Goal: Information Seeking & Learning: Learn about a topic

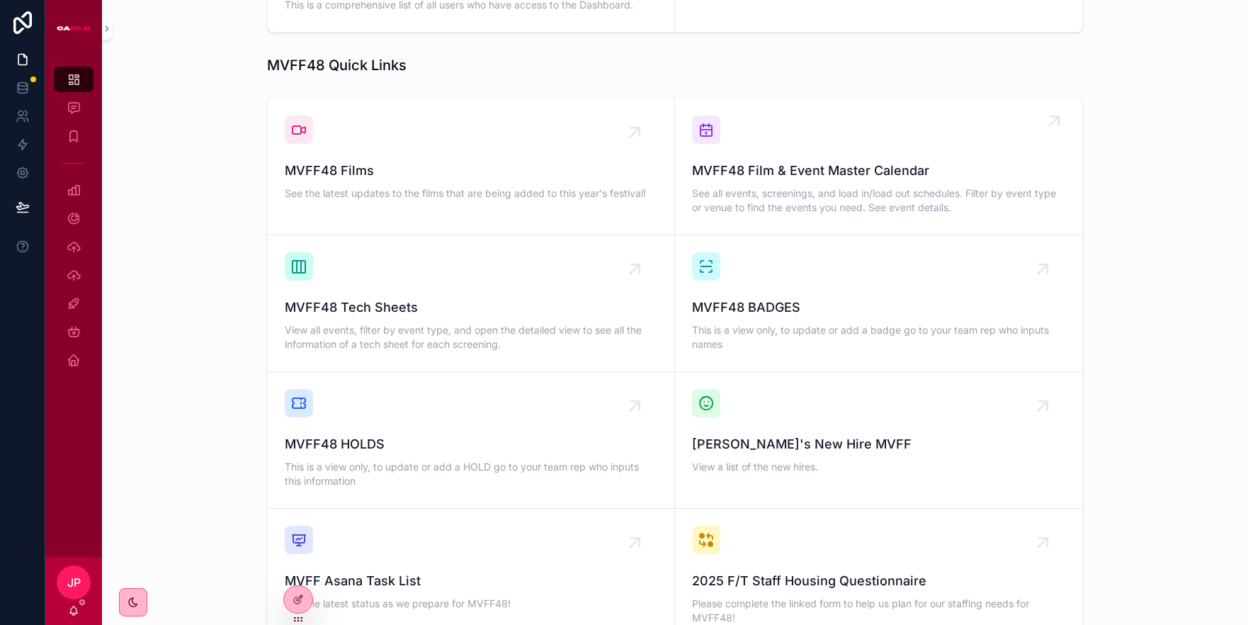
scroll to position [904, 0]
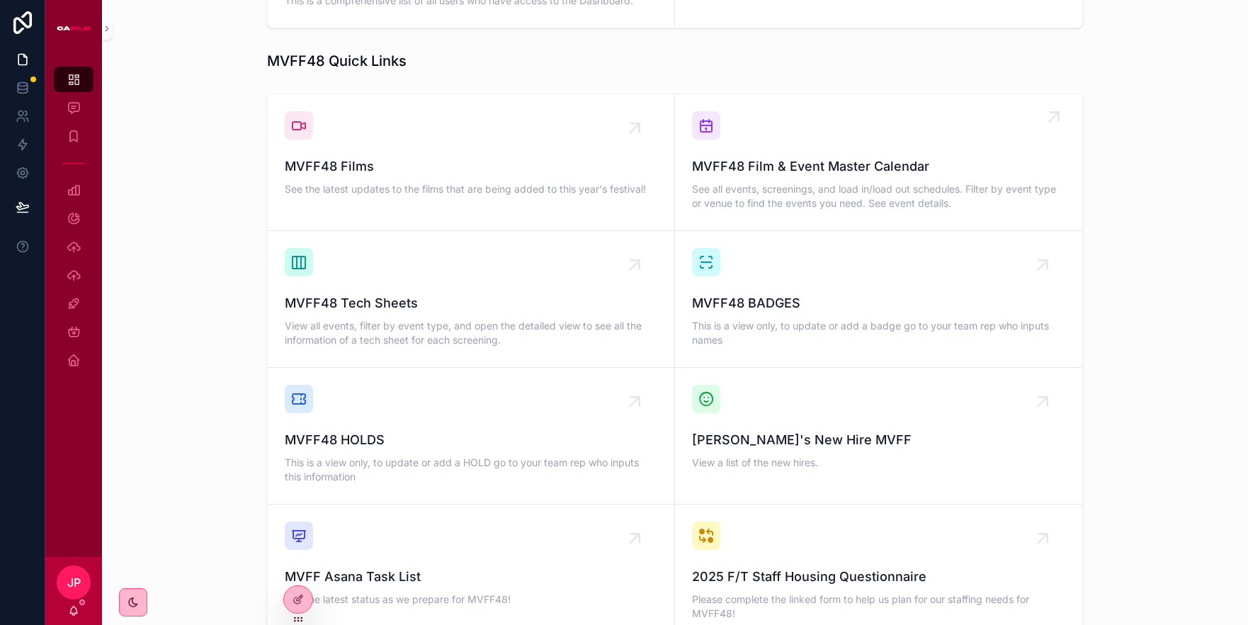
click at [800, 182] on span "See all events, screenings, and load in/load out schedules. Filter by event typ…" at bounding box center [878, 196] width 373 height 28
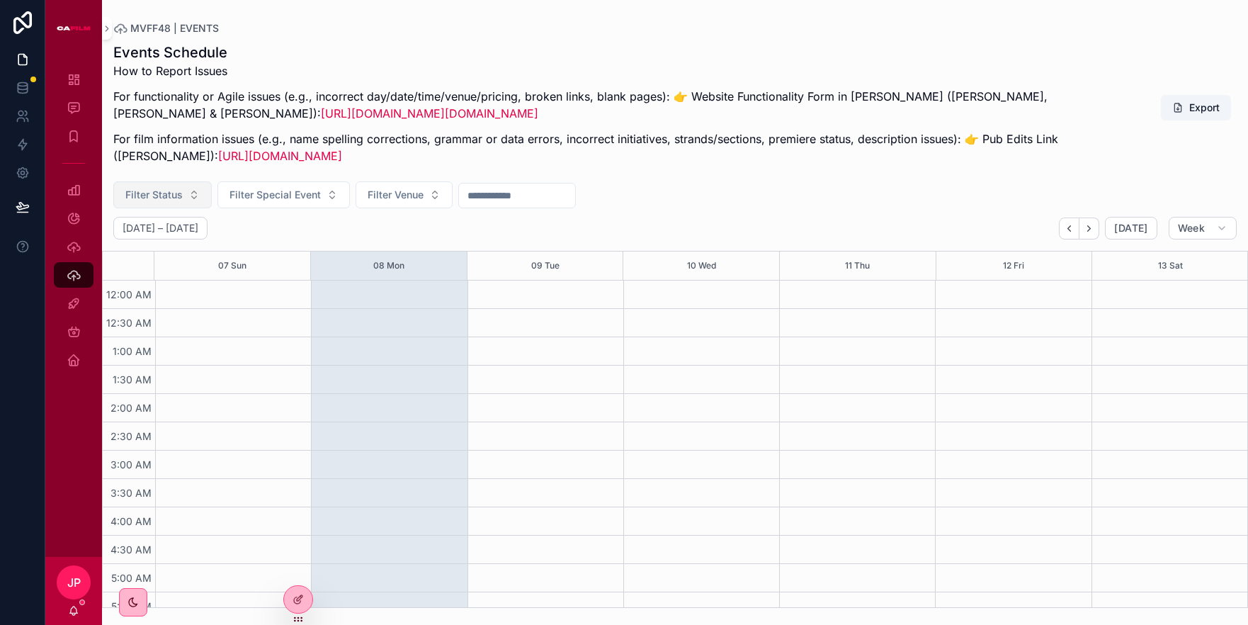
click at [201, 196] on button "Filter Status" at bounding box center [162, 194] width 98 height 27
click at [275, 193] on span "Filter Special Event" at bounding box center [274, 195] width 91 height 14
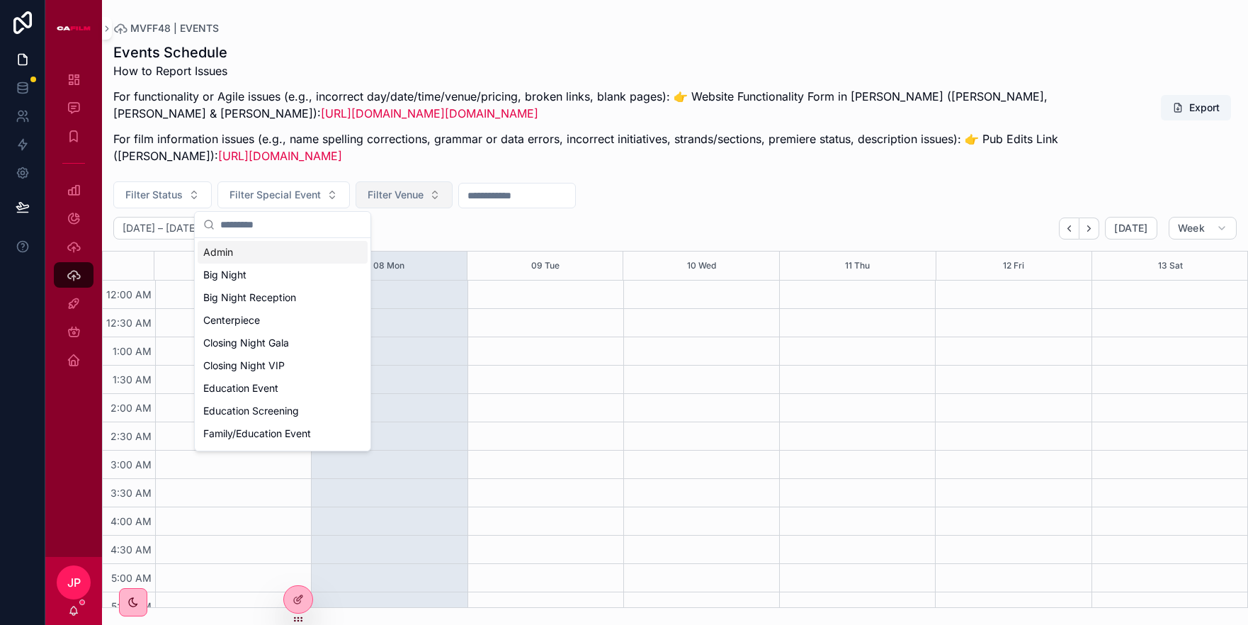
click at [445, 195] on button "Filter Venue" at bounding box center [403, 194] width 97 height 27
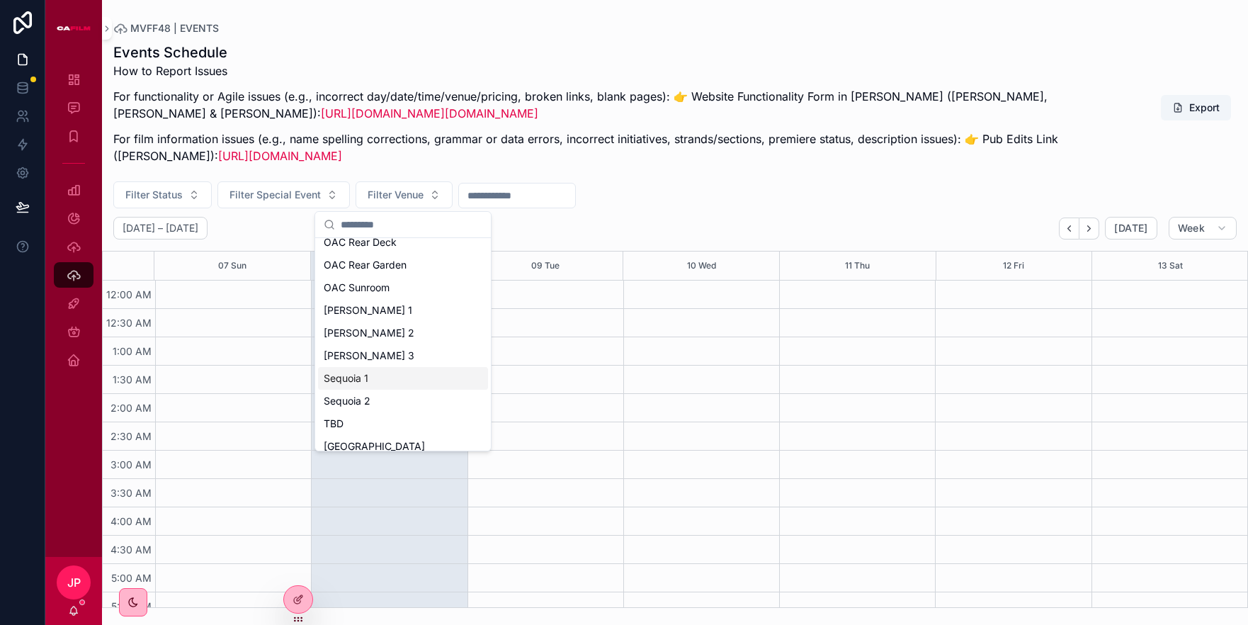
scroll to position [170, 0]
click at [376, 309] on div "[PERSON_NAME] 1" at bounding box center [403, 308] width 170 height 23
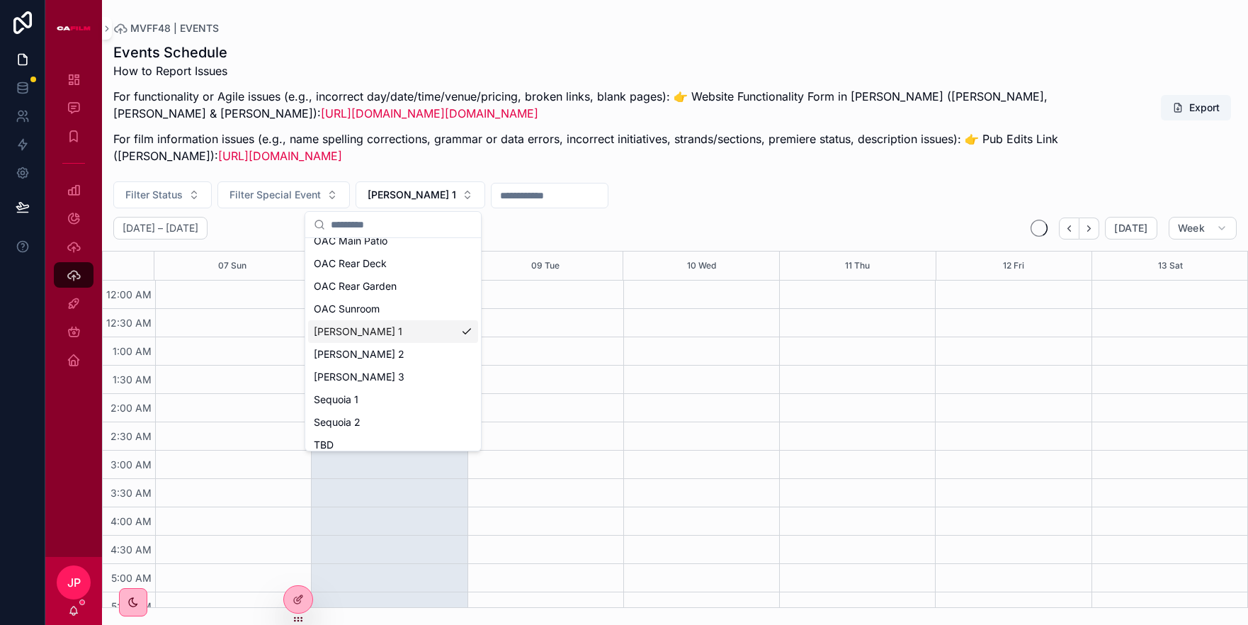
scroll to position [193, 0]
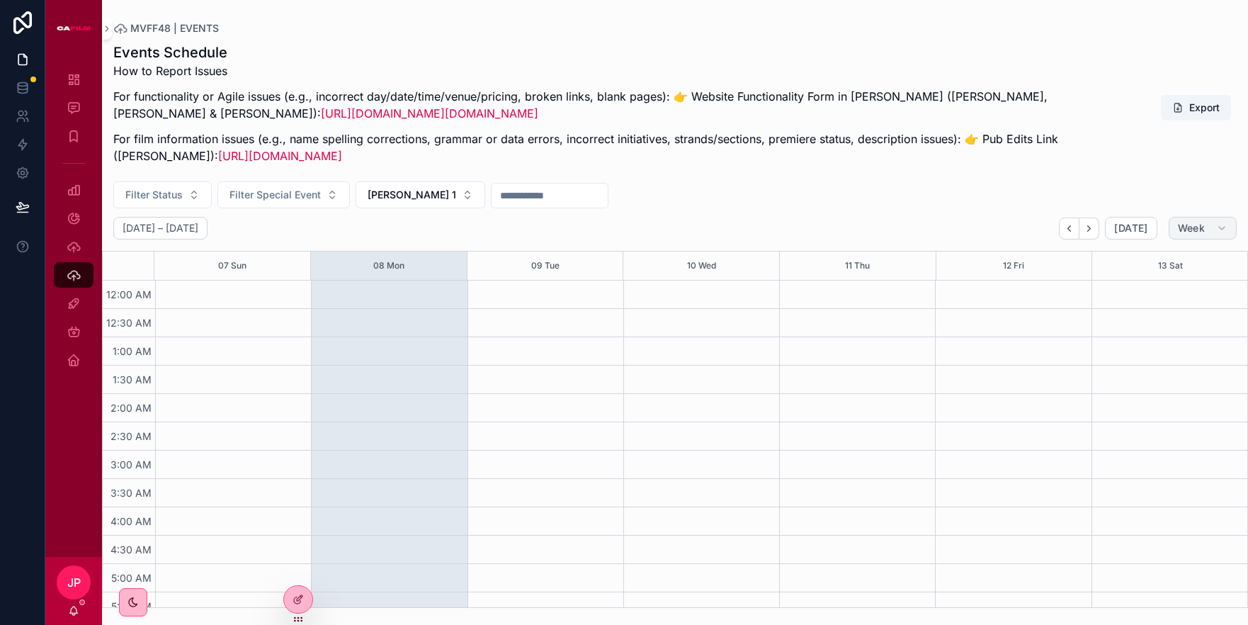
click at [1182, 231] on span "Week" at bounding box center [1191, 228] width 27 height 13
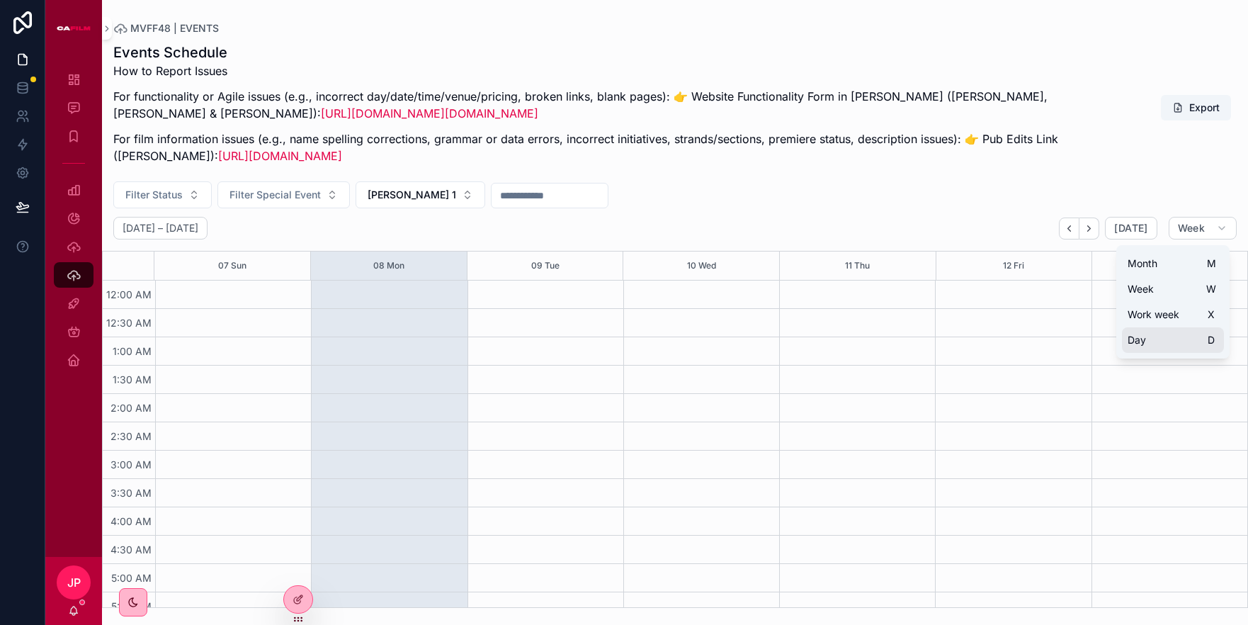
click at [1171, 349] on button "Day D" at bounding box center [1173, 339] width 102 height 25
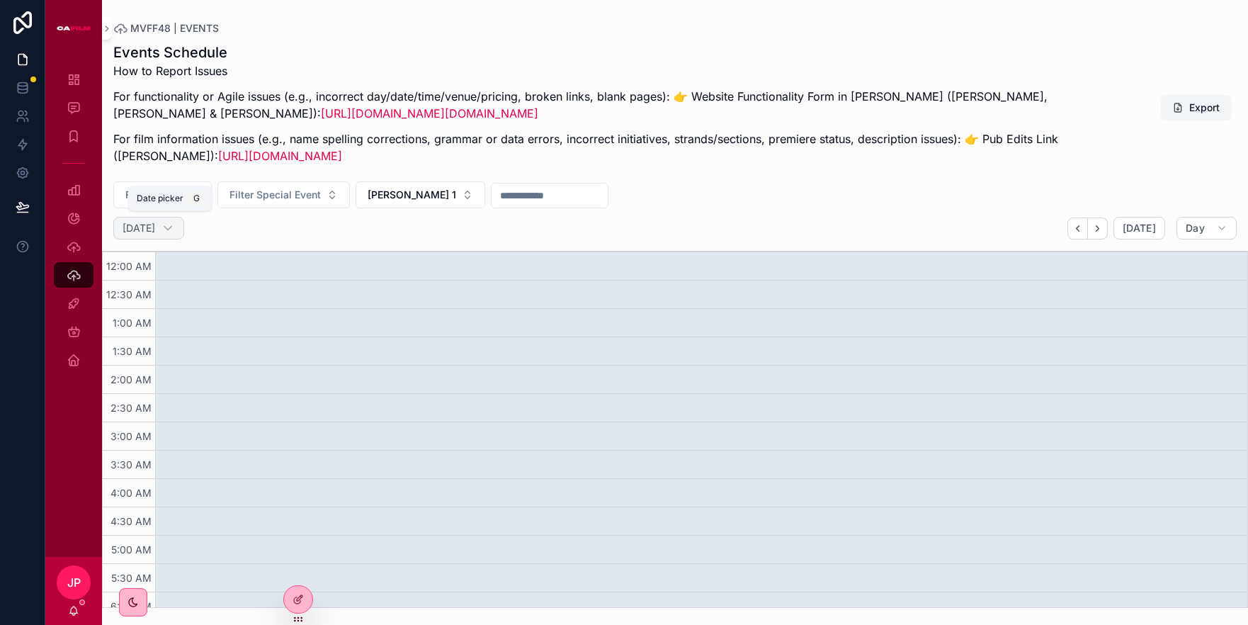
click at [153, 228] on h2 "[DATE]" at bounding box center [139, 228] width 33 height 14
select select "****"
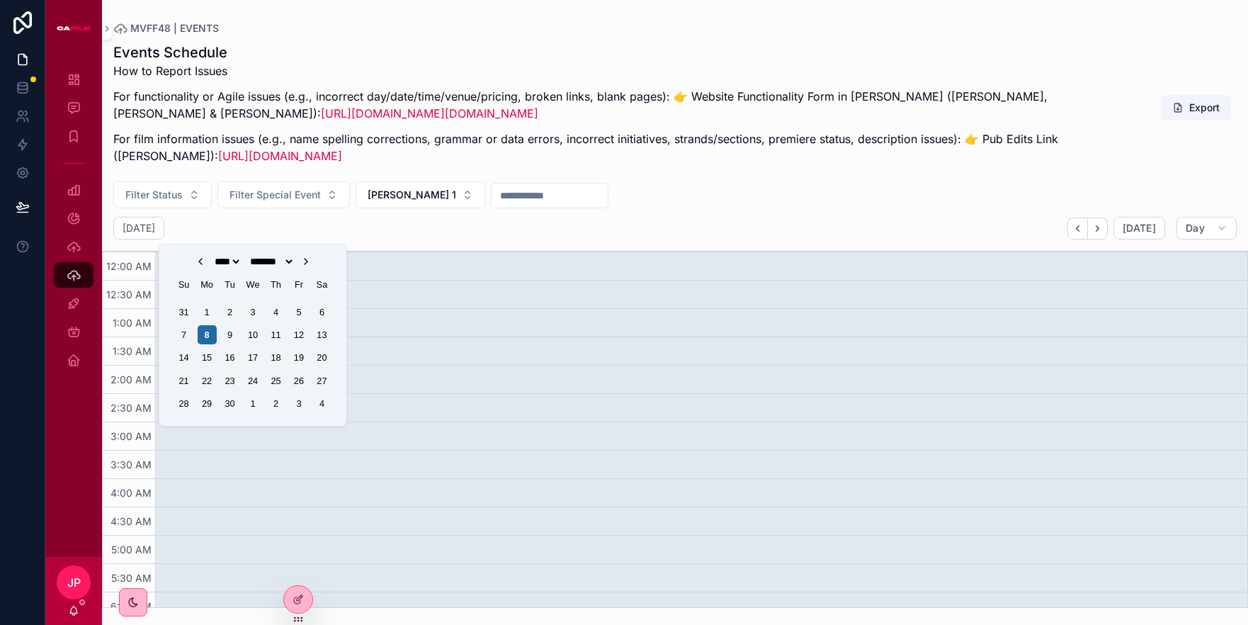
click at [312, 263] on icon "Choose Date" at bounding box center [305, 261] width 11 height 11
select select "*"
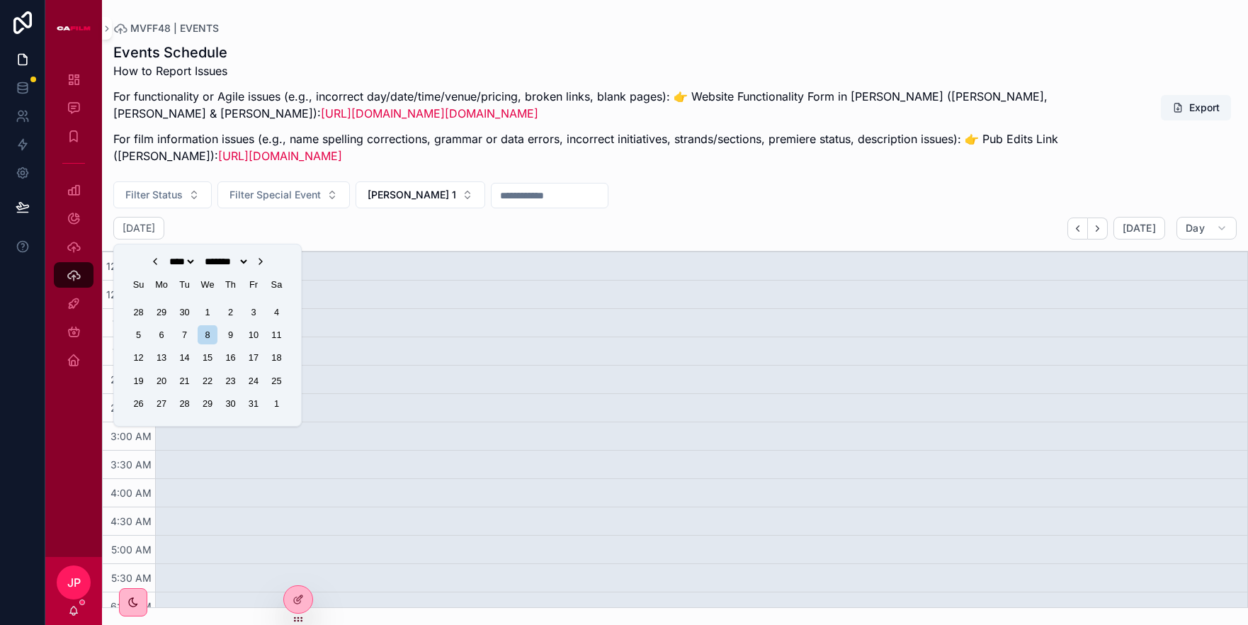
drag, startPoint x: 274, startPoint y: 312, endPoint x: 317, endPoint y: 339, distance: 50.9
click at [274, 312] on div "4" at bounding box center [276, 311] width 19 height 19
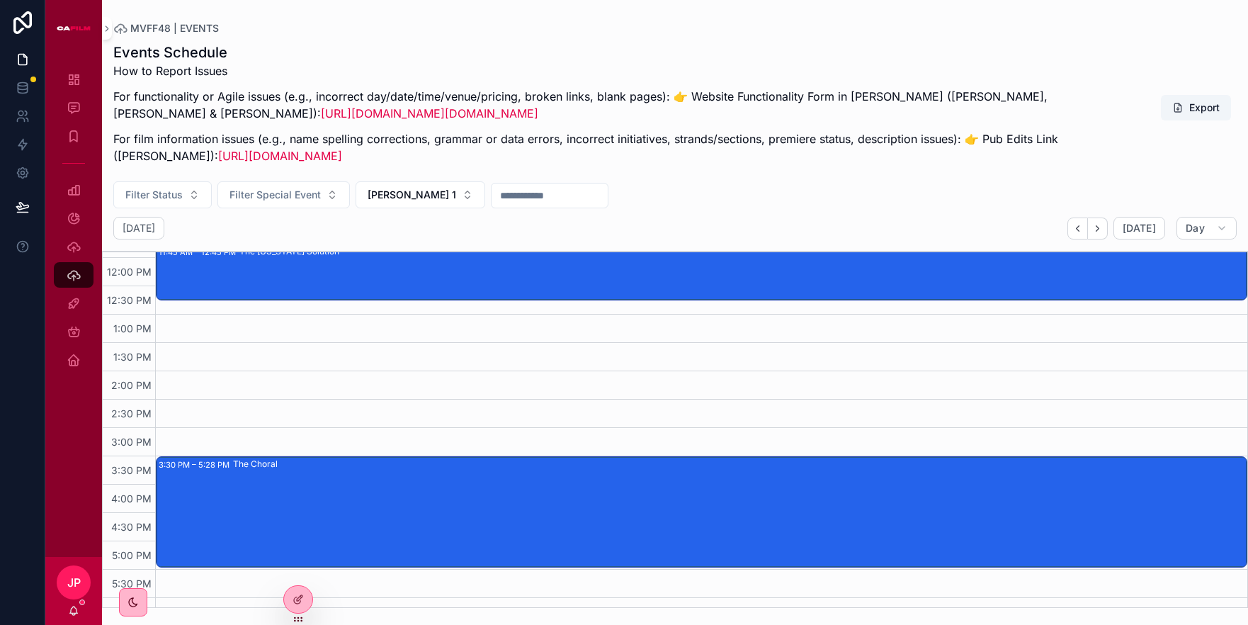
scroll to position [678, 0]
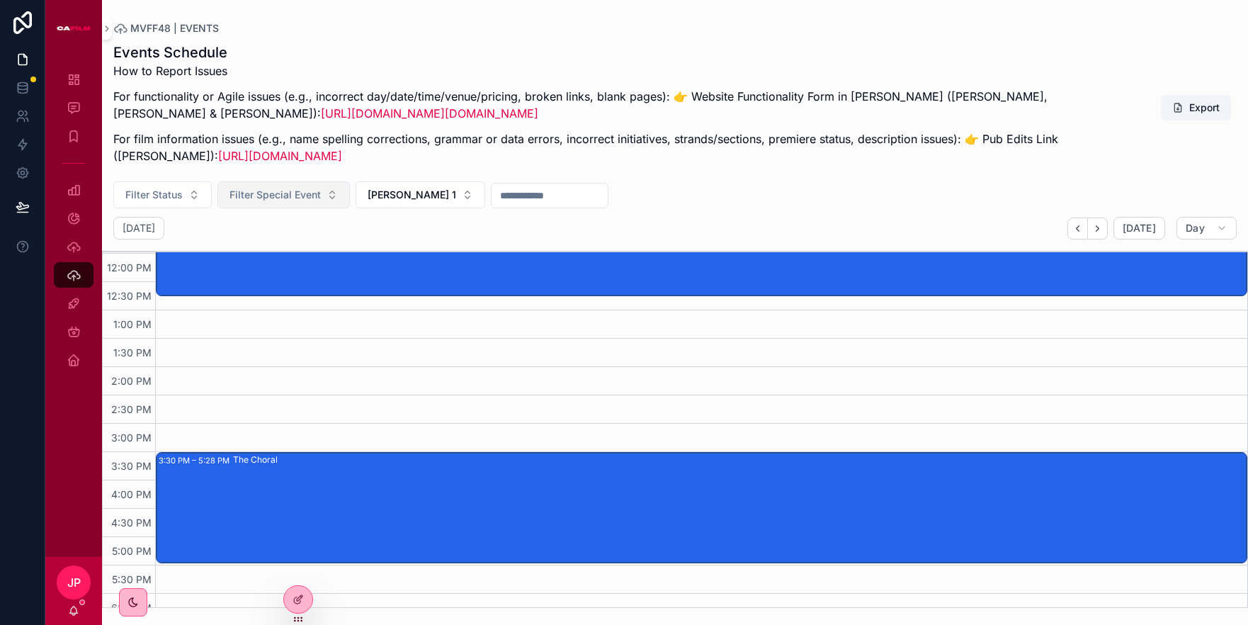
click at [292, 198] on span "Filter Special Event" at bounding box center [274, 195] width 91 height 14
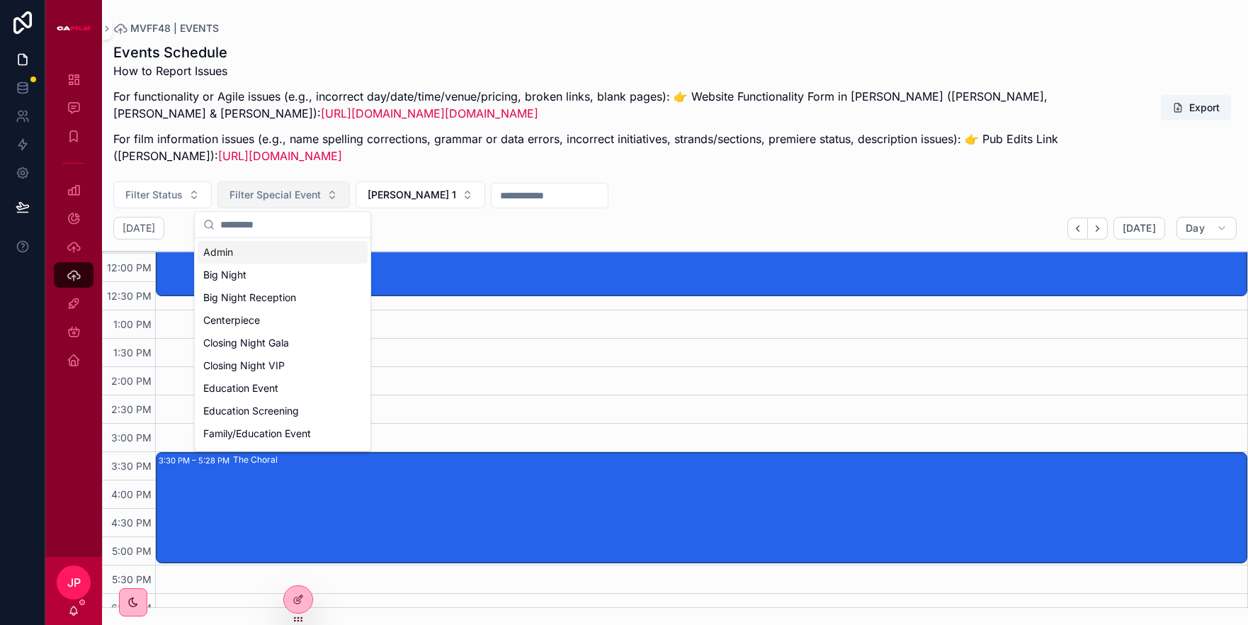
click at [292, 198] on span "Filter Special Event" at bounding box center [274, 195] width 91 height 14
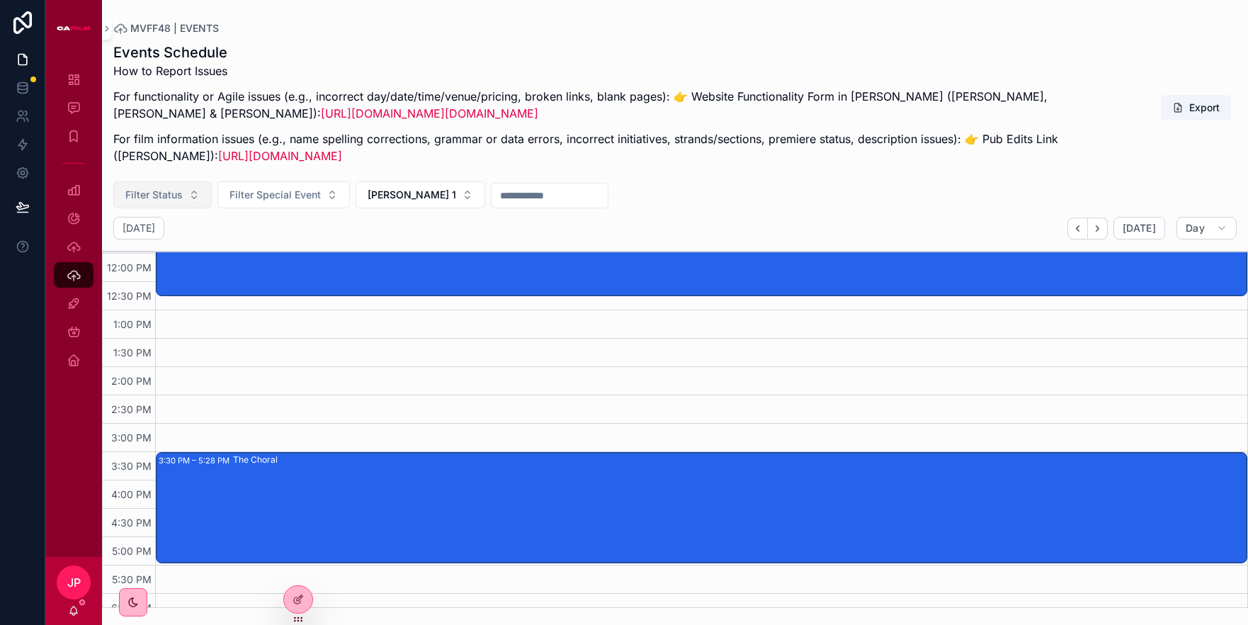
click at [186, 195] on button "Filter Status" at bounding box center [162, 194] width 98 height 27
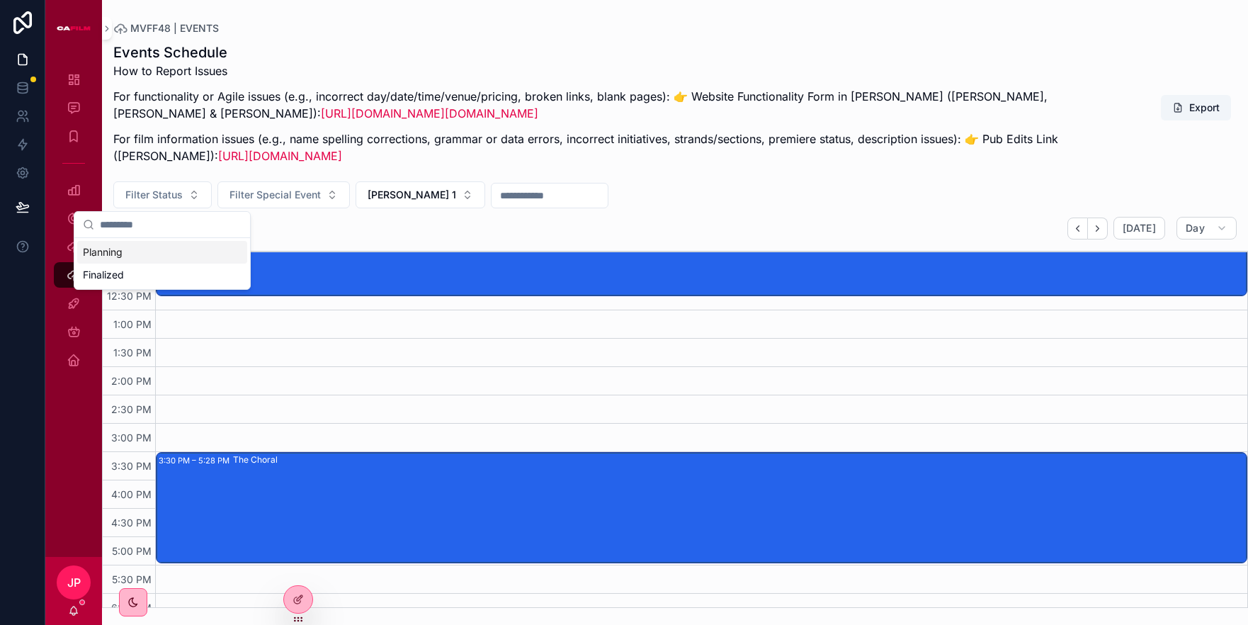
click at [479, 222] on div "[DATE] [DATE] Day" at bounding box center [675, 228] width 1146 height 23
click at [491, 197] on input "scrollable content" at bounding box center [549, 196] width 116 height 20
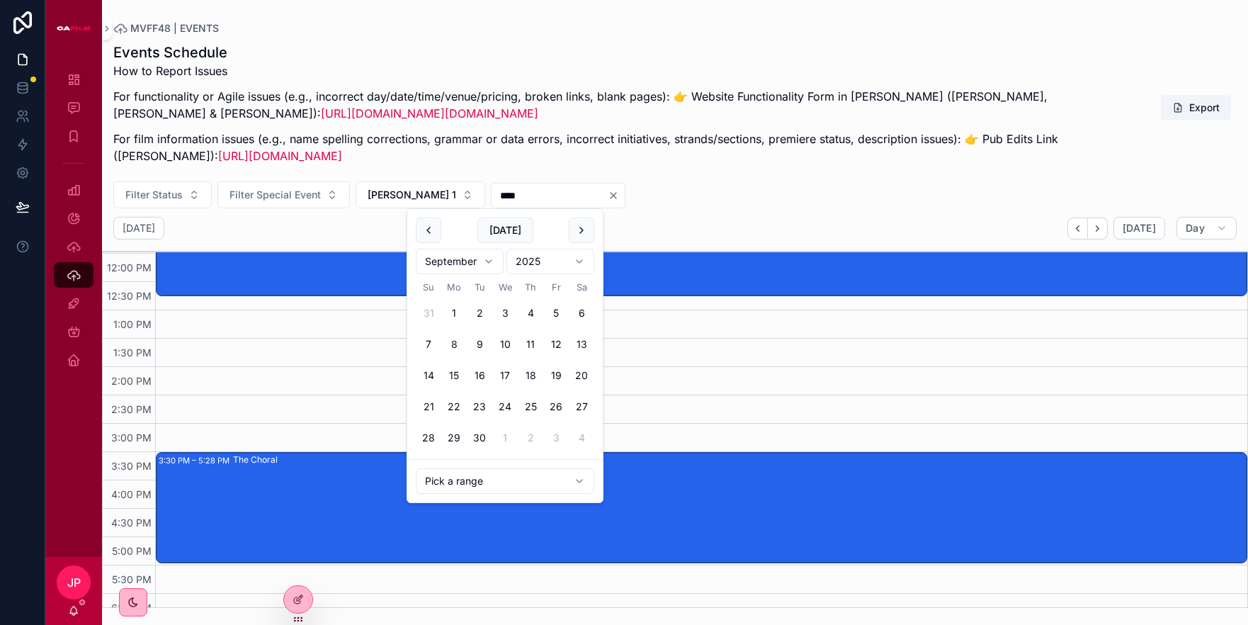
type input "****"
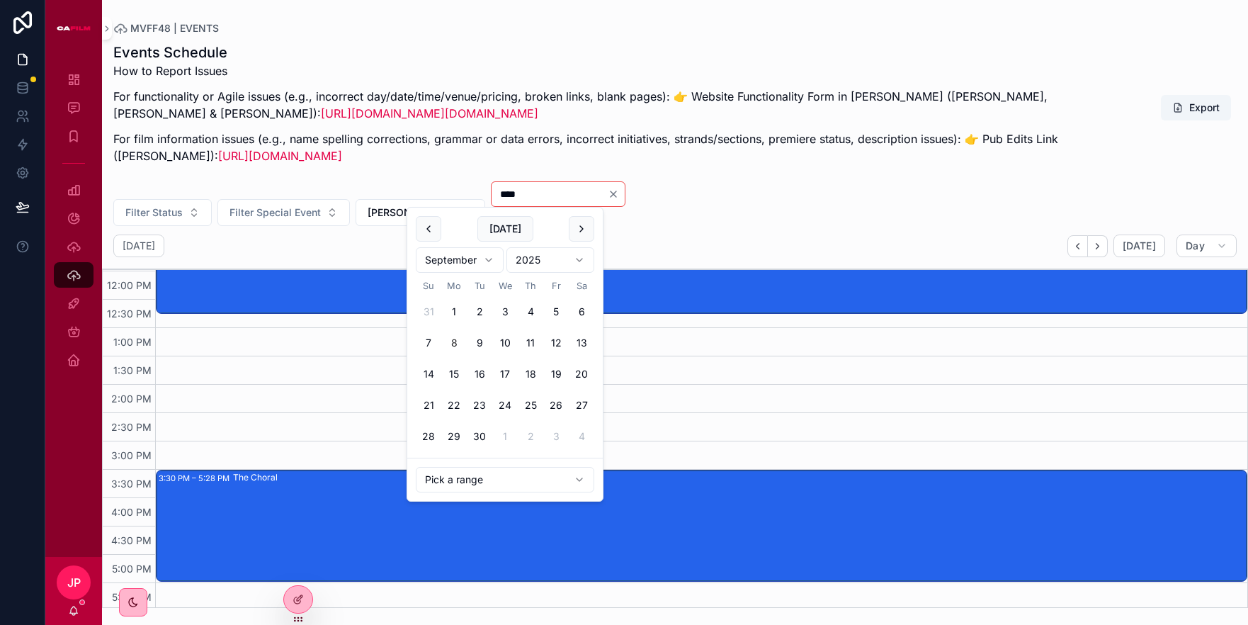
click at [756, 214] on div "Filter Status Filter Special Event [PERSON_NAME] 1 **** Invalid date range" at bounding box center [675, 203] width 1146 height 45
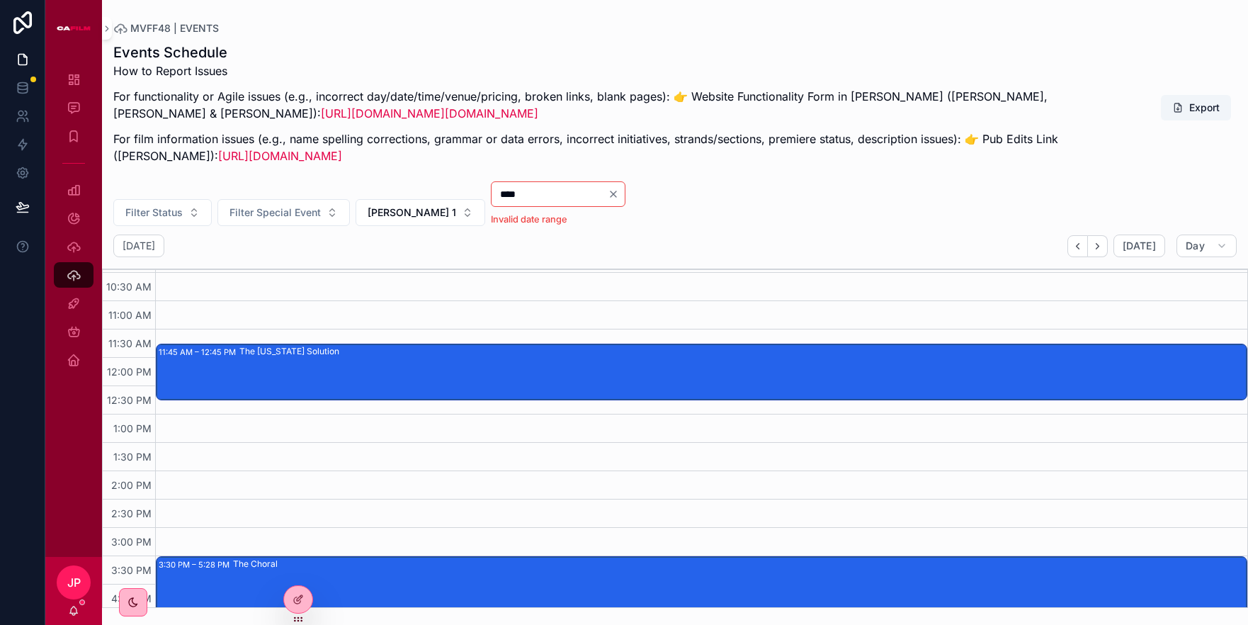
scroll to position [588, 0]
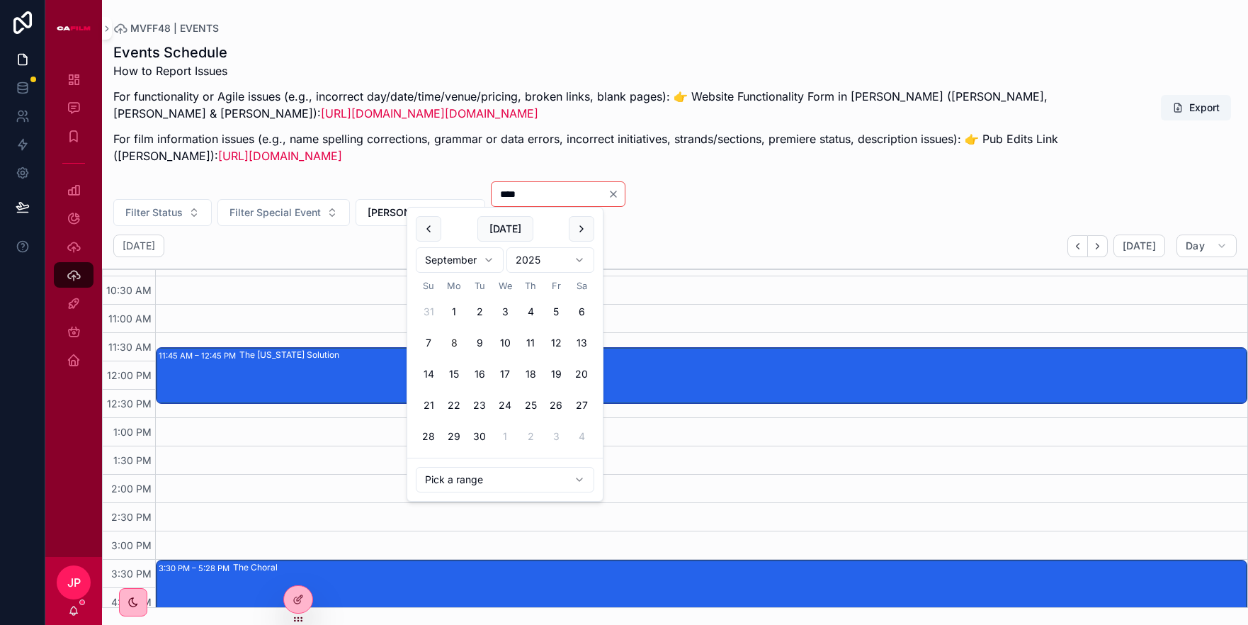
drag, startPoint x: 471, startPoint y: 195, endPoint x: 442, endPoint y: 194, distance: 29.1
click at [491, 194] on input "****" at bounding box center [549, 194] width 116 height 20
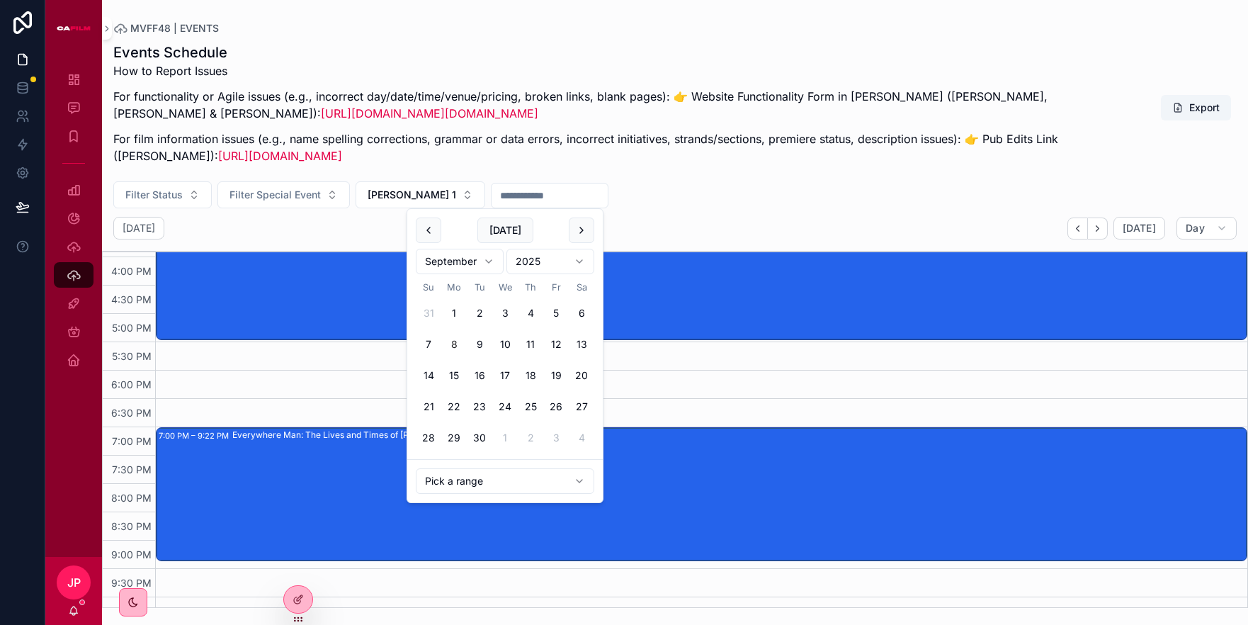
scroll to position [900, 0]
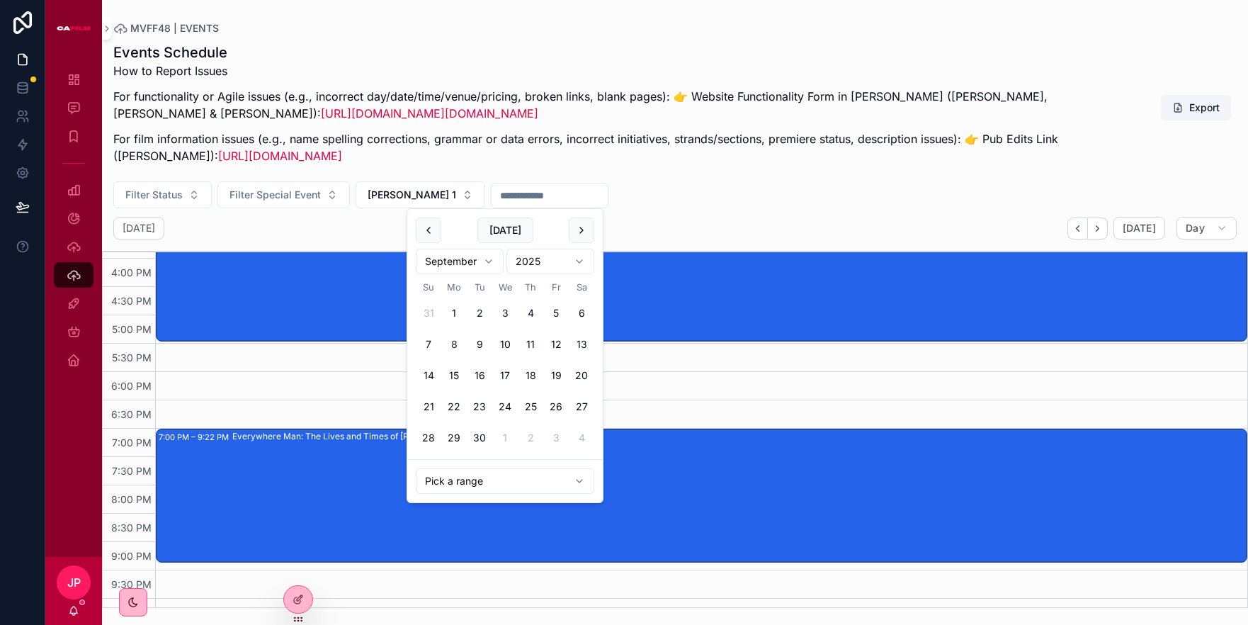
click at [298, 497] on div "Everywhere Man: The Lives and Times of [PERSON_NAME]" at bounding box center [738, 495] width 1013 height 131
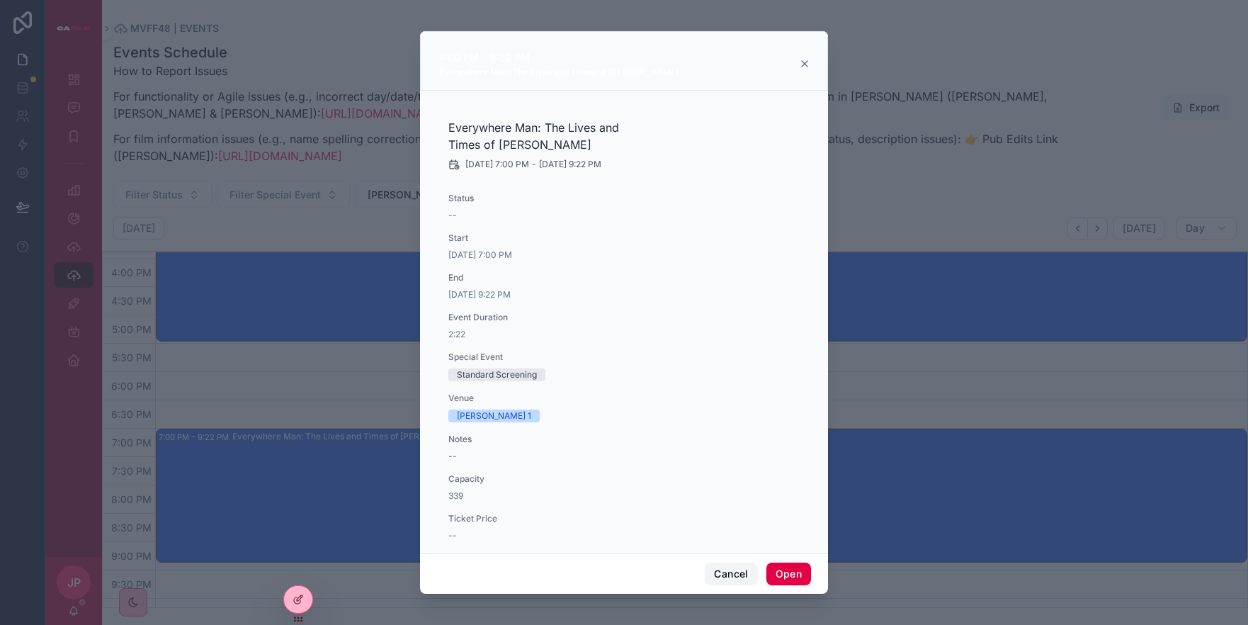
click at [729, 572] on button "Cancel" at bounding box center [731, 573] width 52 height 23
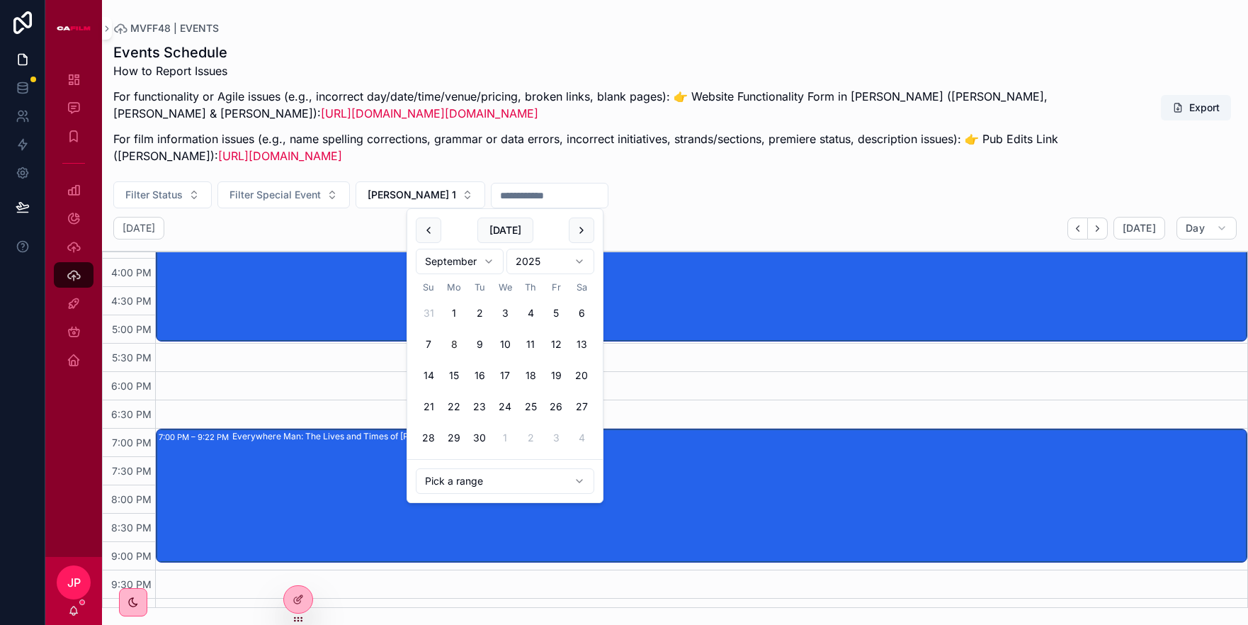
click at [491, 200] on input "scrollable content" at bounding box center [549, 196] width 116 height 20
type input "****"
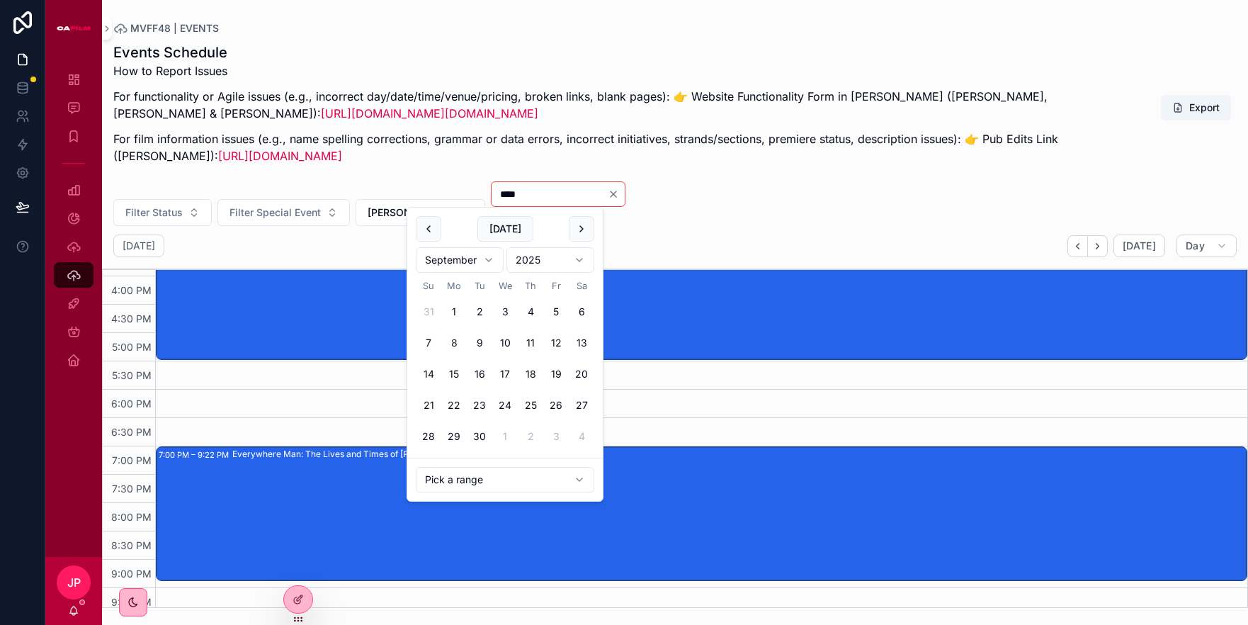
click at [290, 237] on div "[DATE] [DATE] Day" at bounding box center [675, 245] width 1146 height 23
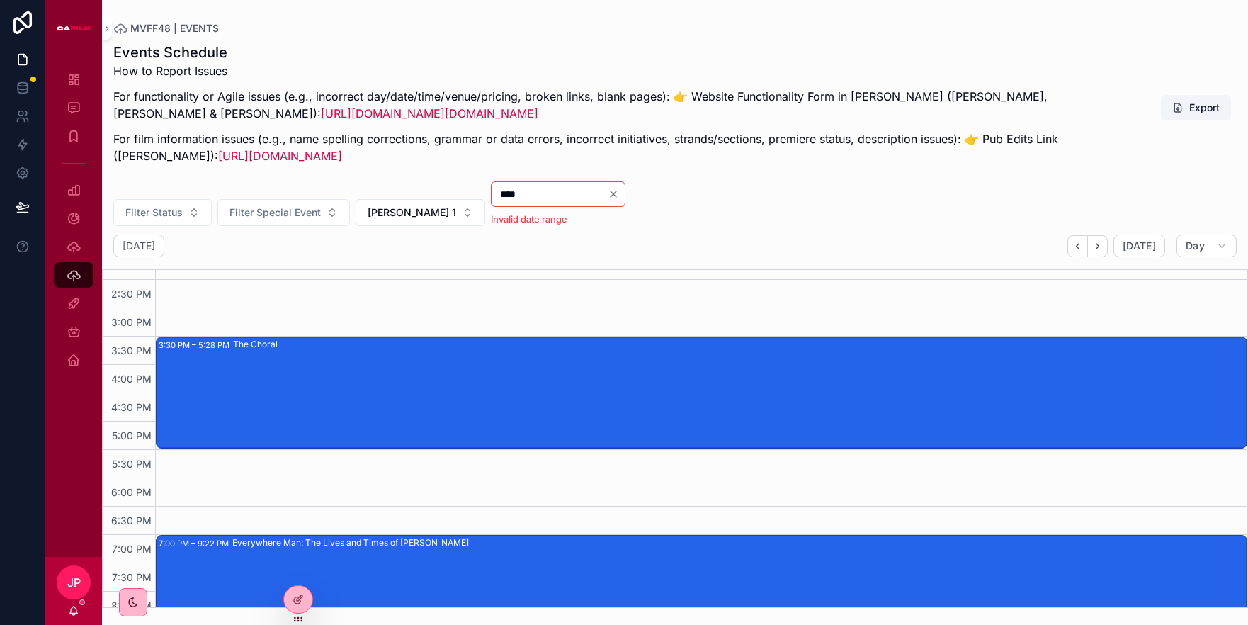
scroll to position [812, 0]
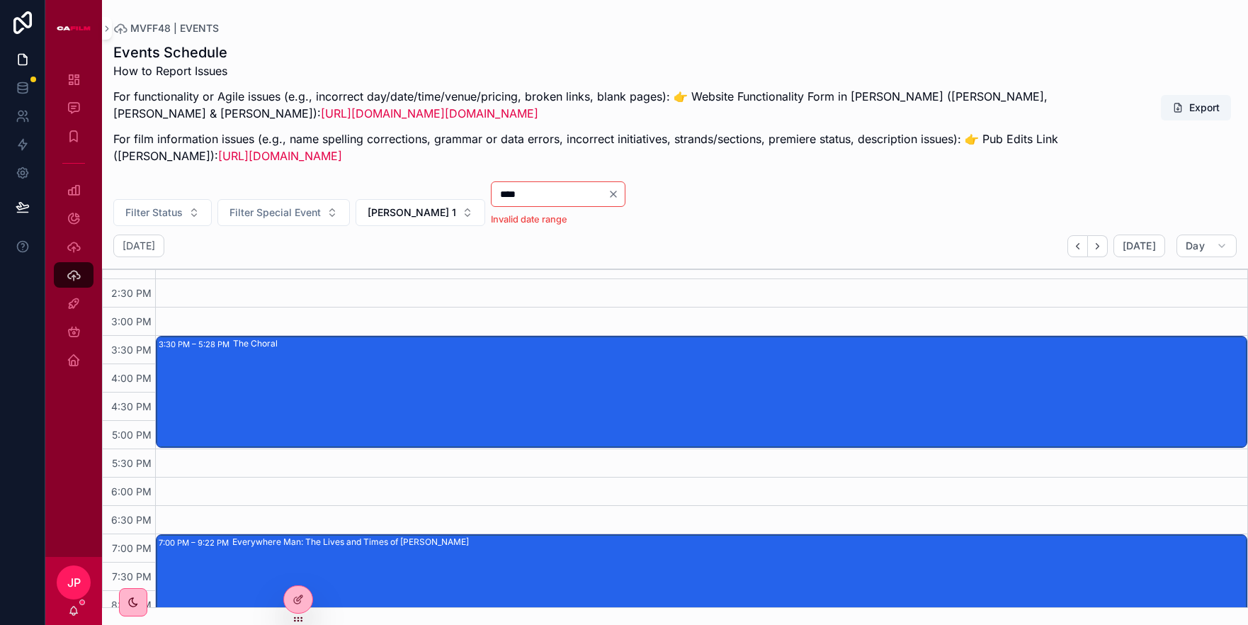
click at [344, 366] on div "The Choral" at bounding box center [739, 391] width 1013 height 108
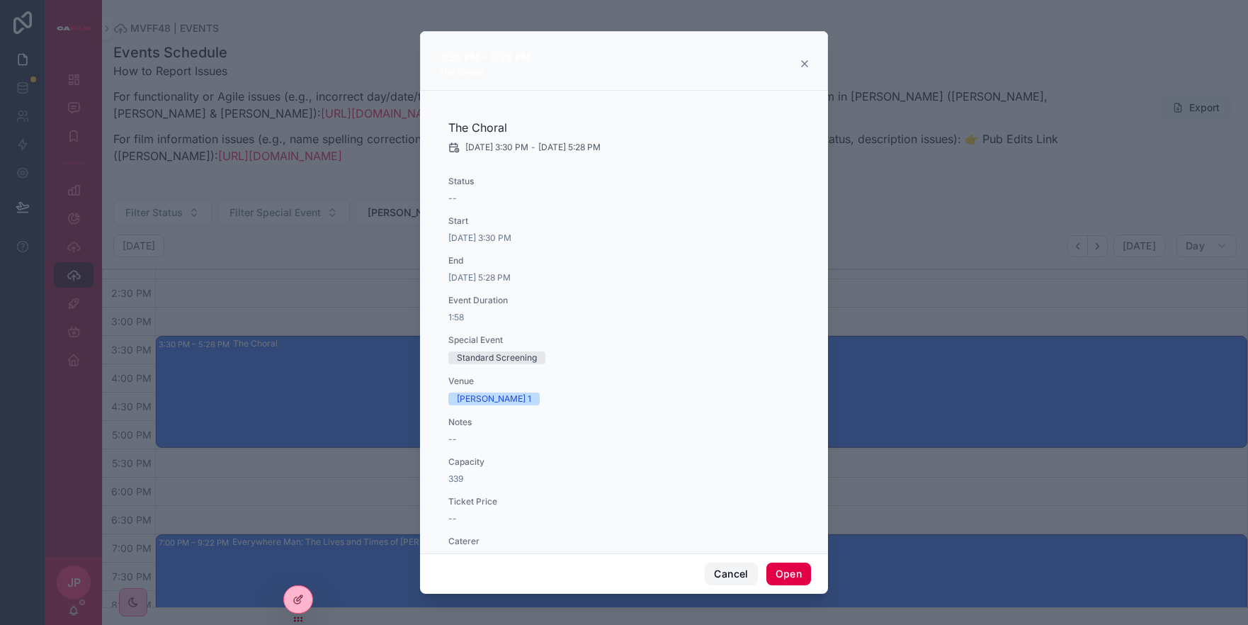
click at [717, 569] on button "Cancel" at bounding box center [731, 573] width 52 height 23
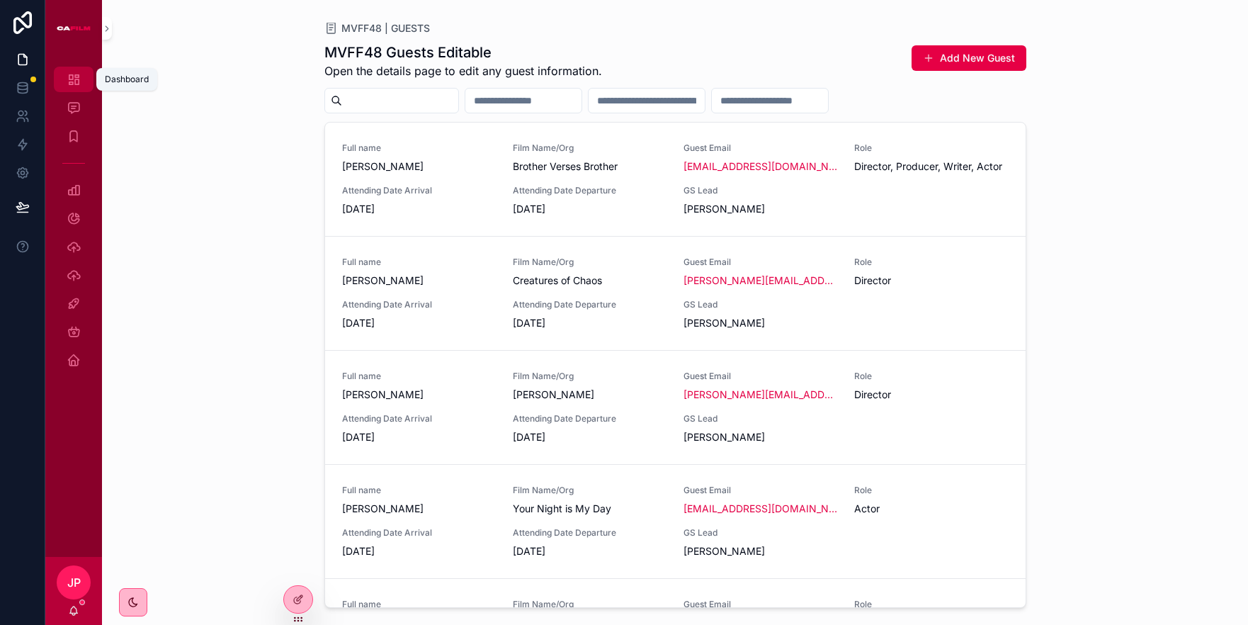
drag, startPoint x: 79, startPoint y: 80, endPoint x: 93, endPoint y: 86, distance: 15.9
click at [79, 80] on icon "scrollable content" at bounding box center [74, 79] width 14 height 14
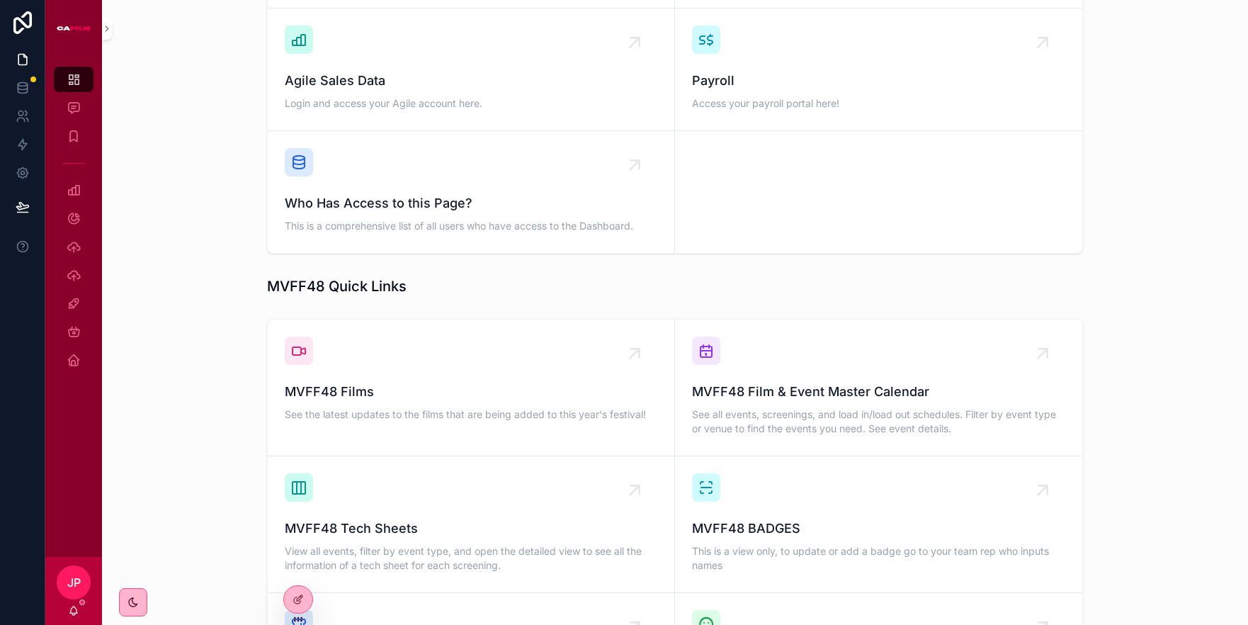
scroll to position [698, 0]
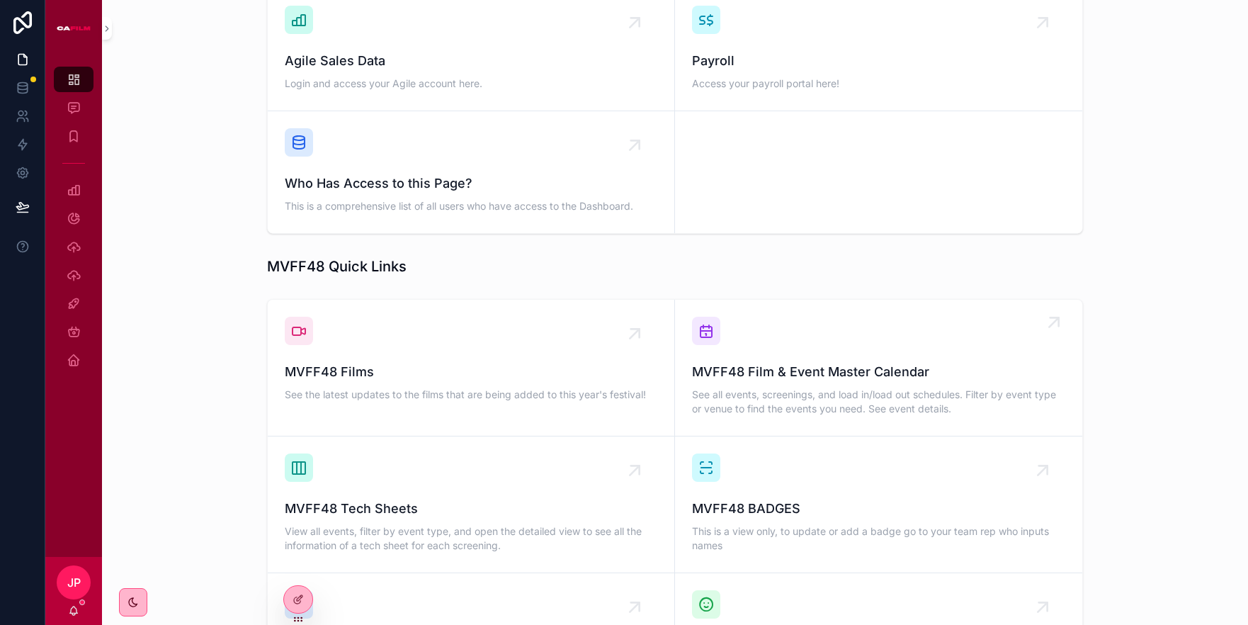
click at [745, 362] on span "MVFF48 Film & Event Master Calendar" at bounding box center [878, 372] width 373 height 20
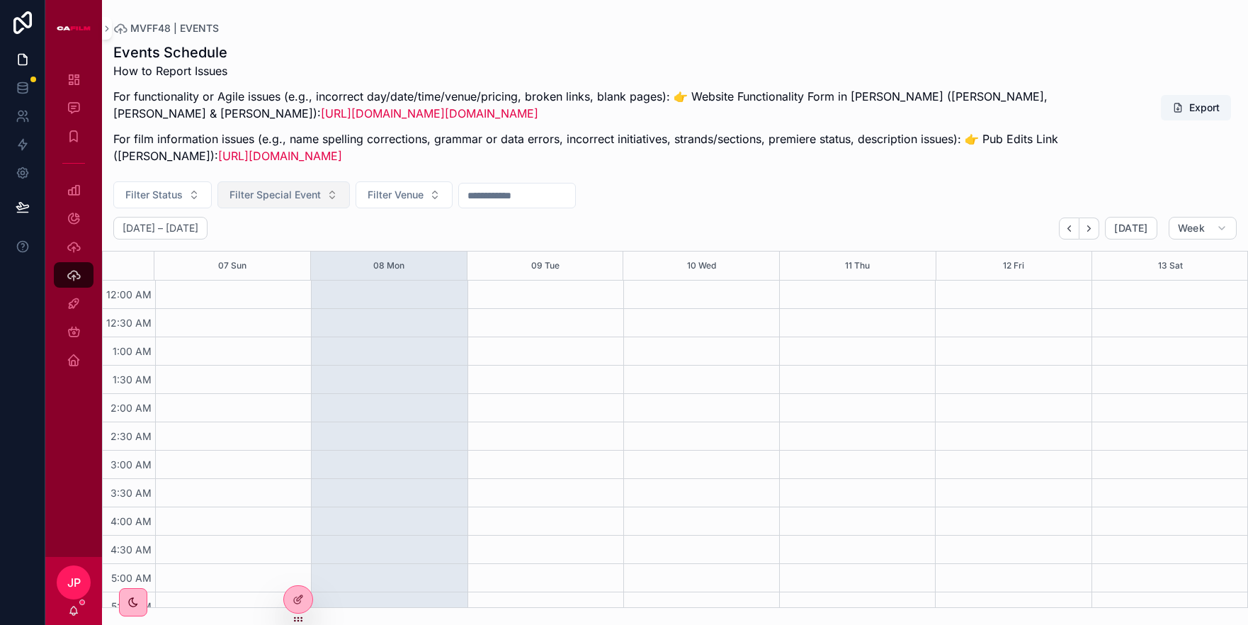
click at [292, 193] on span "Filter Special Event" at bounding box center [274, 195] width 91 height 14
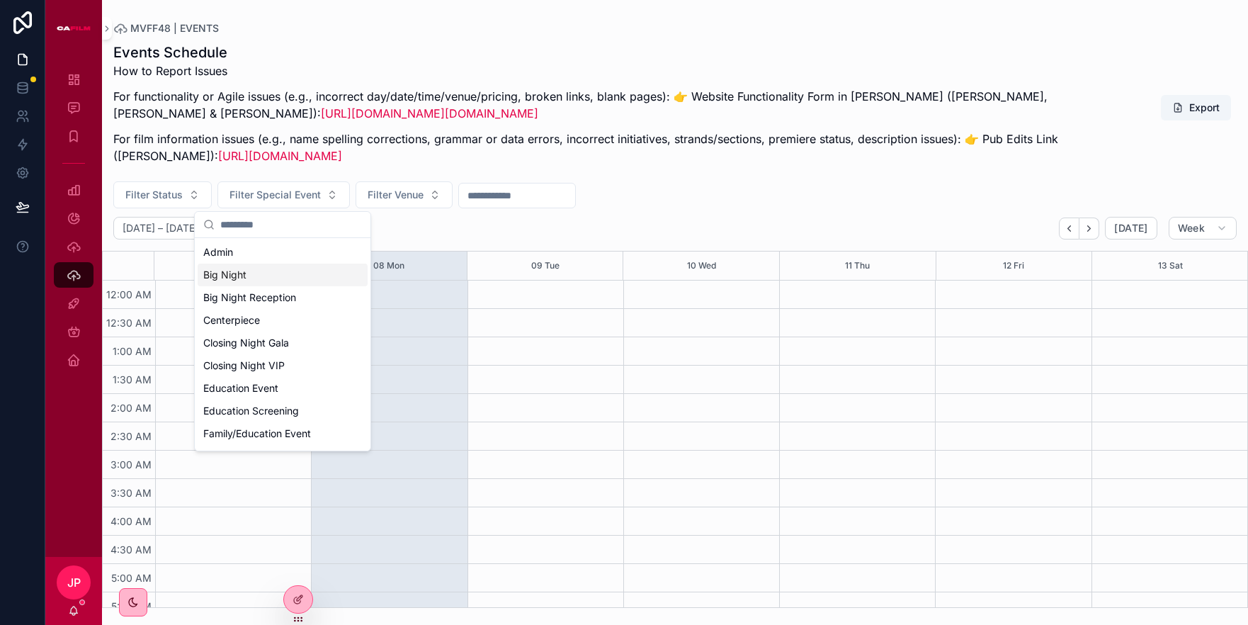
click at [239, 280] on div "Big Night" at bounding box center [283, 274] width 170 height 23
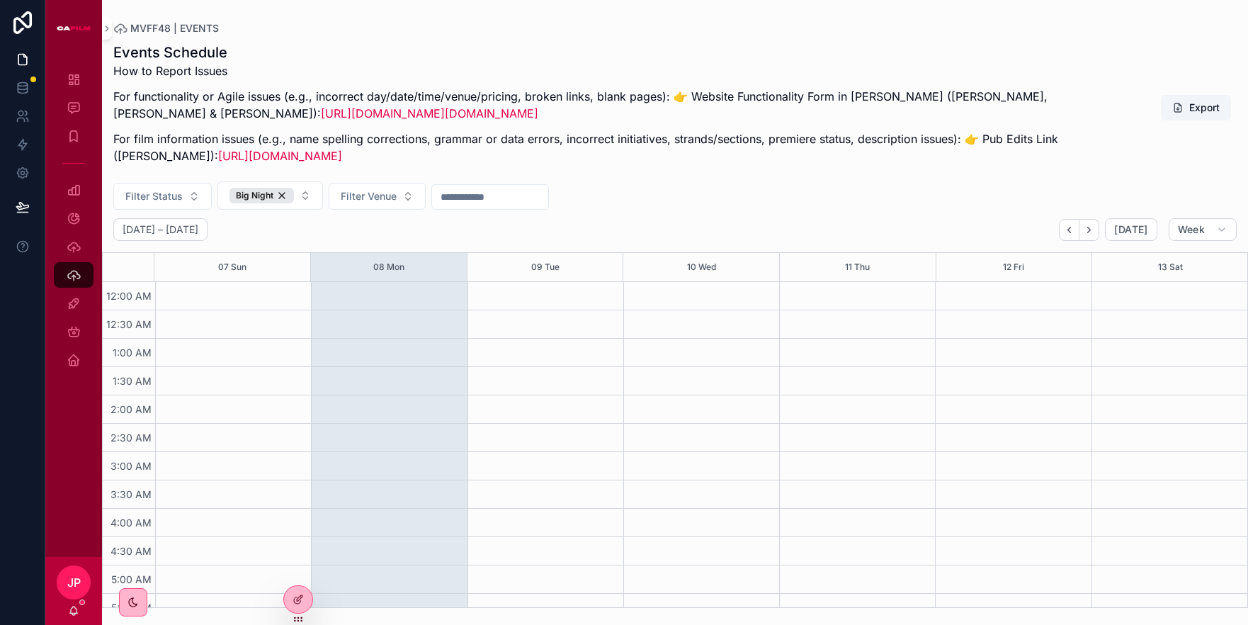
click at [420, 227] on div "September 07 – 13 Today Week" at bounding box center [675, 229] width 1146 height 23
click at [399, 200] on button "Filter Venue" at bounding box center [377, 196] width 97 height 27
click at [1190, 235] on span "Week" at bounding box center [1191, 229] width 27 height 13
click at [1164, 341] on button "Day D" at bounding box center [1173, 341] width 102 height 25
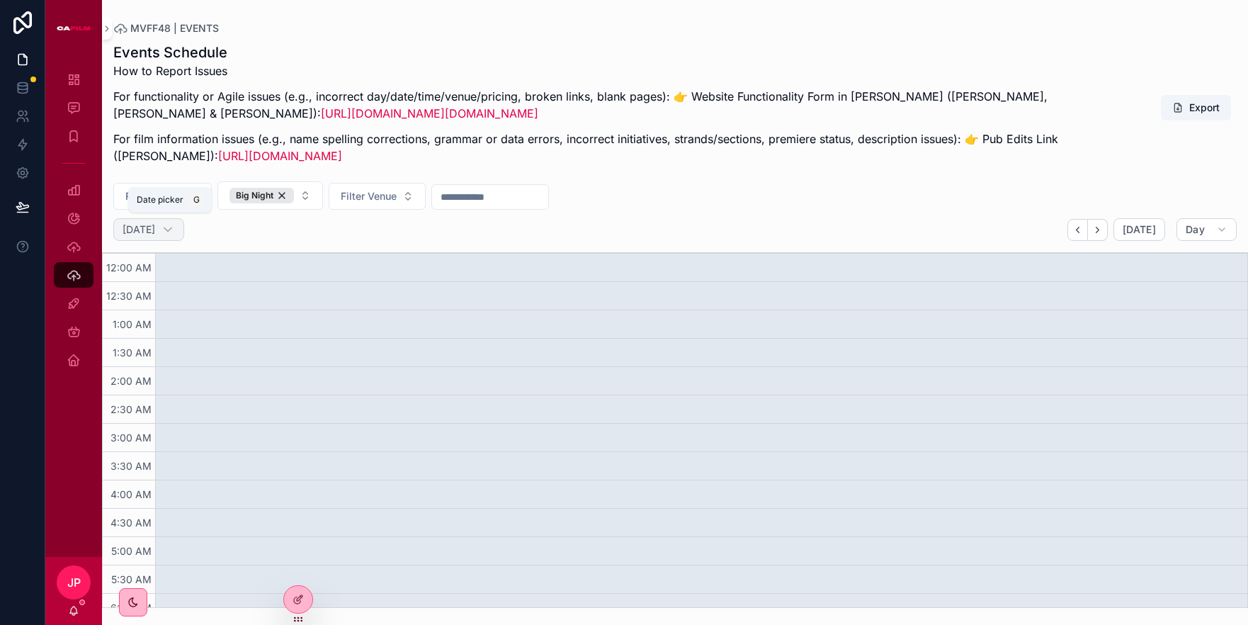
click at [155, 227] on h2 "[DATE]" at bounding box center [139, 229] width 33 height 14
select select "****"
select select "*"
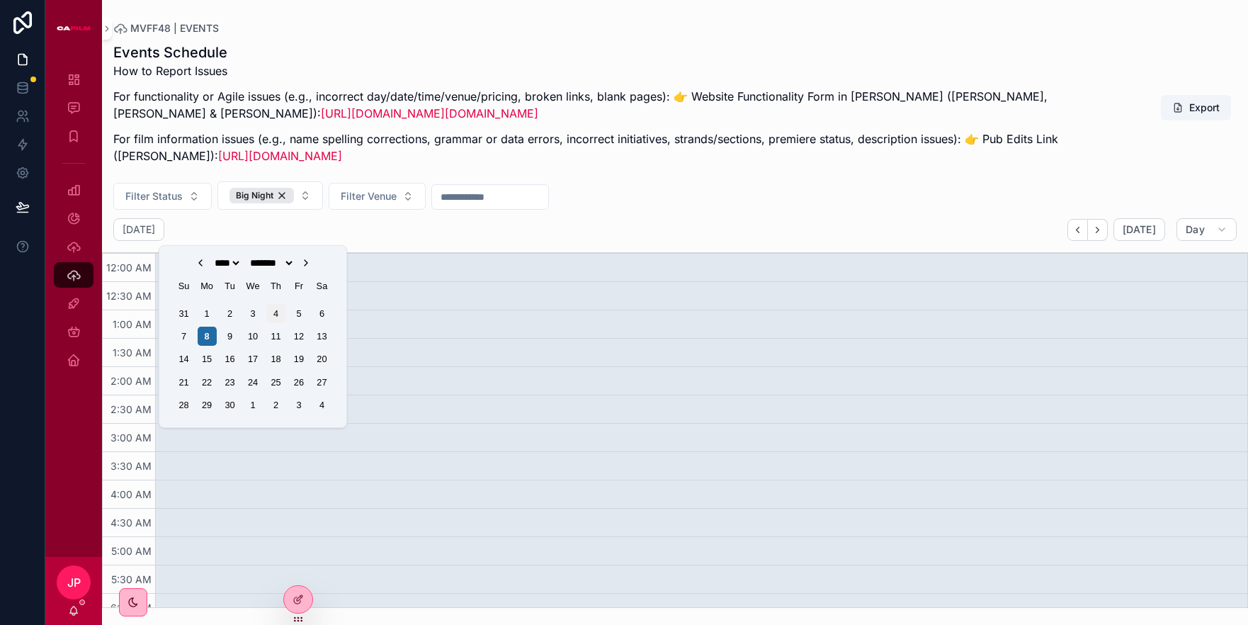
click at [275, 311] on div "4" at bounding box center [275, 313] width 19 height 19
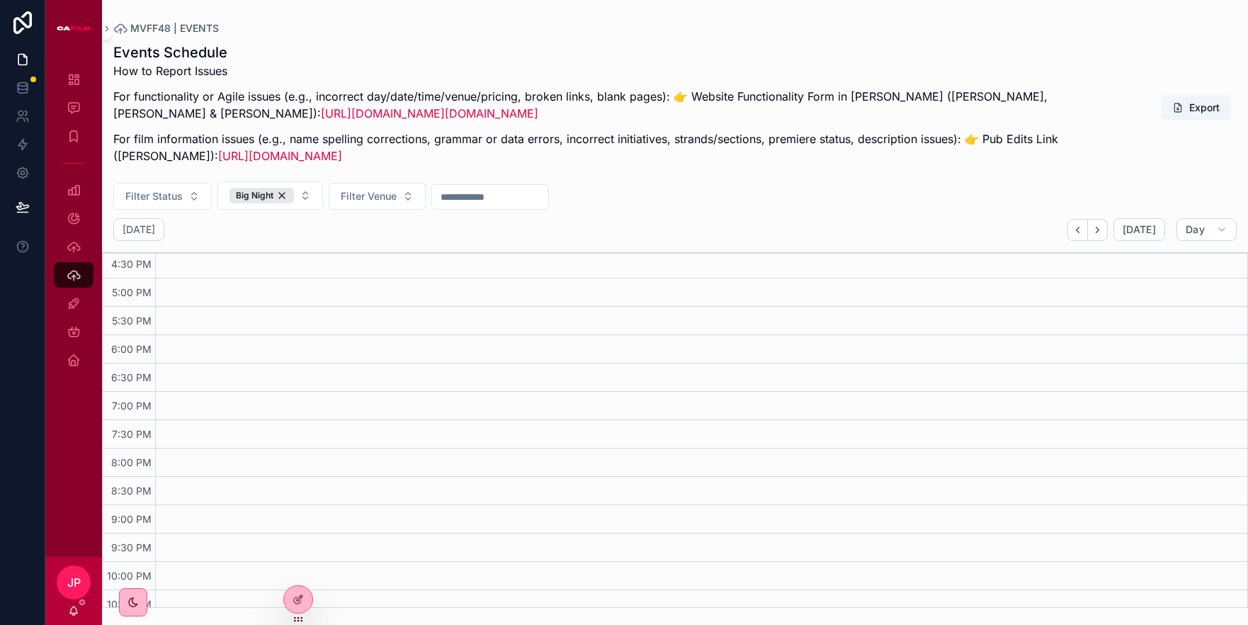
scroll to position [916, 0]
click at [155, 231] on h2 "Thursday Sep 04" at bounding box center [139, 229] width 33 height 14
select select "****"
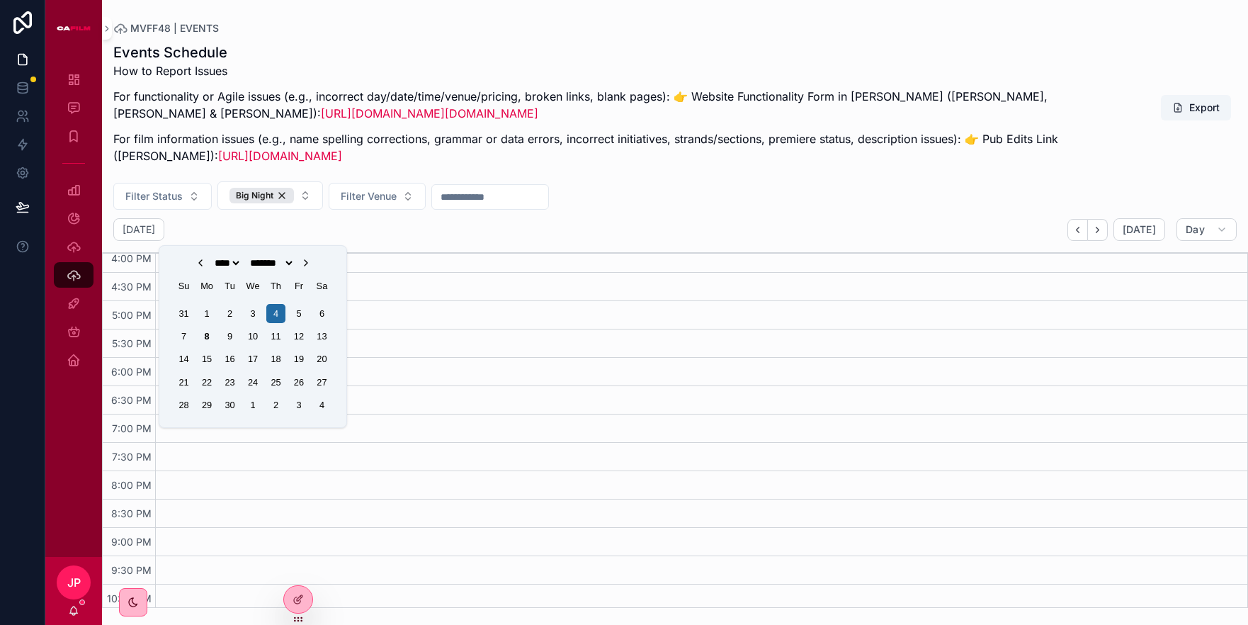
click at [312, 263] on icon "Choose Date" at bounding box center [305, 262] width 11 height 11
select select "*"
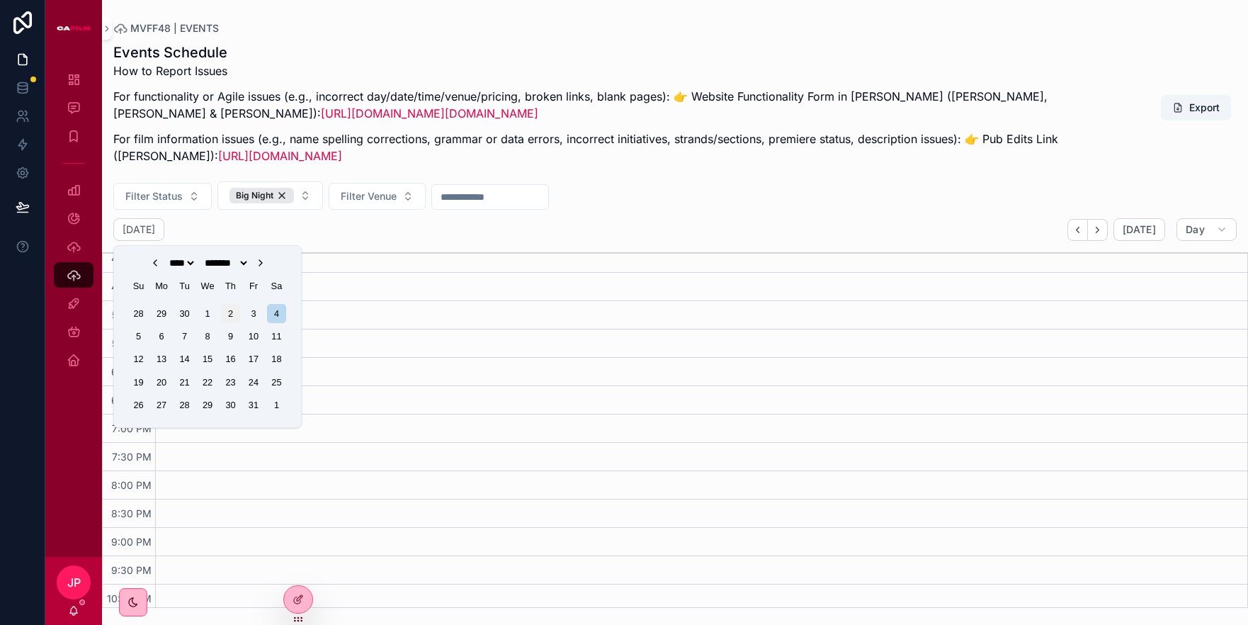
click at [227, 313] on div "2" at bounding box center [230, 313] width 19 height 19
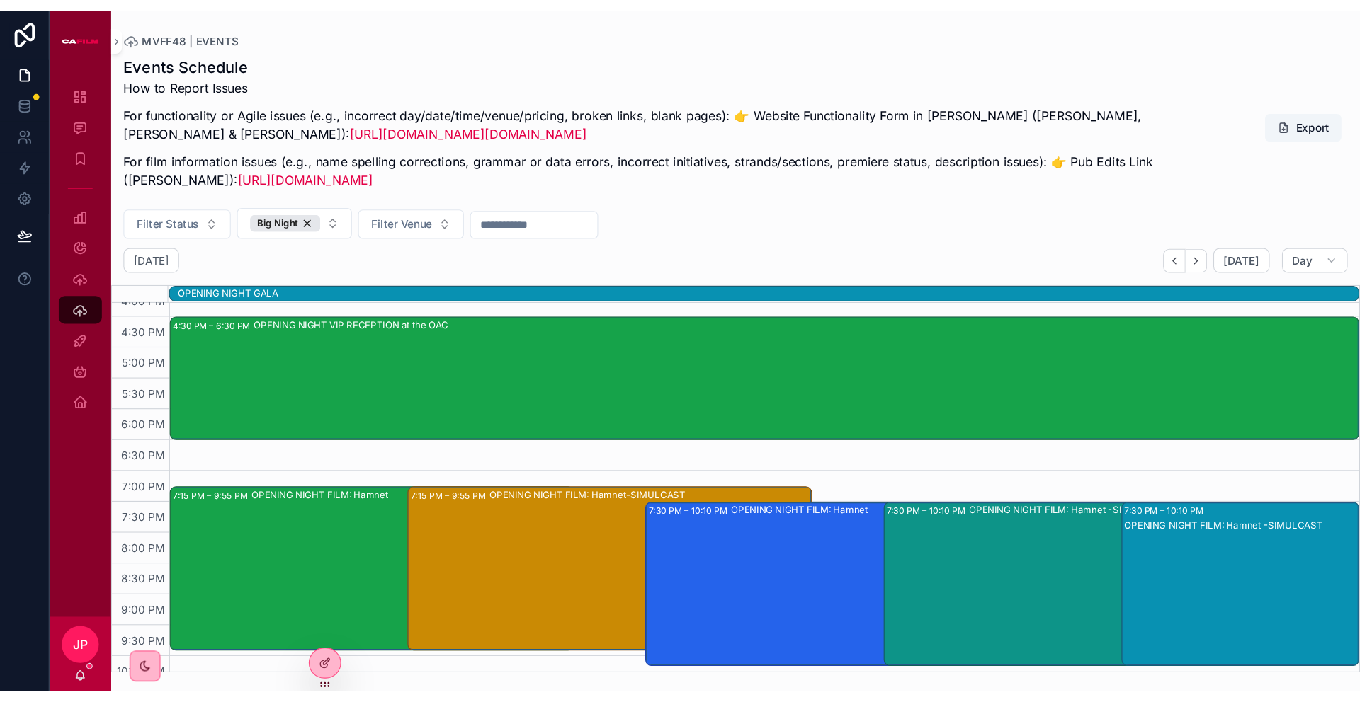
scroll to position [921, 0]
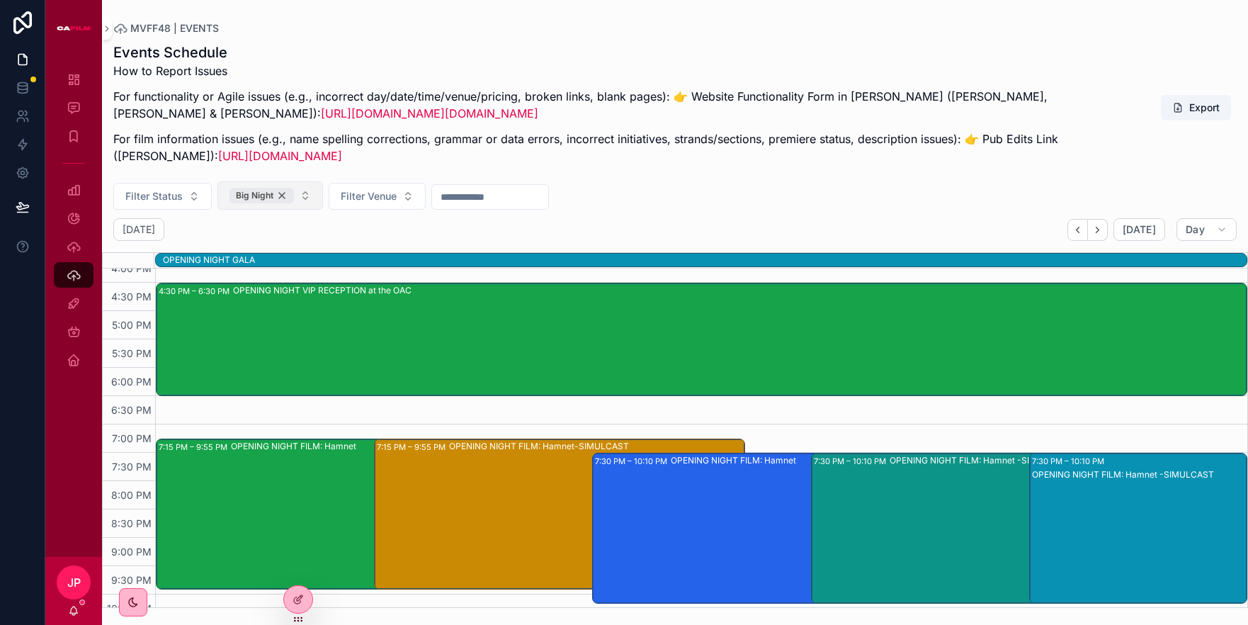
click at [280, 198] on div "Big Night" at bounding box center [261, 196] width 64 height 16
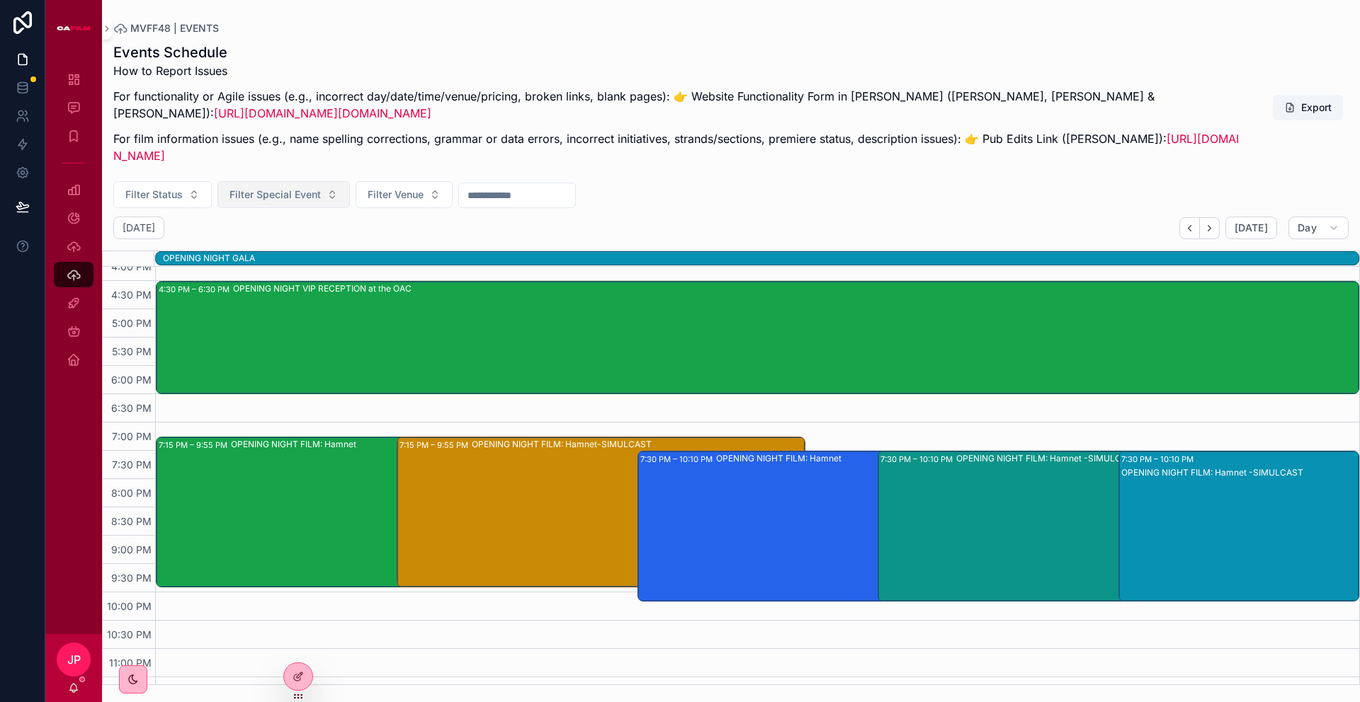
click at [273, 195] on span "Filter Special Event" at bounding box center [274, 195] width 91 height 14
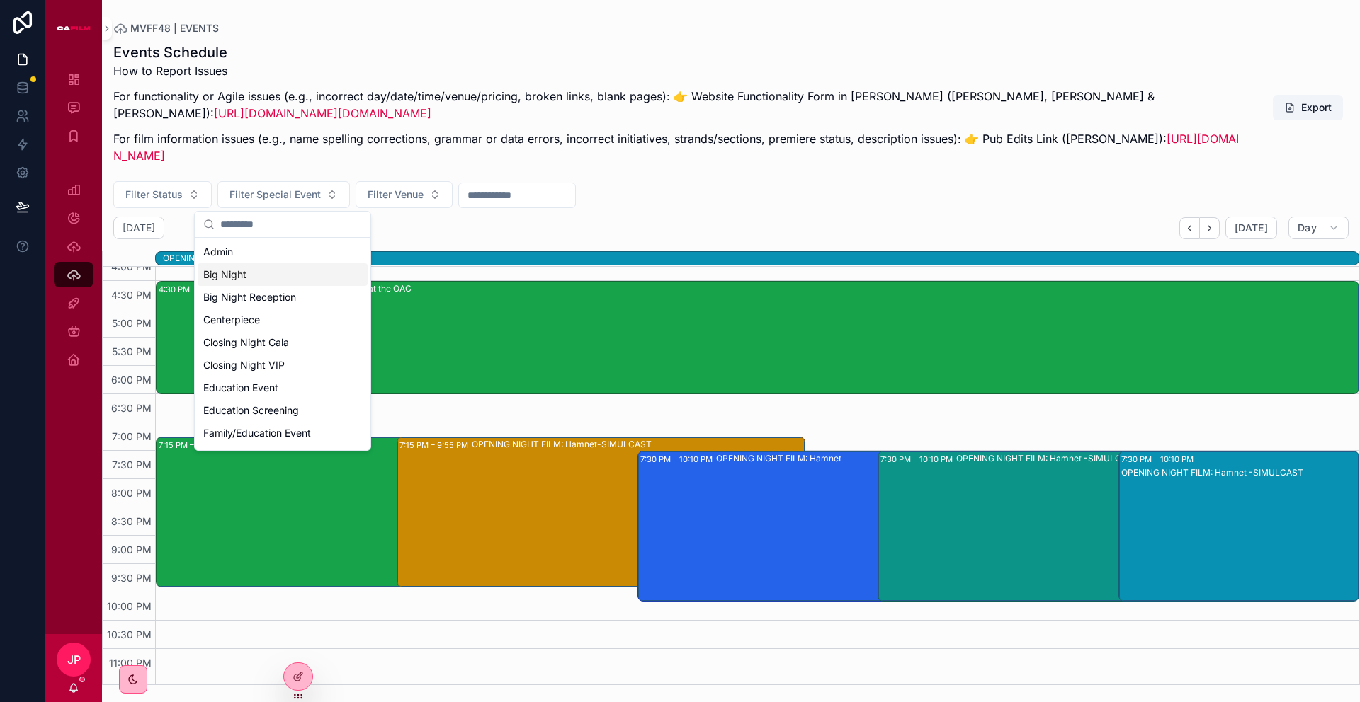
click at [254, 273] on div "Big Night" at bounding box center [283, 274] width 170 height 23
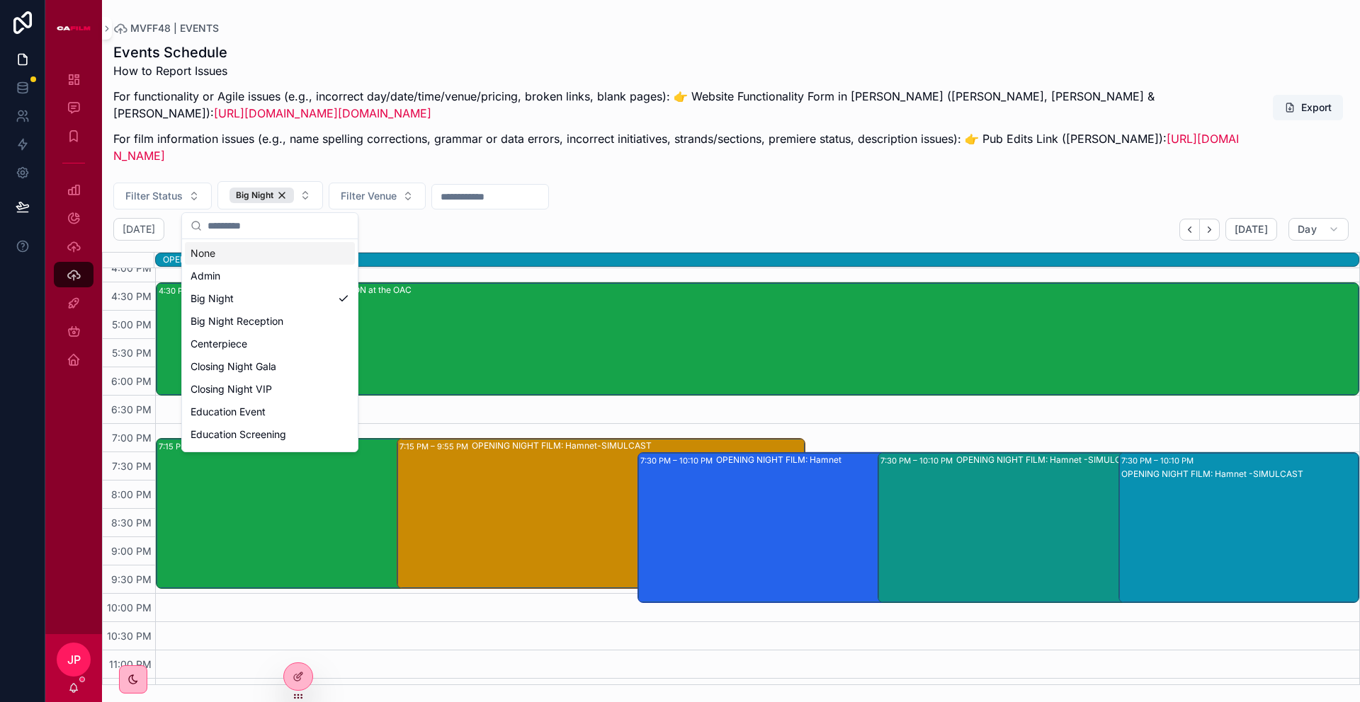
click at [404, 223] on div "Thursday Oct 02 Today Day" at bounding box center [731, 229] width 1258 height 23
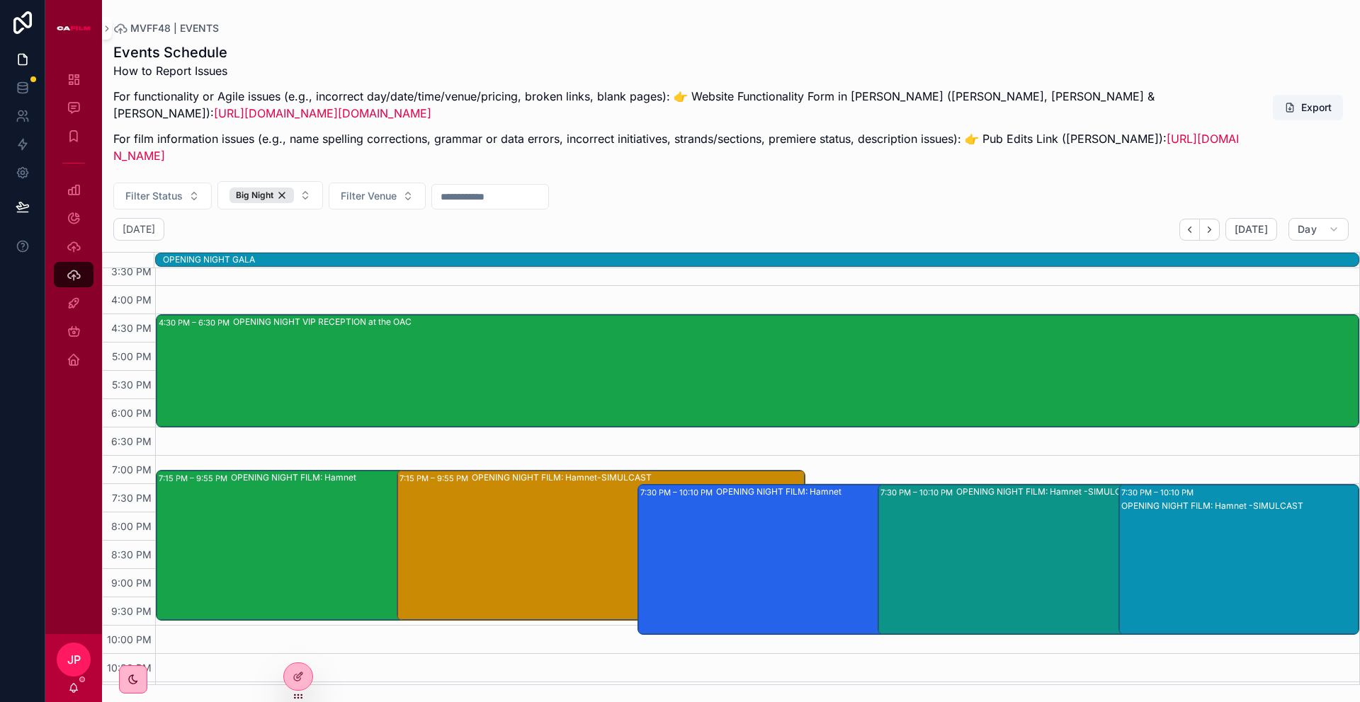
scroll to position [887, 0]
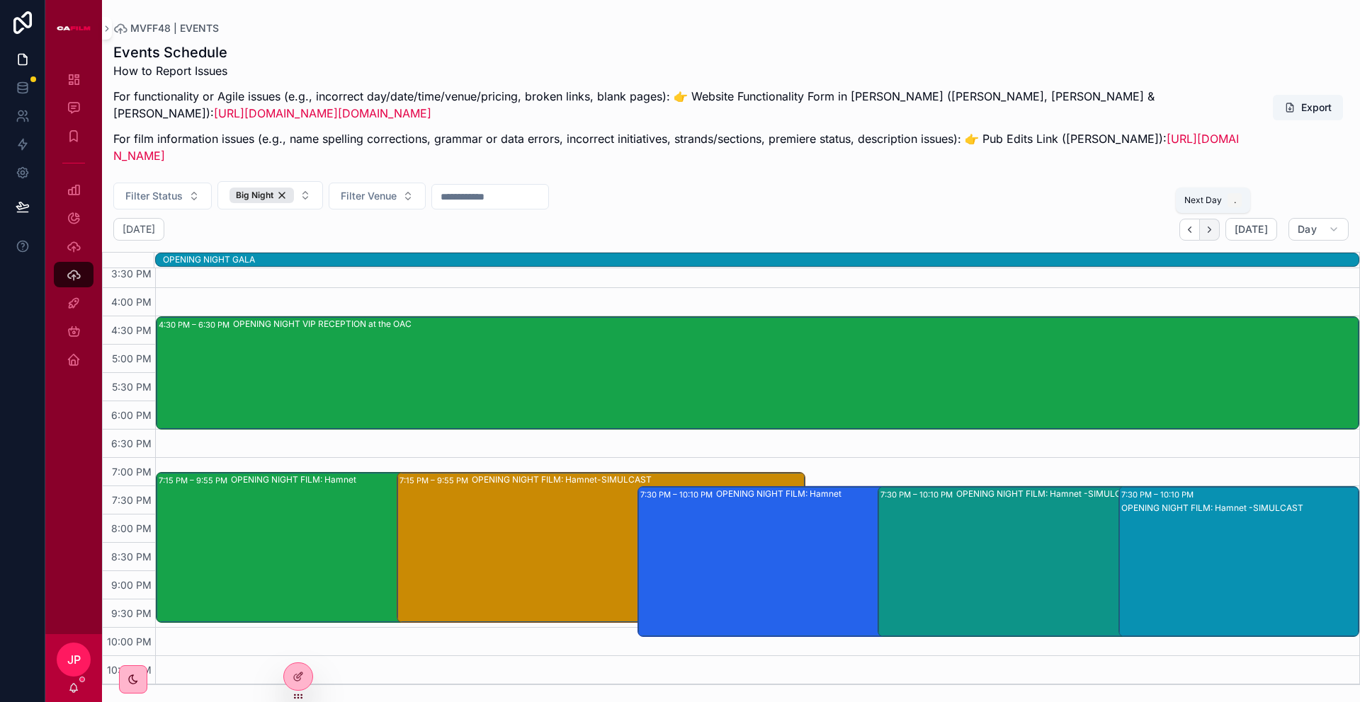
click at [1214, 232] on icon "Next" at bounding box center [1209, 229] width 11 height 11
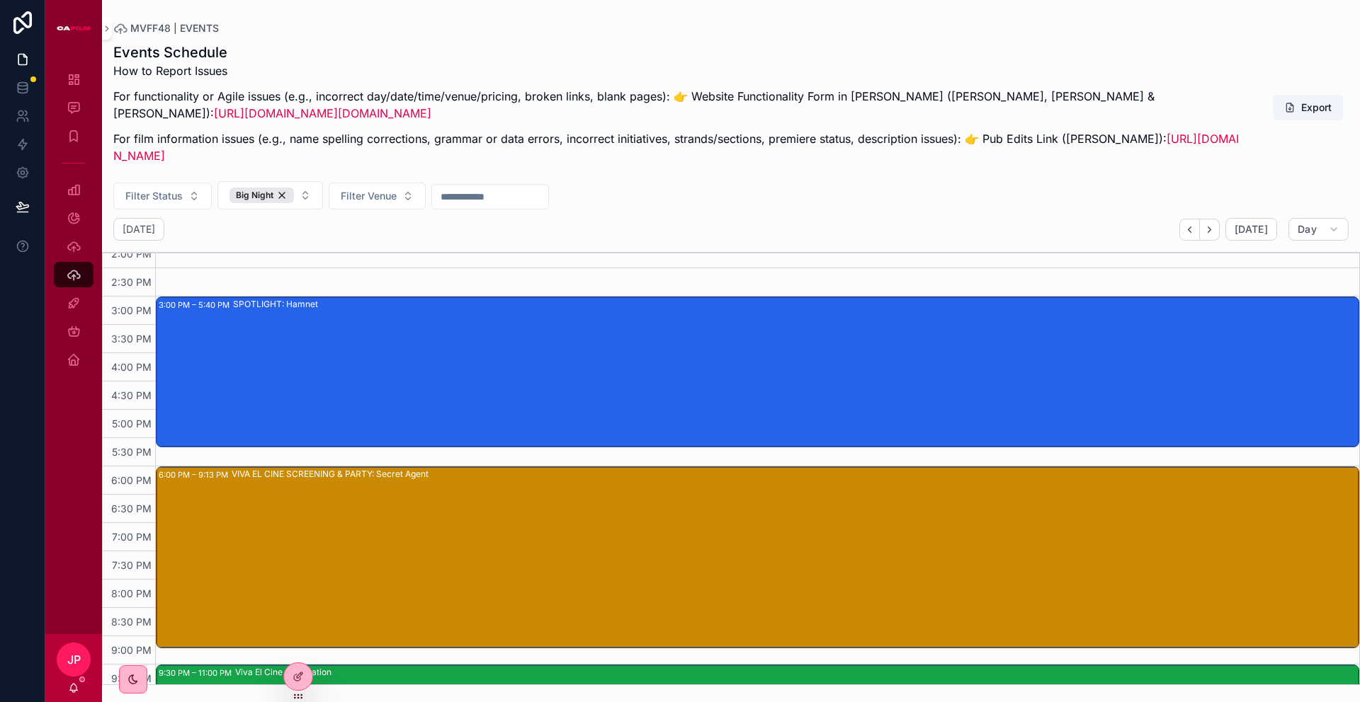
scroll to position [803, 0]
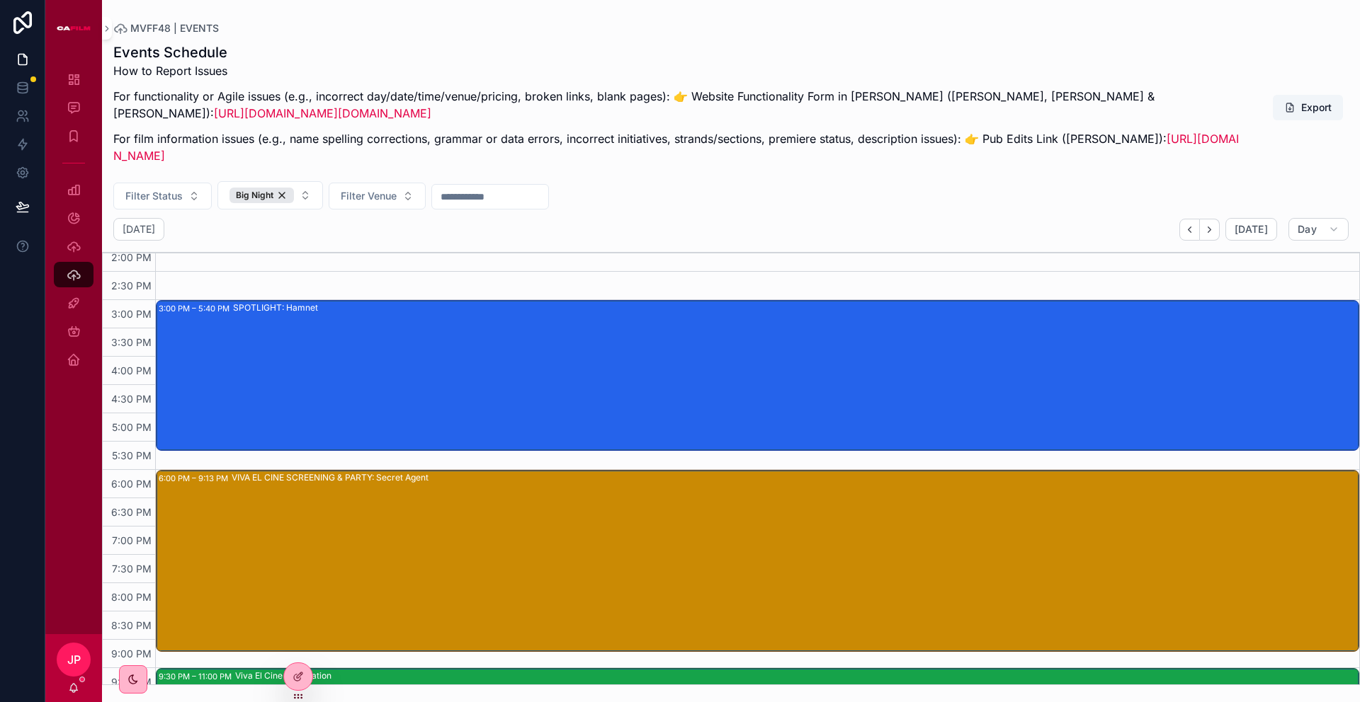
click at [336, 327] on div "SPOTLIGHT: Hamnet" at bounding box center [795, 376] width 1125 height 148
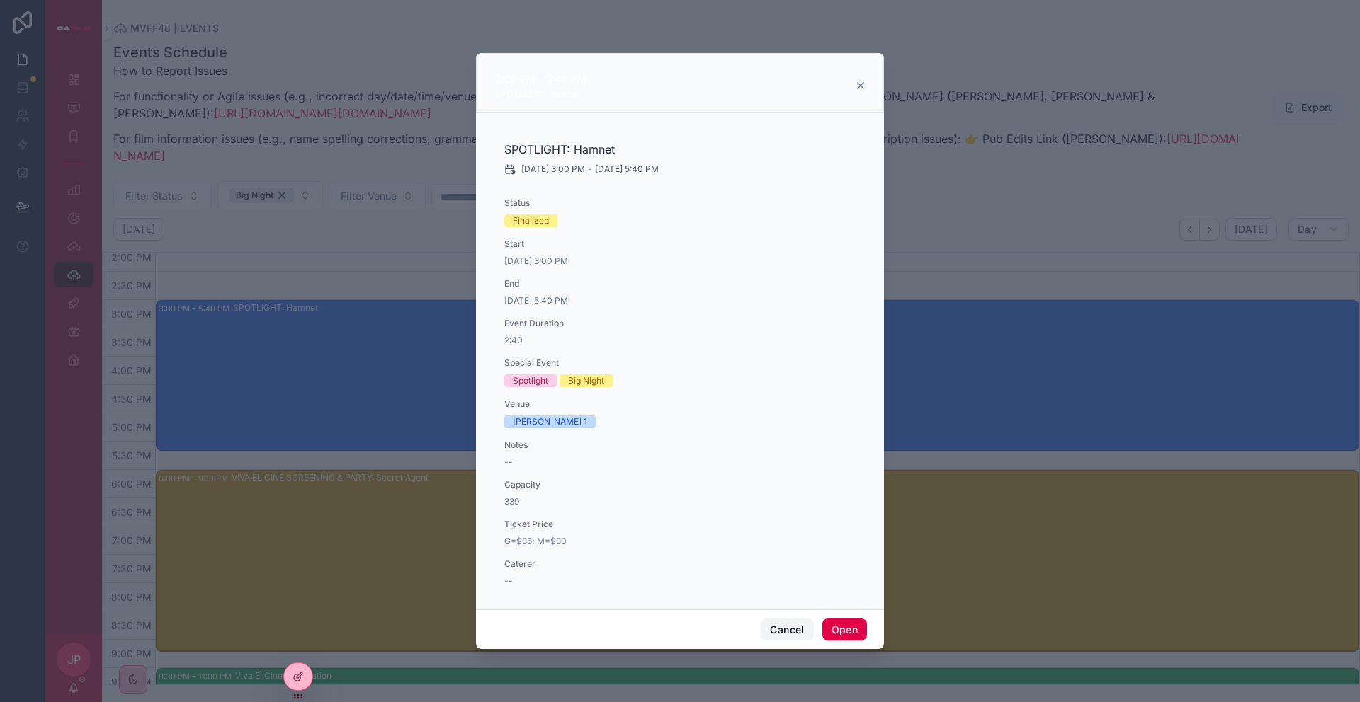
click at [794, 624] on button "Cancel" at bounding box center [787, 630] width 52 height 23
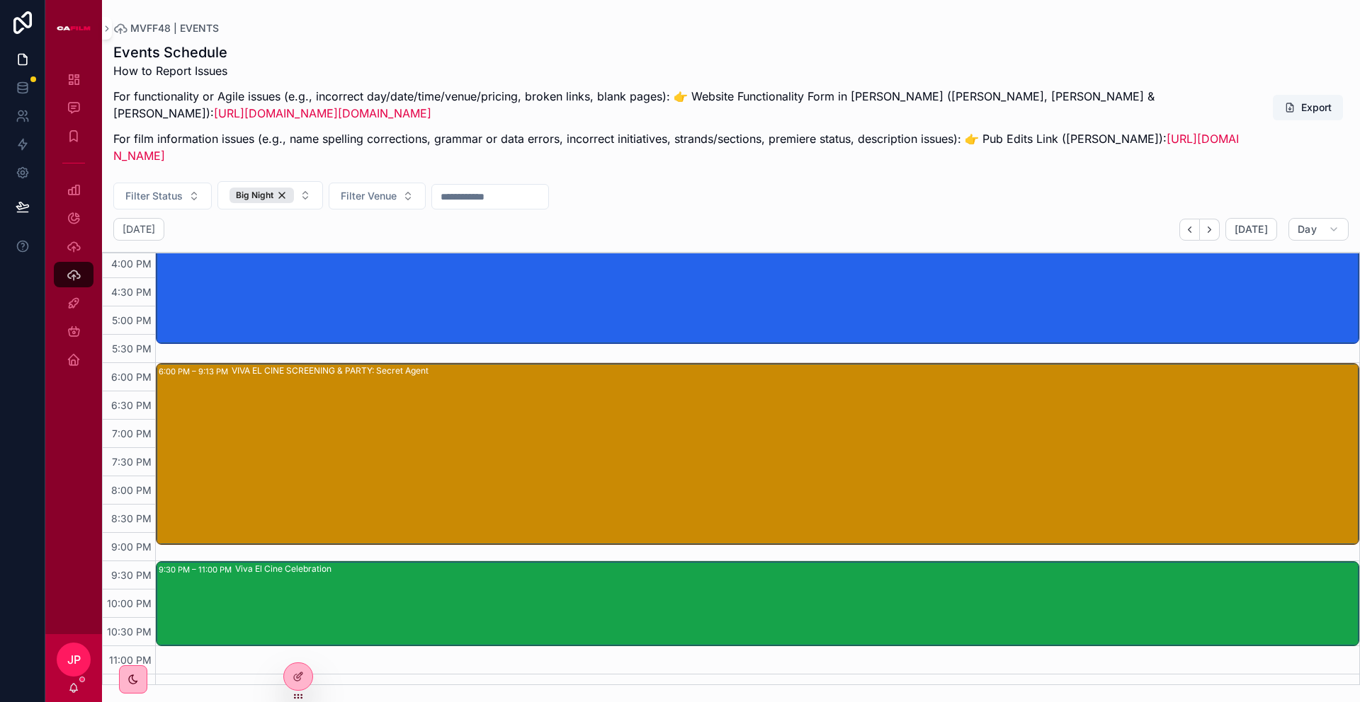
scroll to position [928, 0]
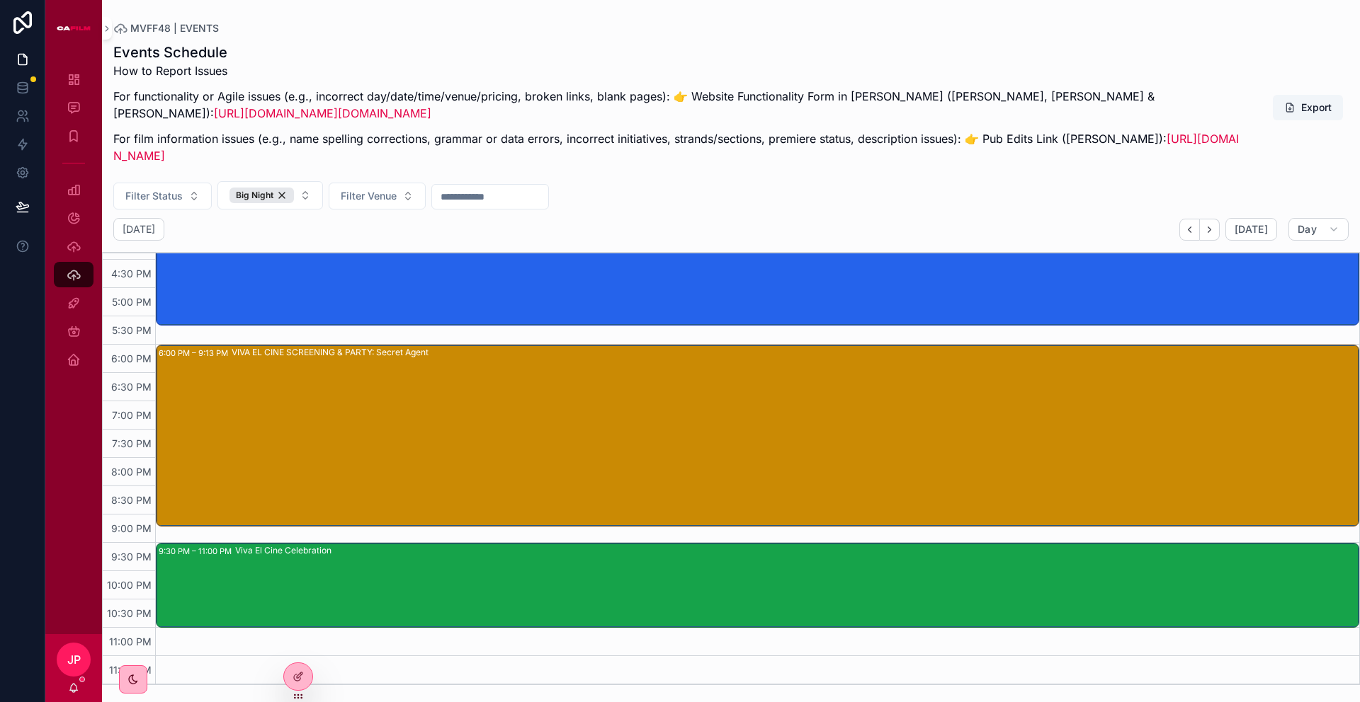
click at [532, 450] on div "VIVA EL CINE SCREENING & PARTY: Secret Agent" at bounding box center [795, 435] width 1126 height 179
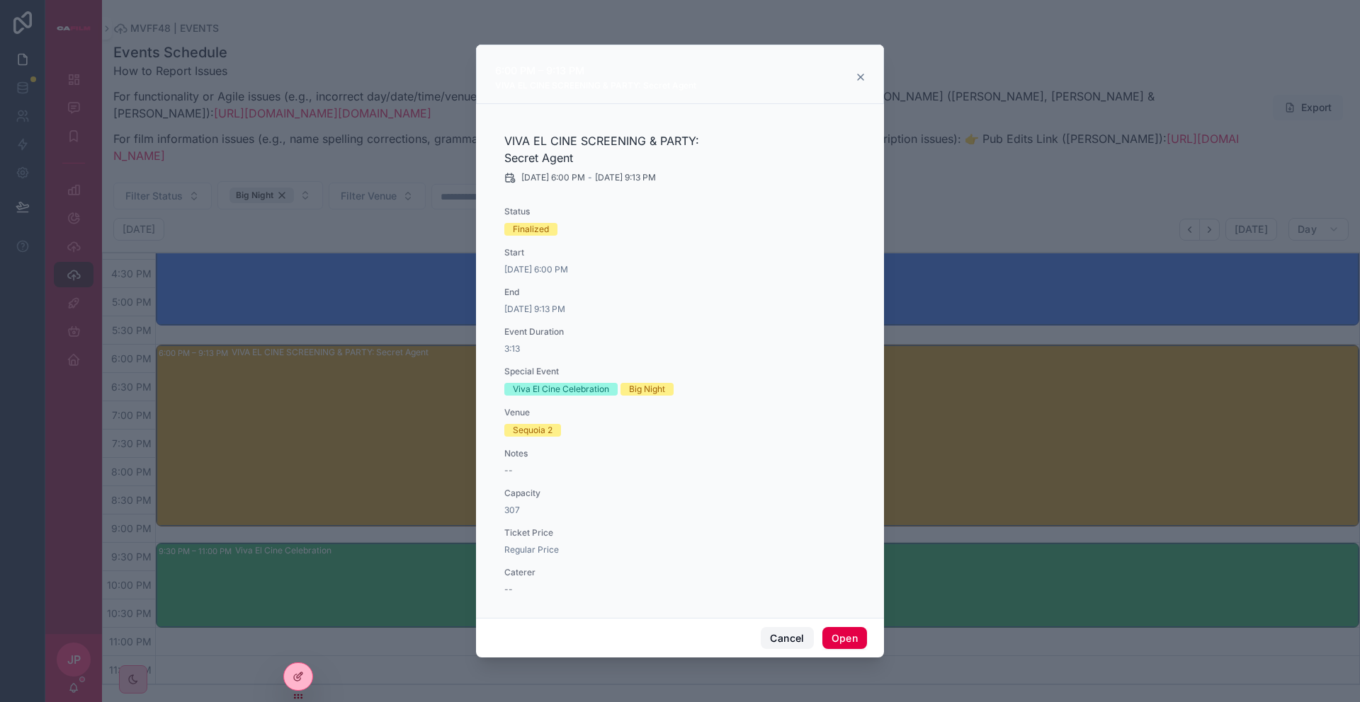
click at [772, 624] on button "Cancel" at bounding box center [787, 638] width 52 height 23
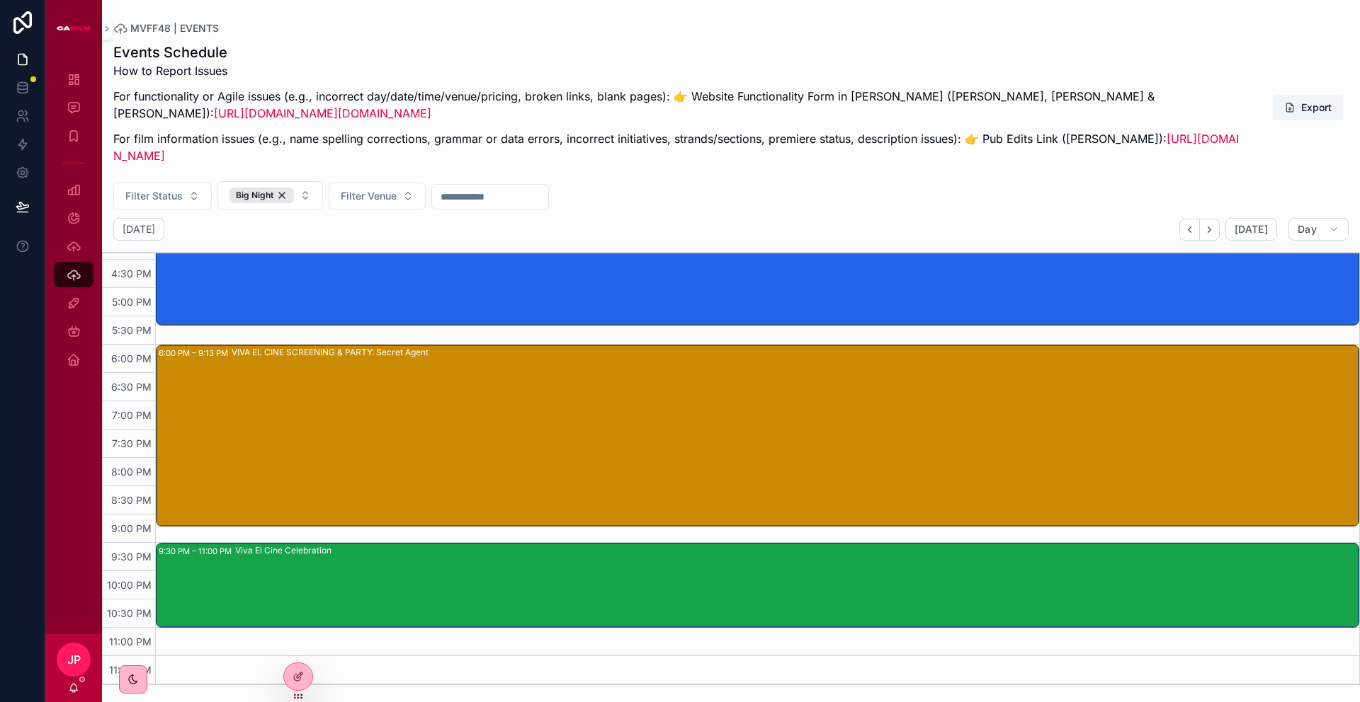
click at [474, 591] on div "Viva El Cine Celebration" at bounding box center [796, 586] width 1122 height 82
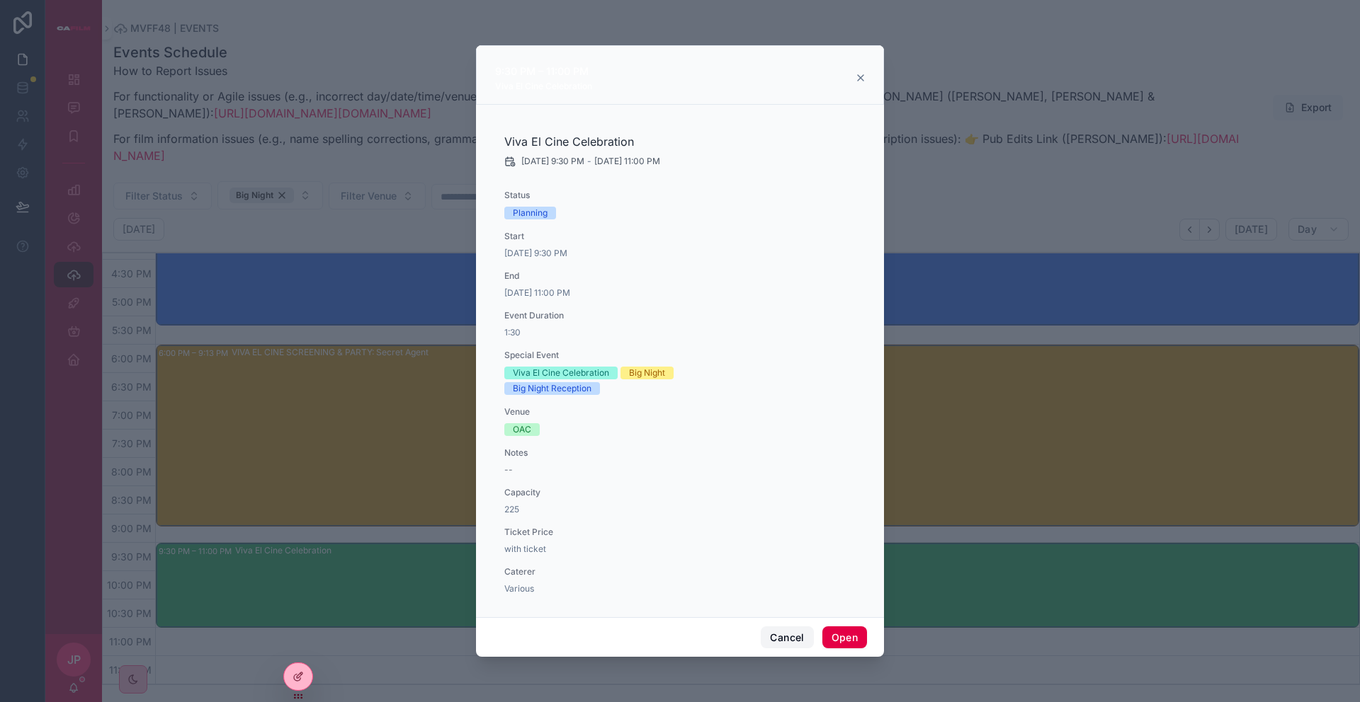
click at [781, 624] on button "Cancel" at bounding box center [787, 638] width 52 height 23
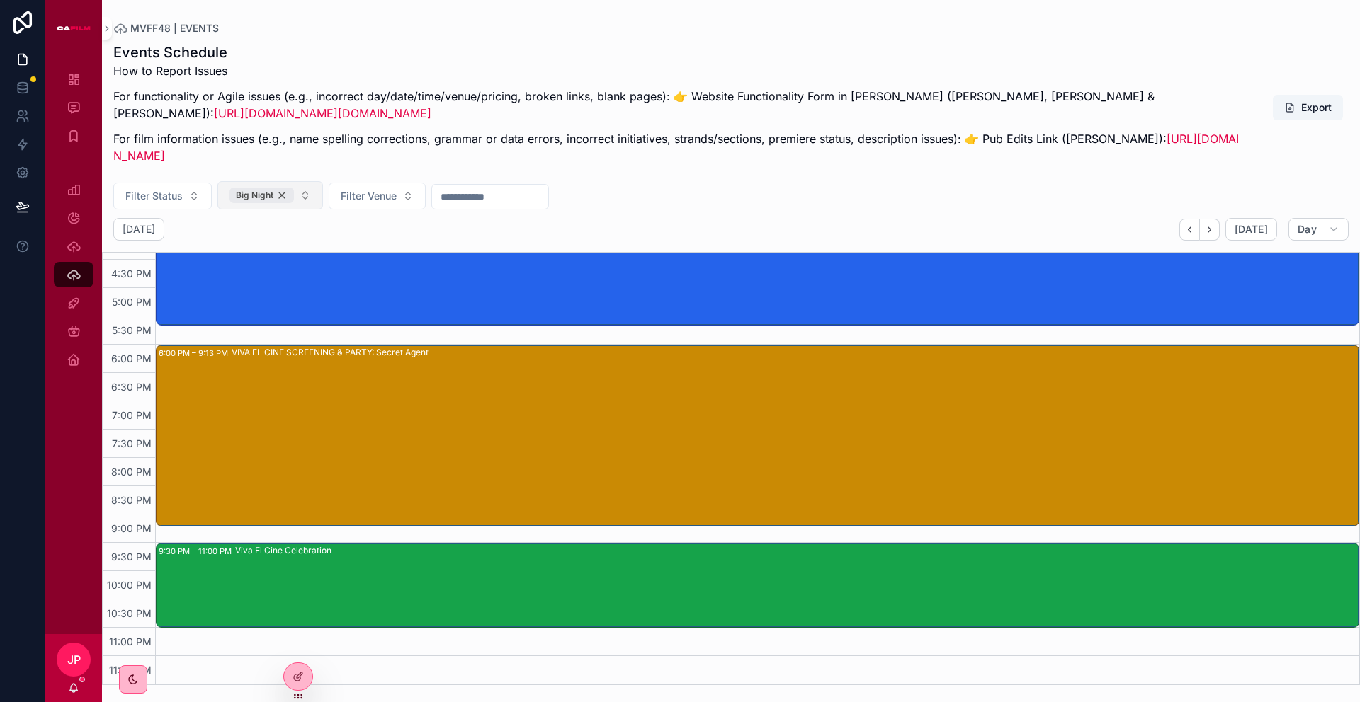
click at [283, 195] on div "Big Night" at bounding box center [261, 196] width 64 height 16
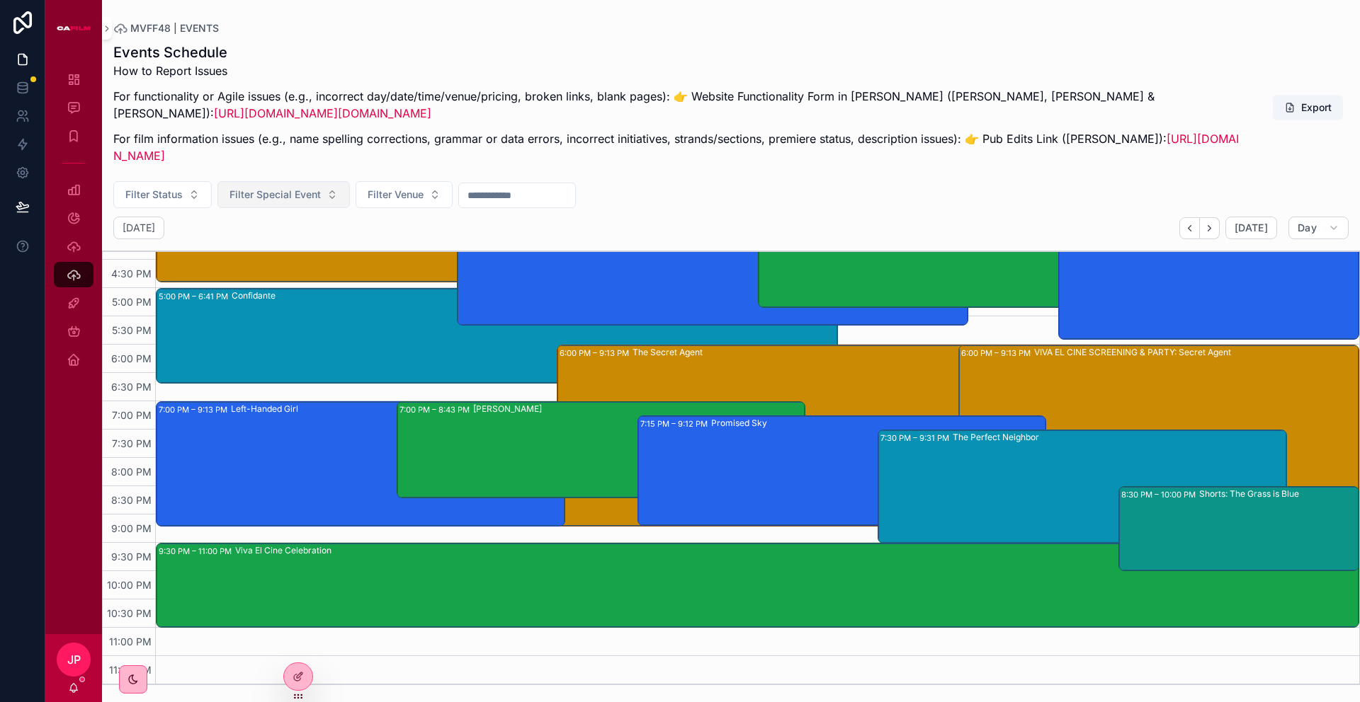
scroll to position [927, 0]
click at [290, 198] on span "Filter Special Event" at bounding box center [274, 195] width 91 height 14
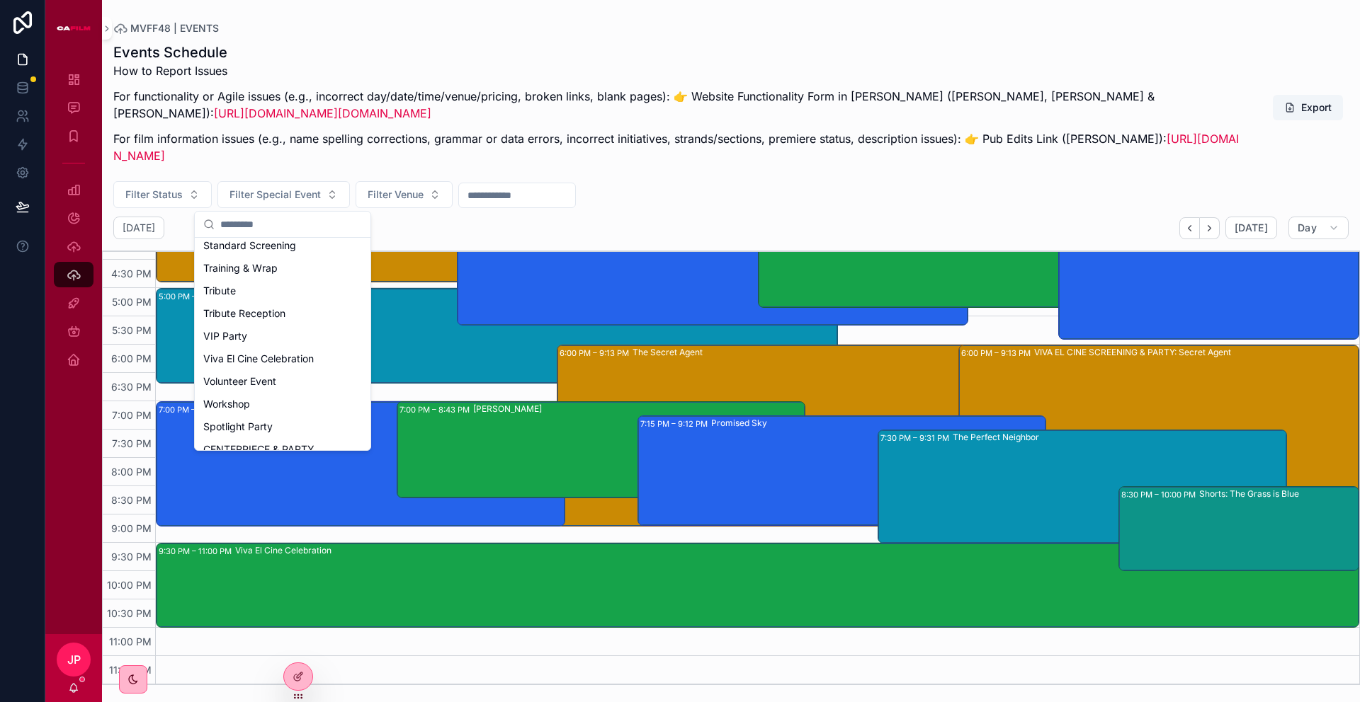
scroll to position [586, 0]
click at [293, 435] on div "CENTERPIECE & PARTY" at bounding box center [283, 436] width 170 height 23
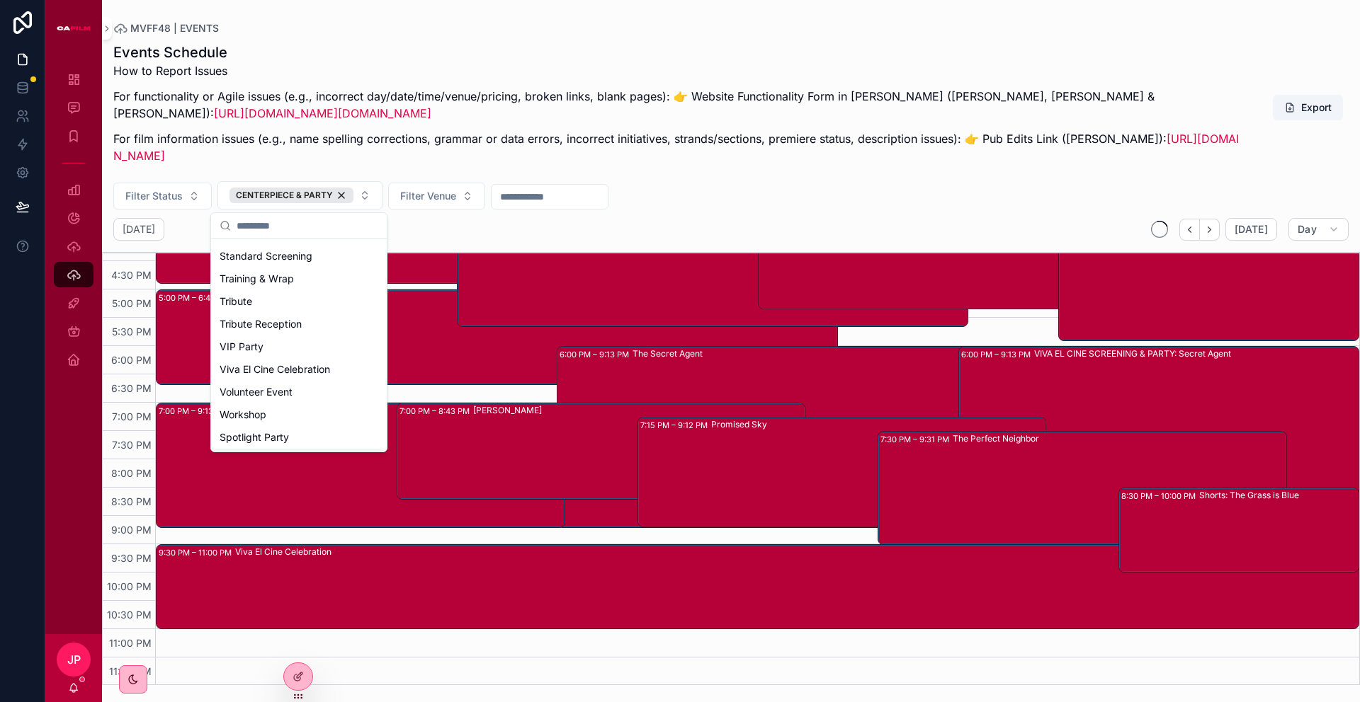
scroll to position [609, 0]
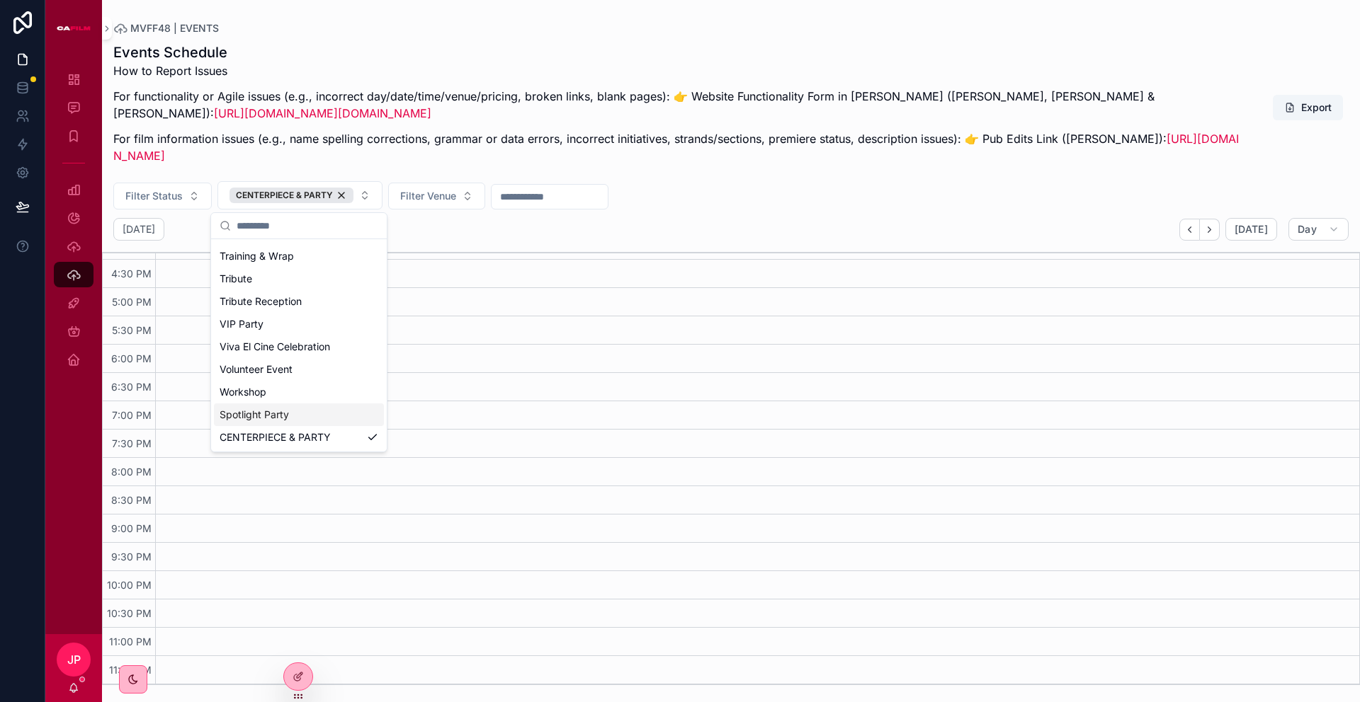
click at [312, 412] on div "Spotlight Party" at bounding box center [299, 415] width 170 height 23
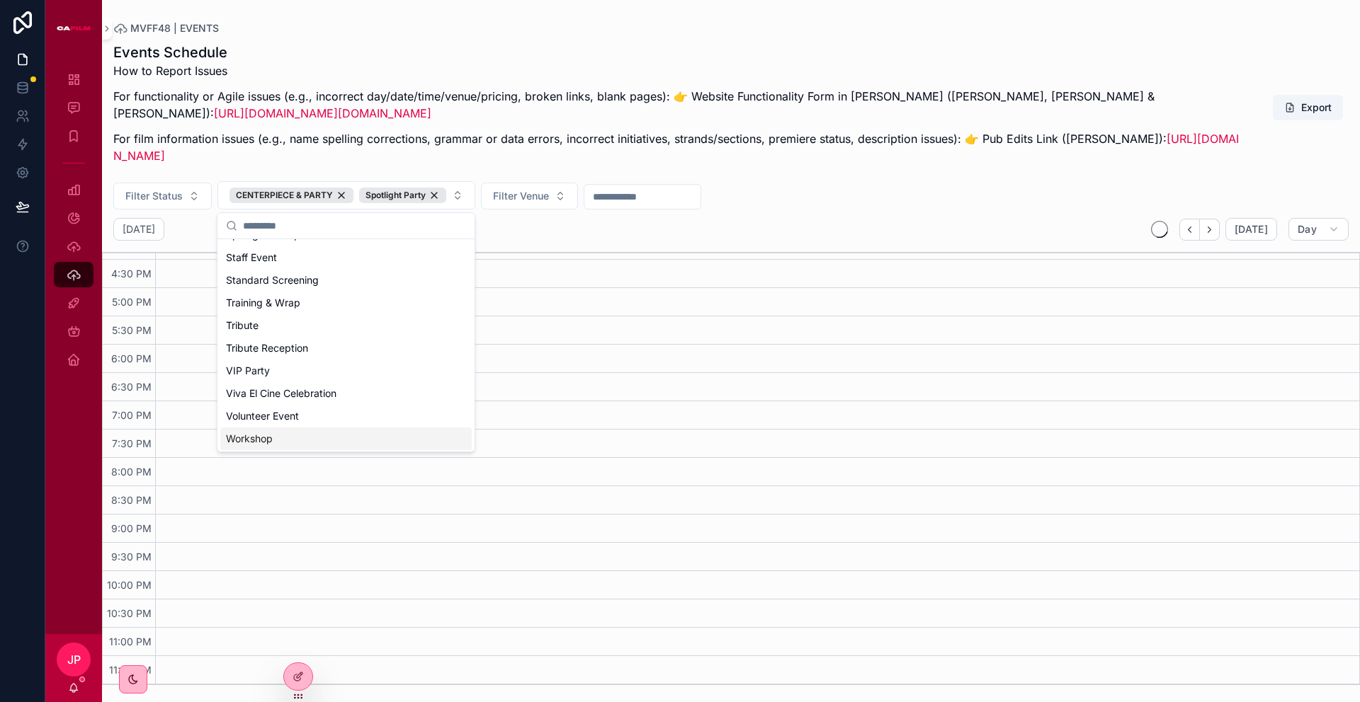
scroll to position [561, 0]
click at [323, 394] on div "Viva El Cine Celebration" at bounding box center [345, 395] width 251 height 23
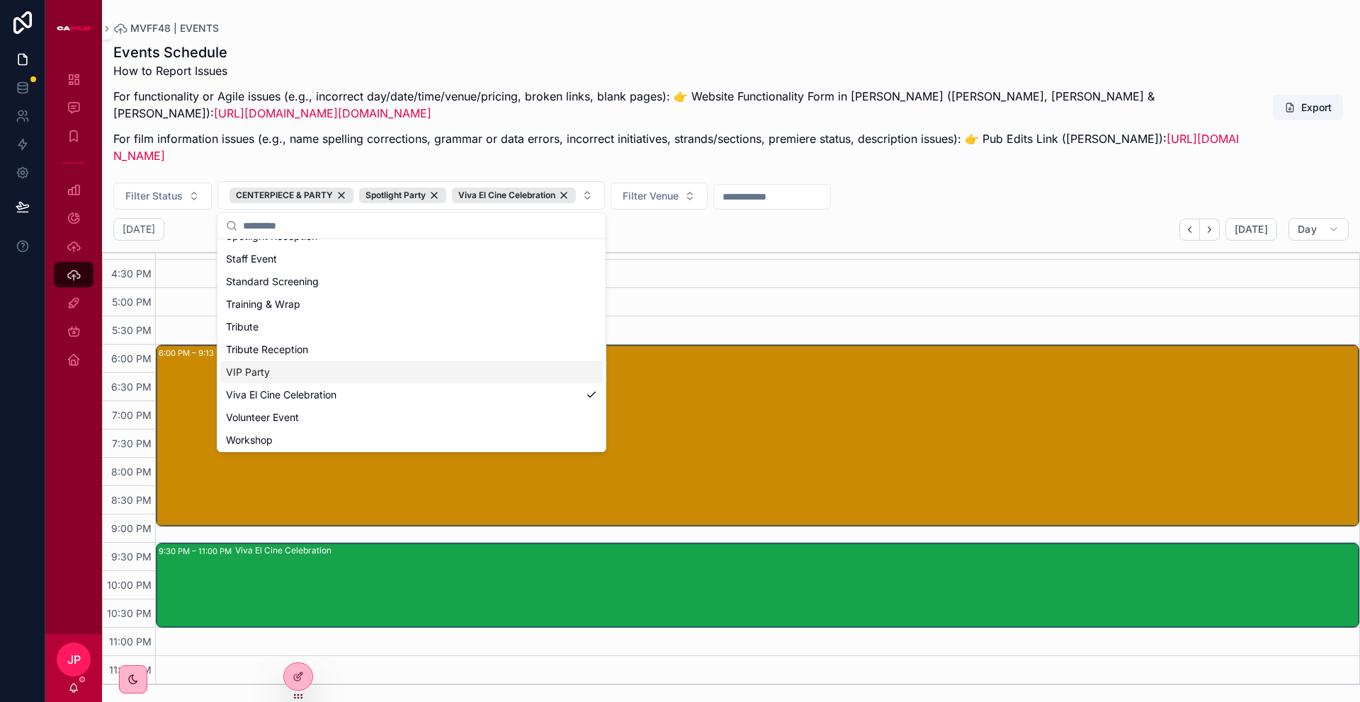
click at [297, 373] on div "VIP Party" at bounding box center [411, 372] width 382 height 23
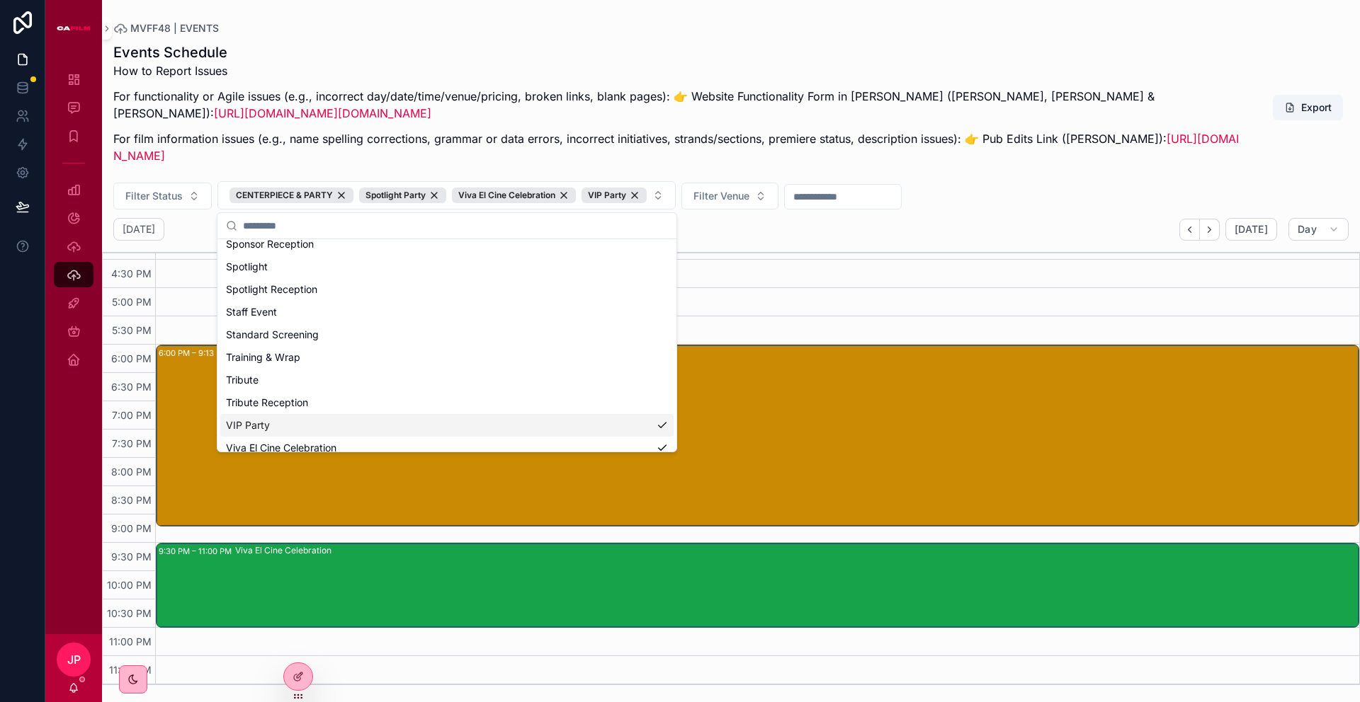
scroll to position [507, 0]
click at [329, 404] on div "Tribute Reception" at bounding box center [446, 403] width 453 height 23
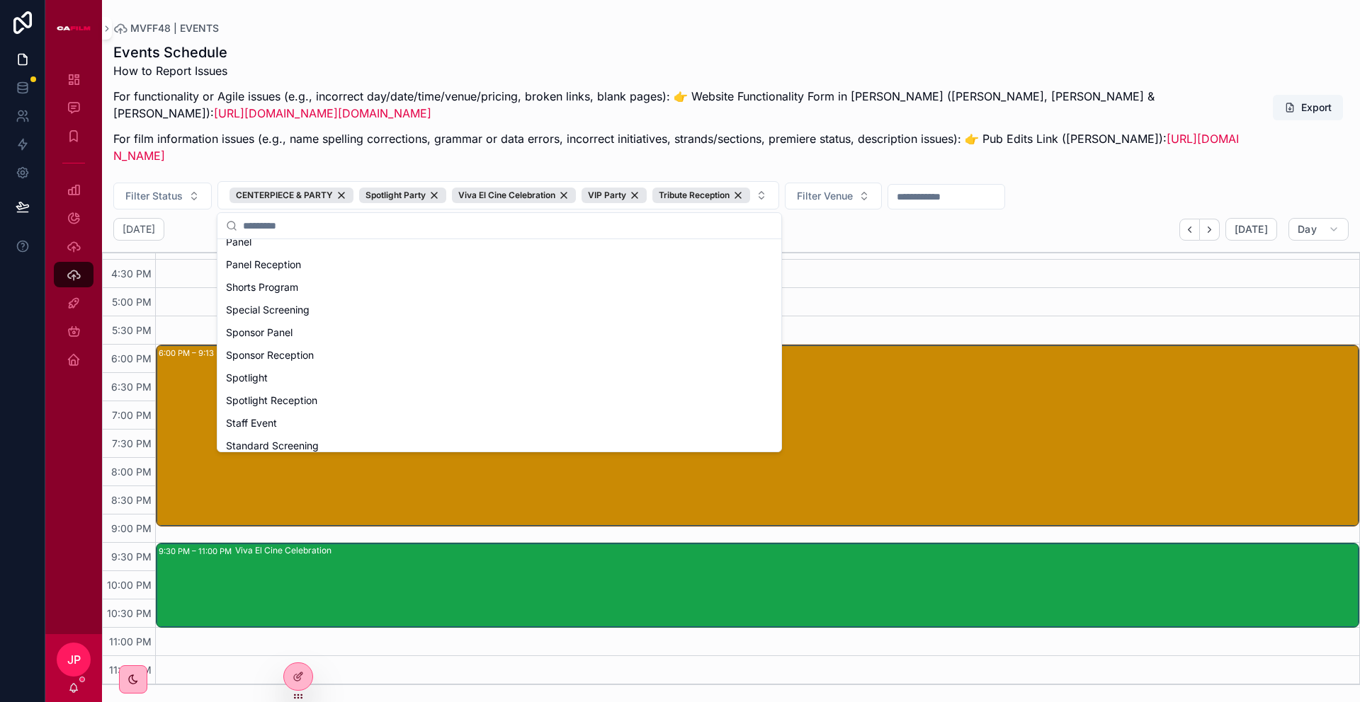
scroll to position [401, 0]
click at [331, 394] on div "Spotlight Reception" at bounding box center [499, 396] width 558 height 23
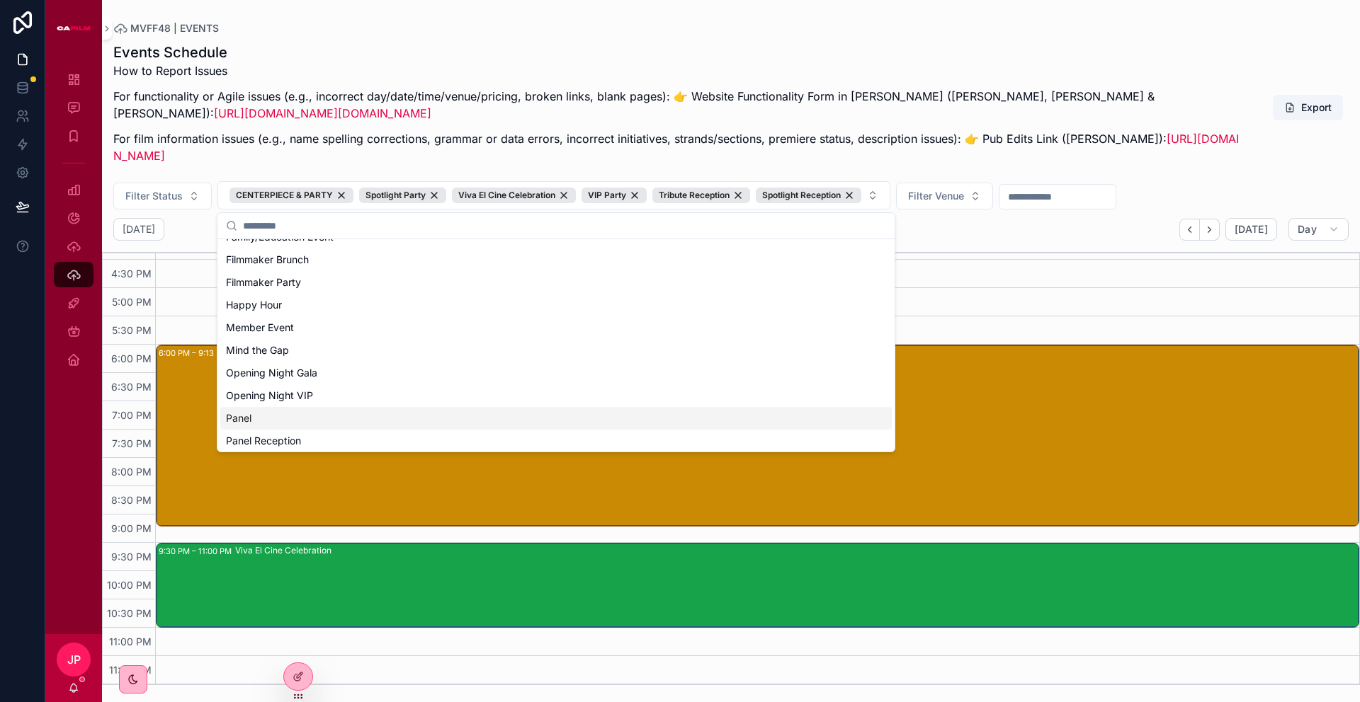
scroll to position [222, 0]
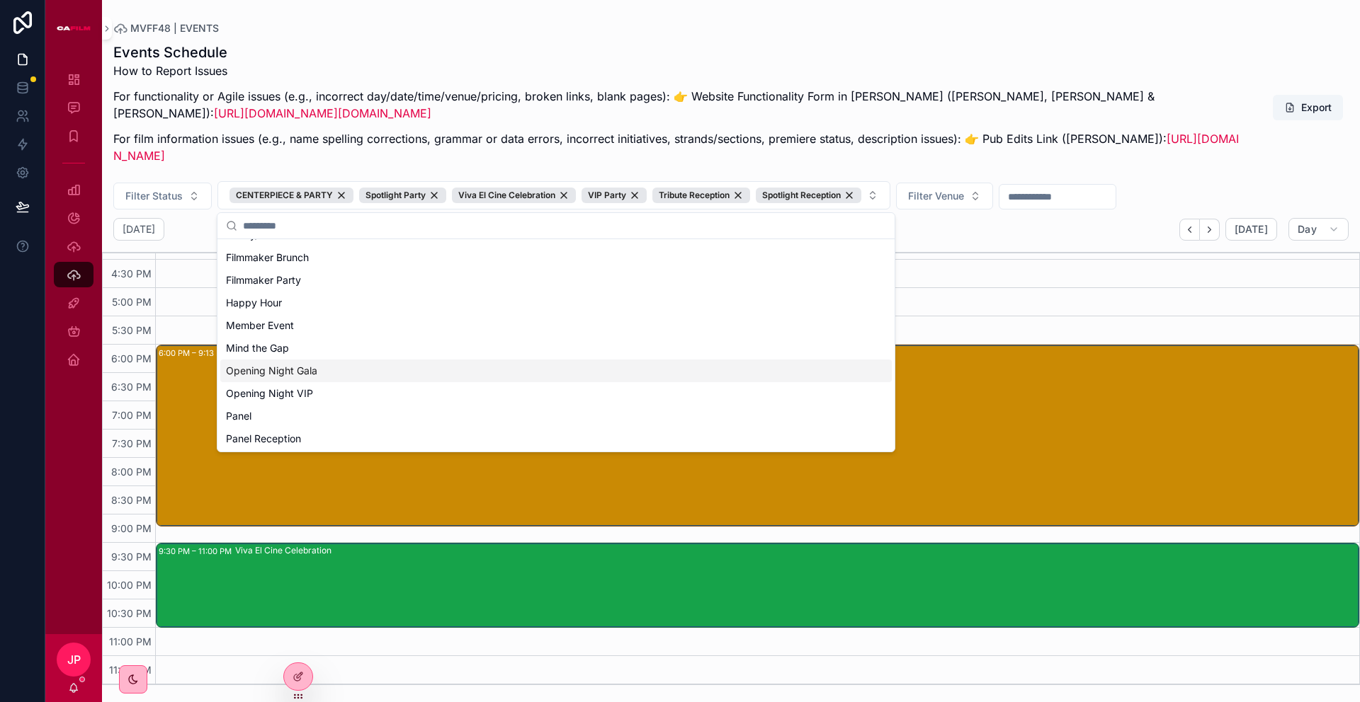
click at [339, 370] on div "Opening Night Gala" at bounding box center [555, 371] width 671 height 23
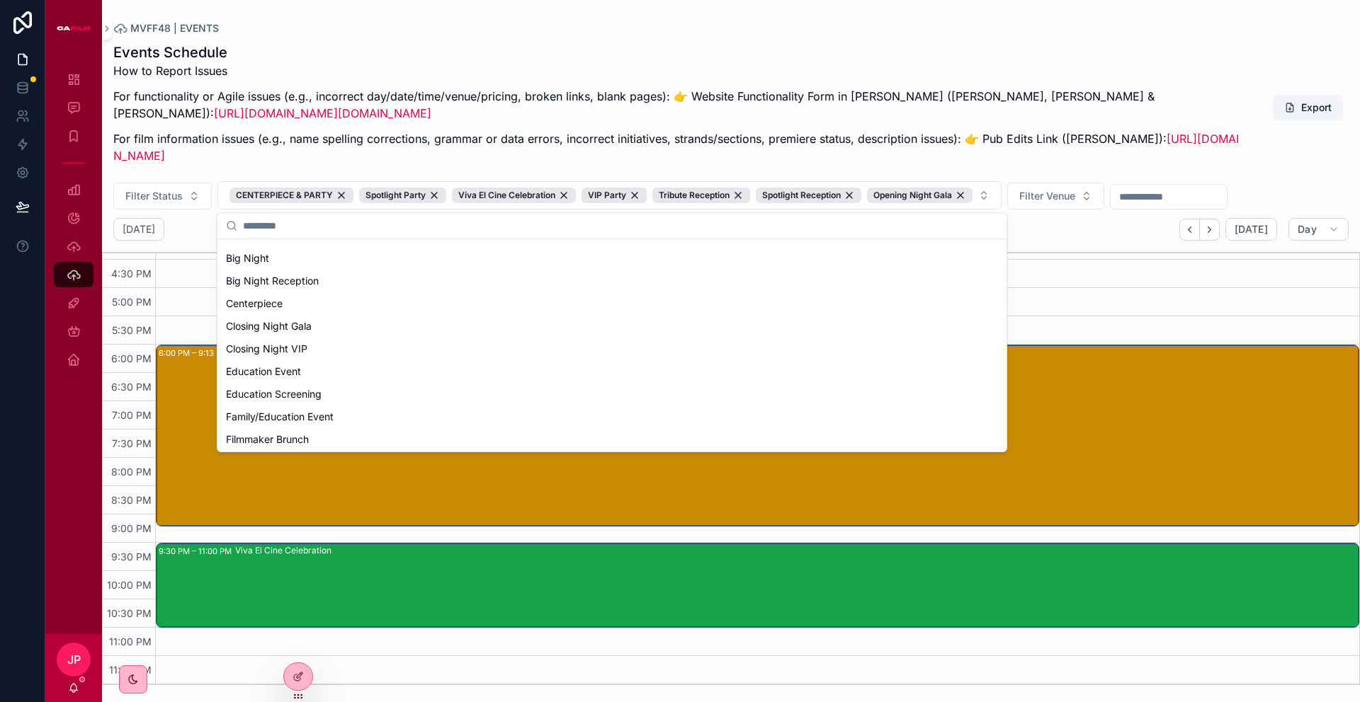
scroll to position [38, 0]
click at [319, 332] on div "Closing Night Gala" at bounding box center [611, 328] width 783 height 23
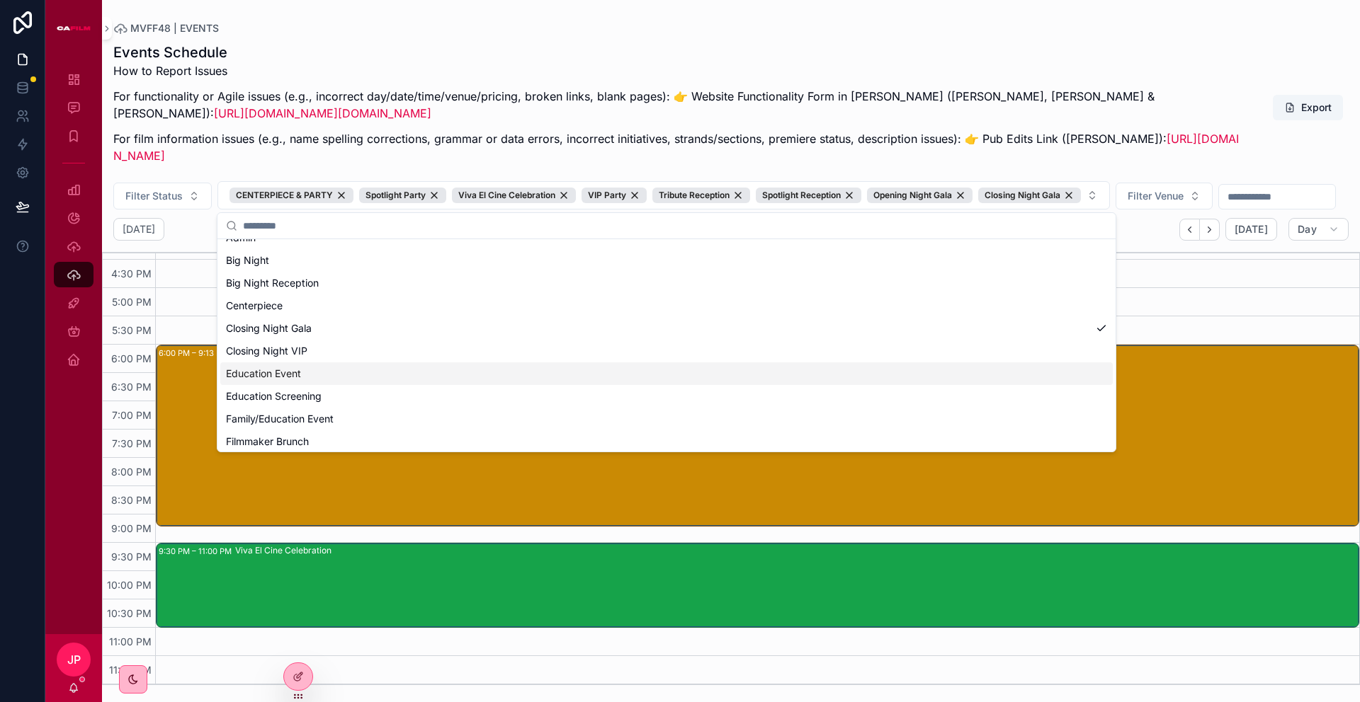
click at [204, 276] on div "Friday Oct 03 Today Day 03 Fri 12:00 AM 12:30 AM 1:00 AM 1:30 AM 2:00 AM 2:30 A…" at bounding box center [731, 451] width 1258 height 467
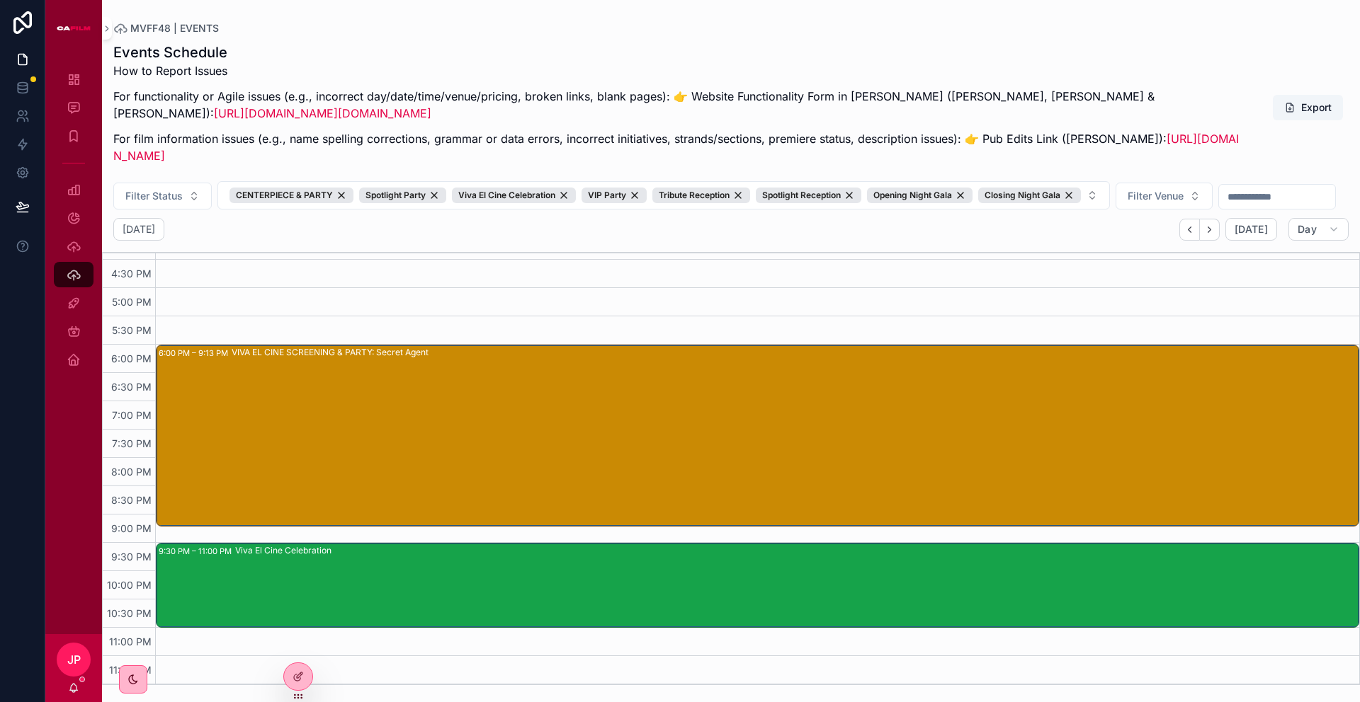
scroll to position [960, 0]
click at [1214, 235] on icon "Next" at bounding box center [1209, 229] width 11 height 11
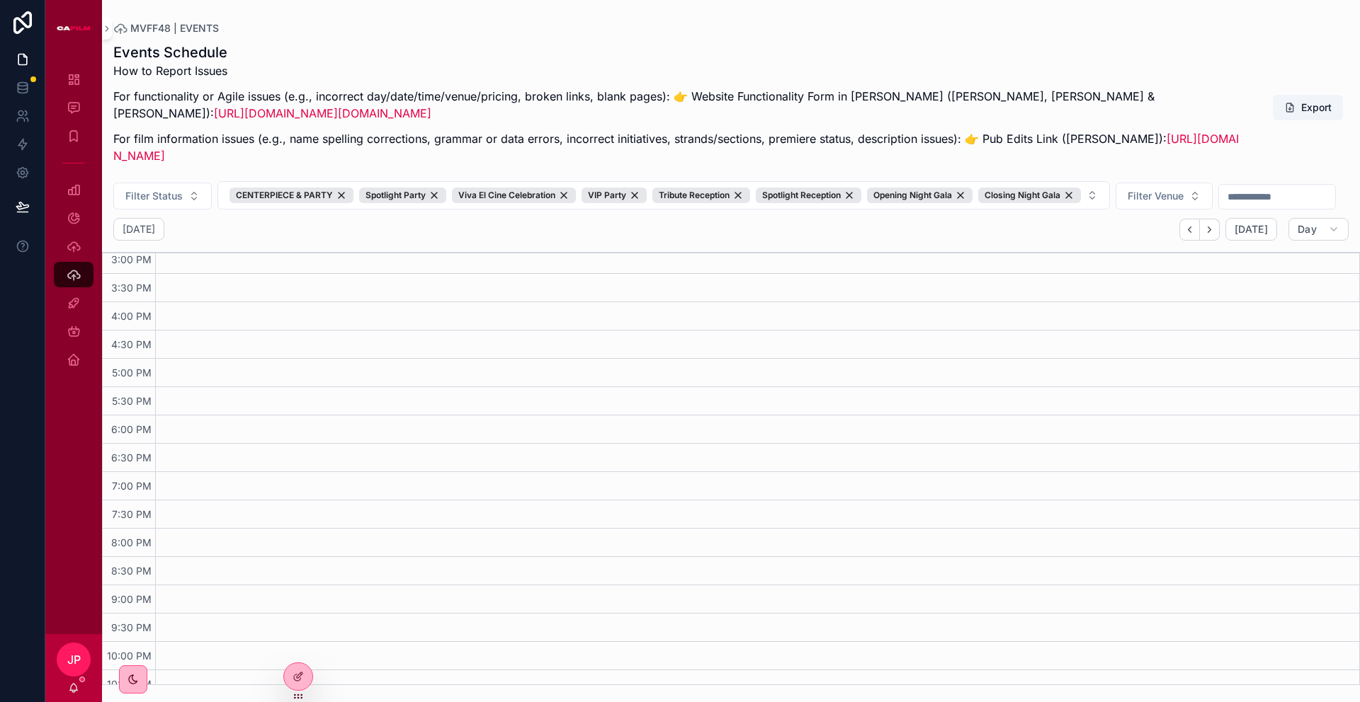
scroll to position [960, 0]
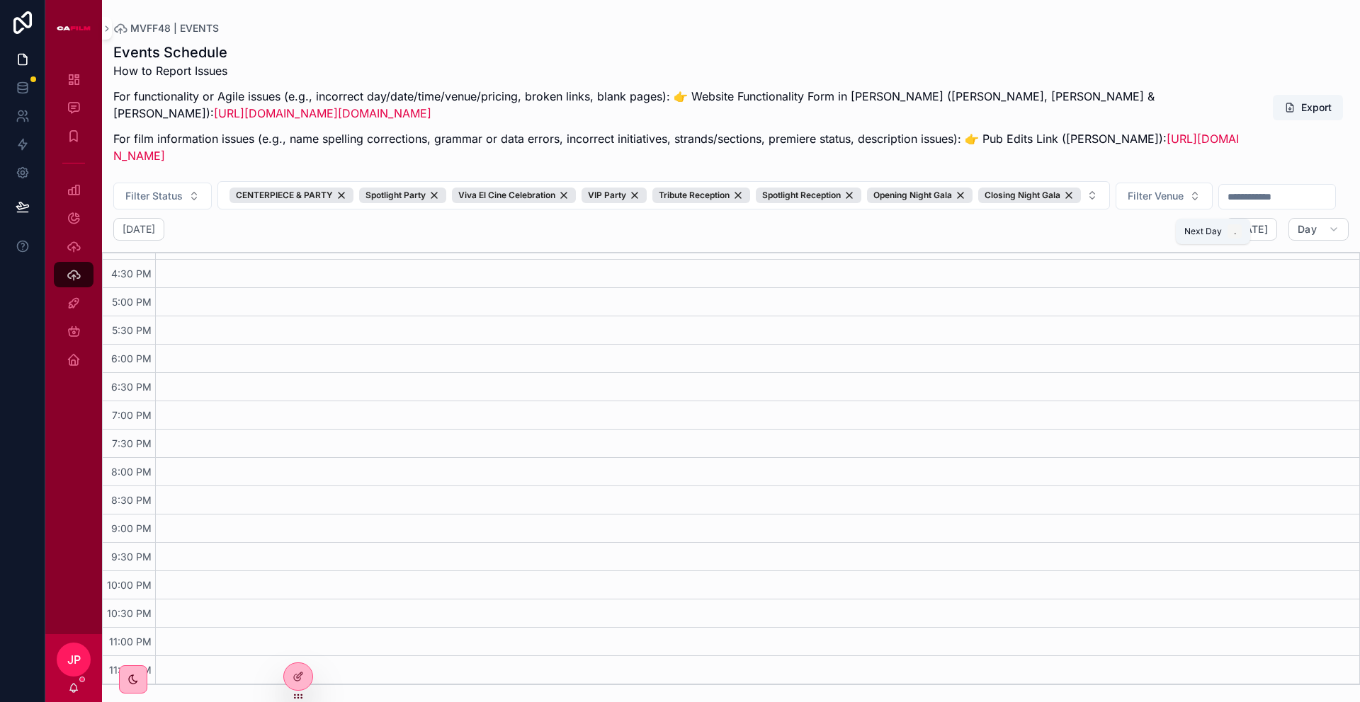
drag, startPoint x: 1214, startPoint y: 261, endPoint x: 1187, endPoint y: 305, distance: 50.9
click at [1214, 235] on icon "Next" at bounding box center [1209, 229] width 11 height 11
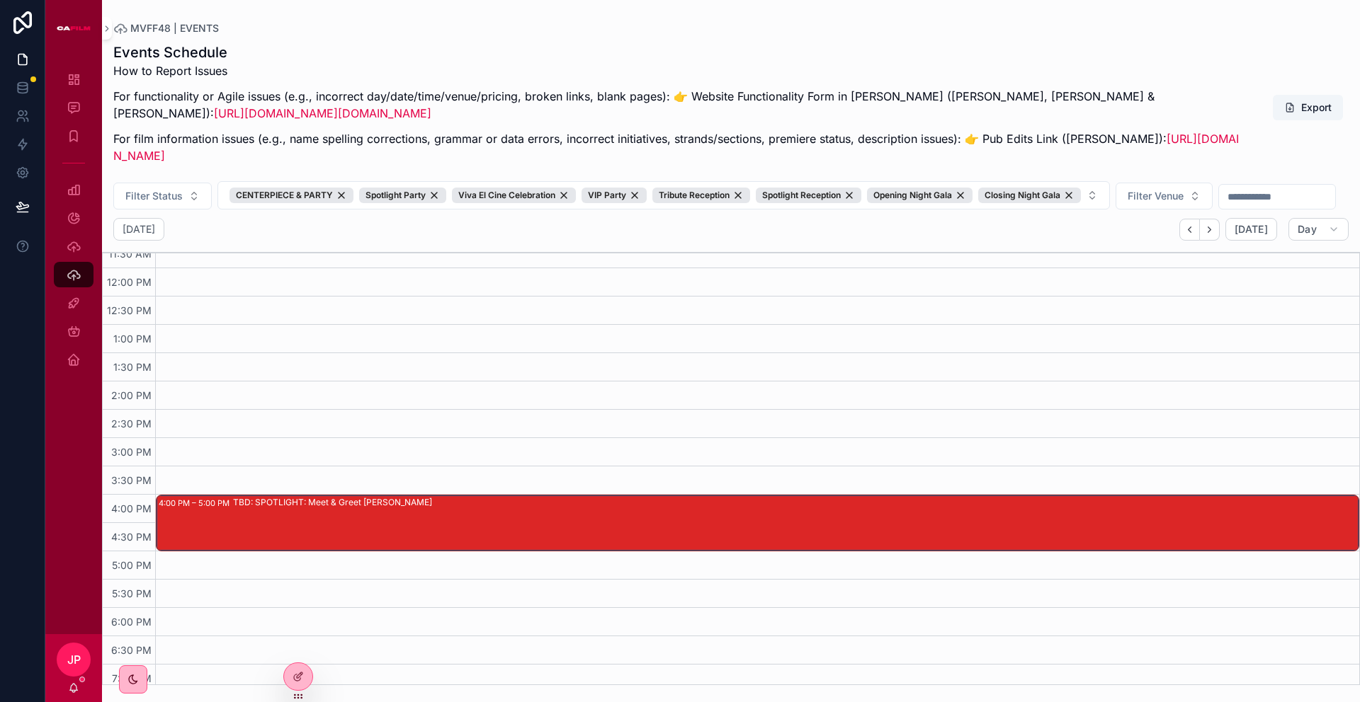
scroll to position [677, 0]
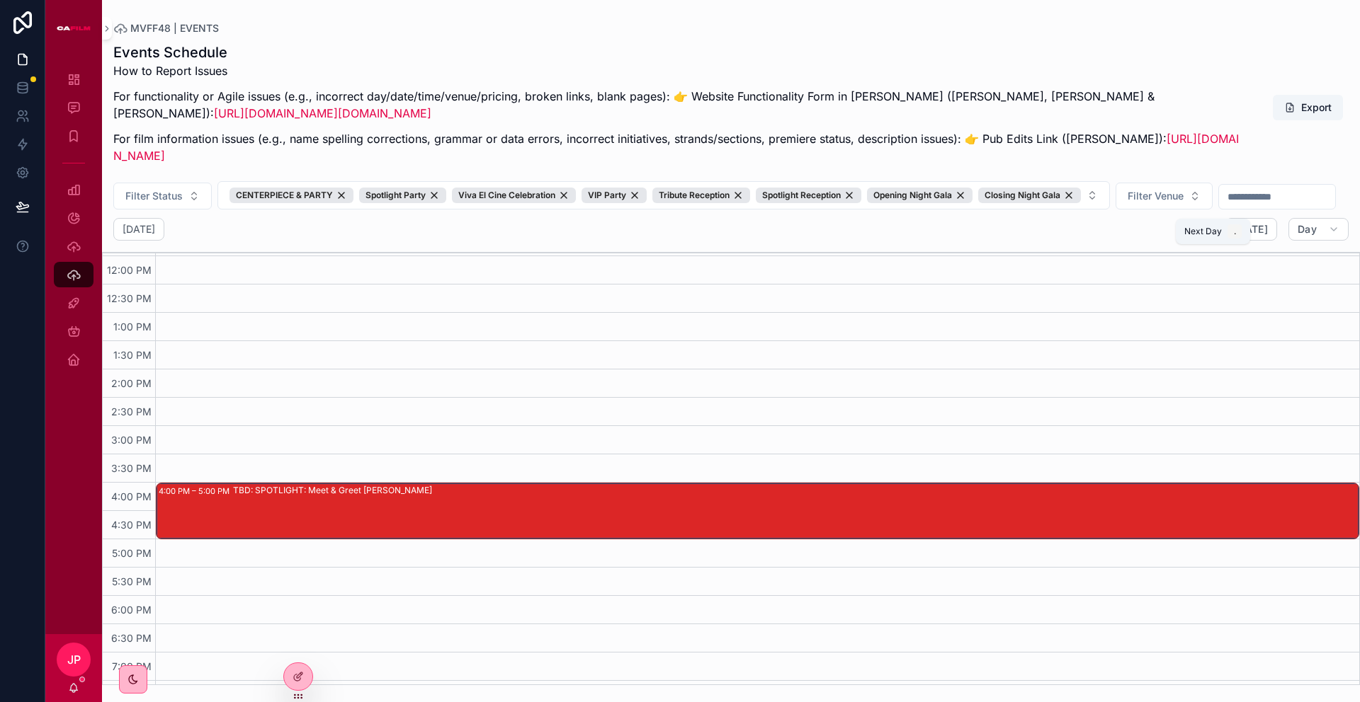
drag, startPoint x: 1213, startPoint y: 263, endPoint x: 1212, endPoint y: 274, distance: 11.4
click at [1213, 235] on icon "Next" at bounding box center [1209, 229] width 11 height 11
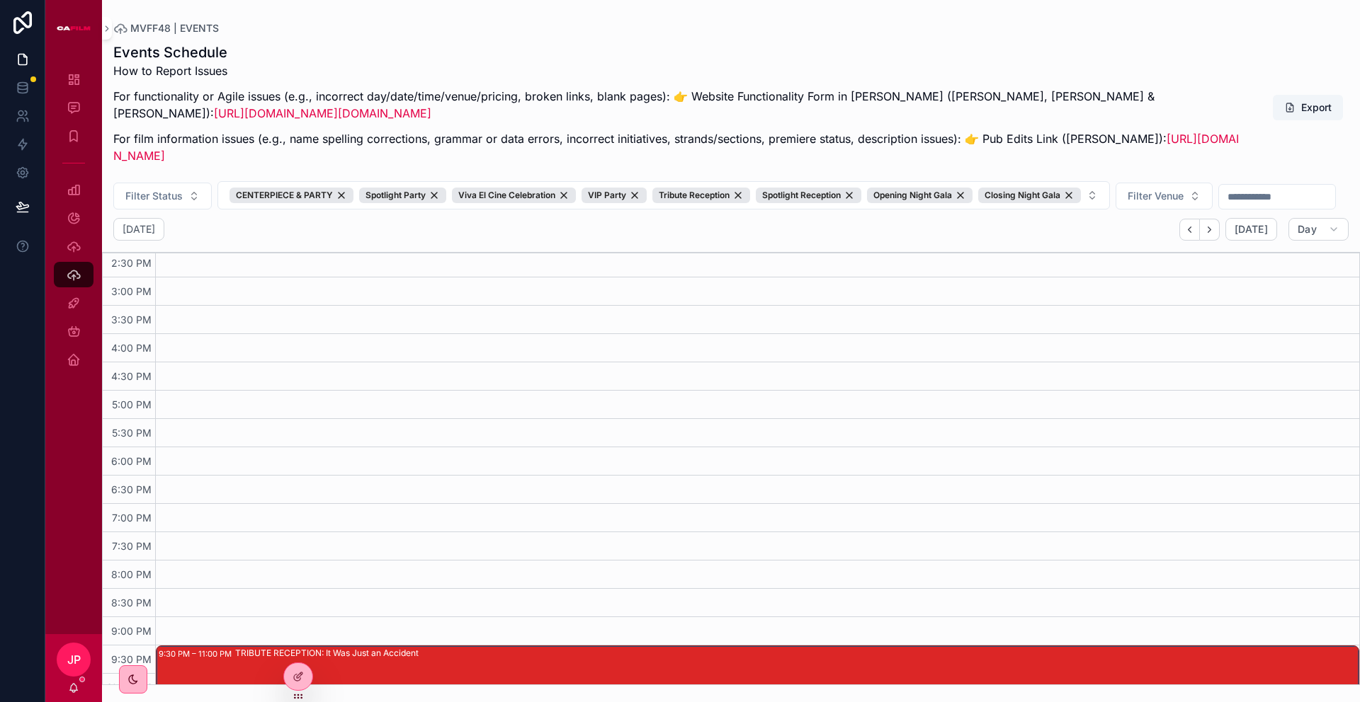
scroll to position [960, 0]
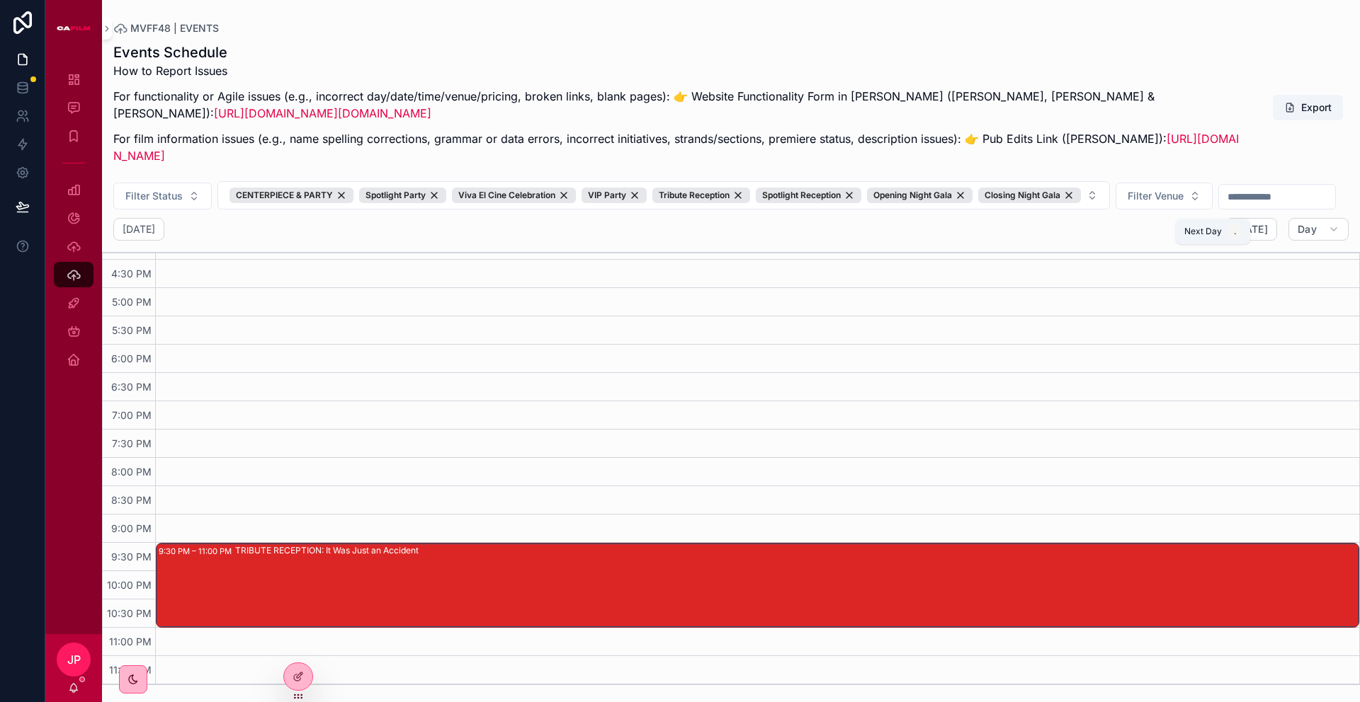
drag, startPoint x: 1211, startPoint y: 261, endPoint x: 1105, endPoint y: 477, distance: 239.7
click at [1211, 235] on icon "Next" at bounding box center [1209, 229] width 11 height 11
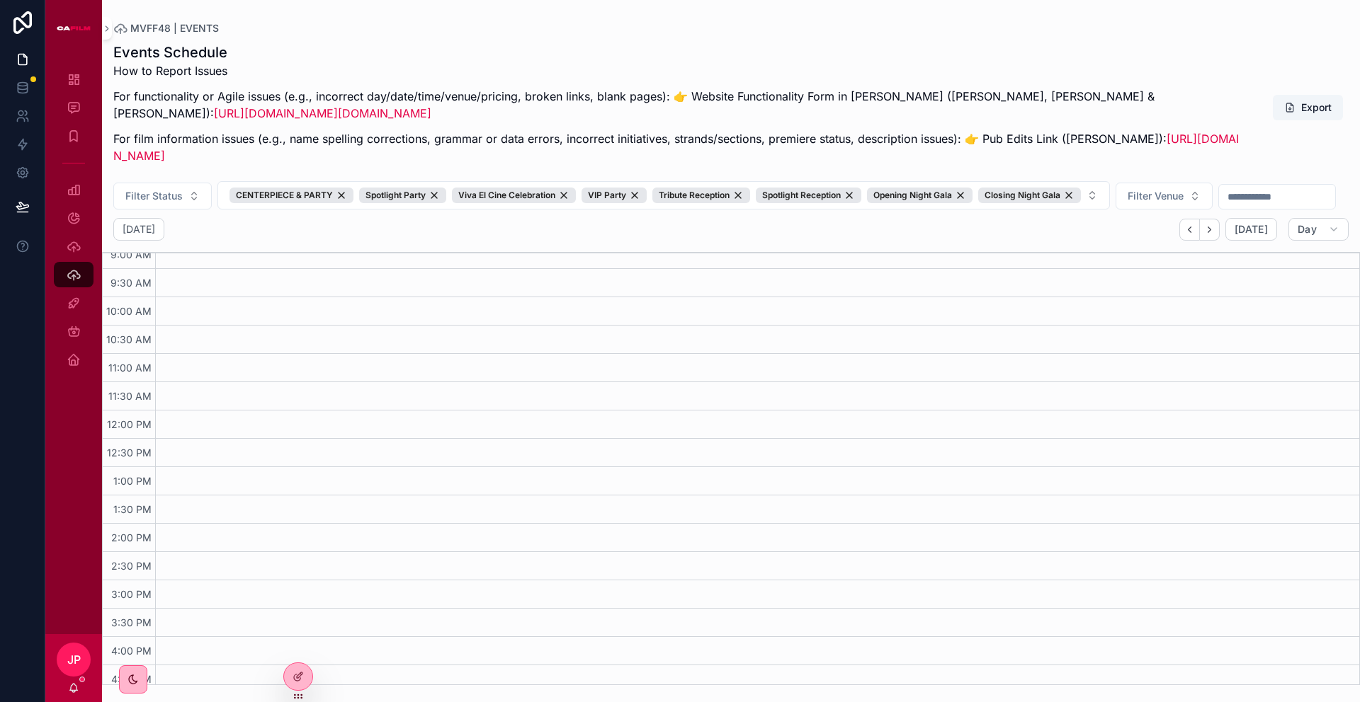
scroll to position [523, 0]
drag, startPoint x: 1214, startPoint y: 264, endPoint x: 1210, endPoint y: 281, distance: 17.5
click at [1214, 235] on icon "Next" at bounding box center [1209, 229] width 11 height 11
drag, startPoint x: 1215, startPoint y: 259, endPoint x: 1144, endPoint y: 321, distance: 93.9
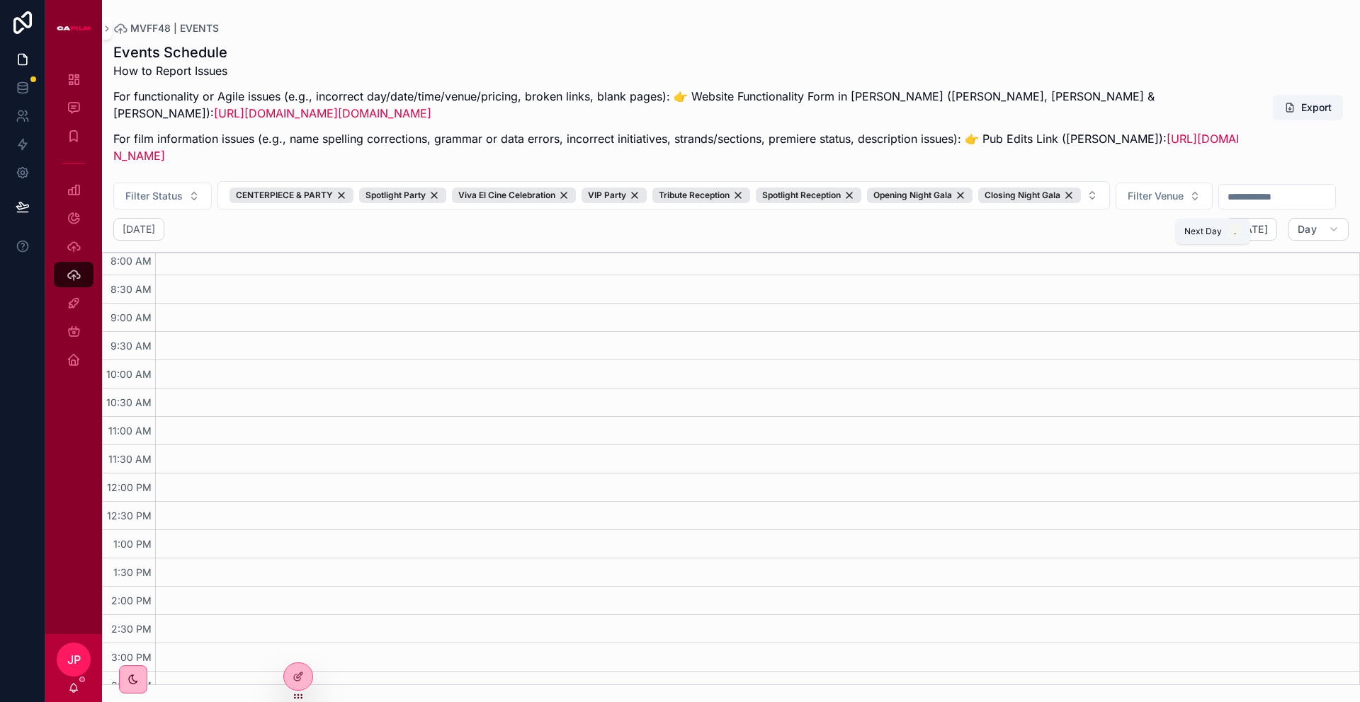
click at [1214, 235] on icon "Next" at bounding box center [1209, 229] width 11 height 11
click at [155, 237] on h2 "Thursday Oct 09" at bounding box center [139, 229] width 33 height 14
select select "****"
select select "*"
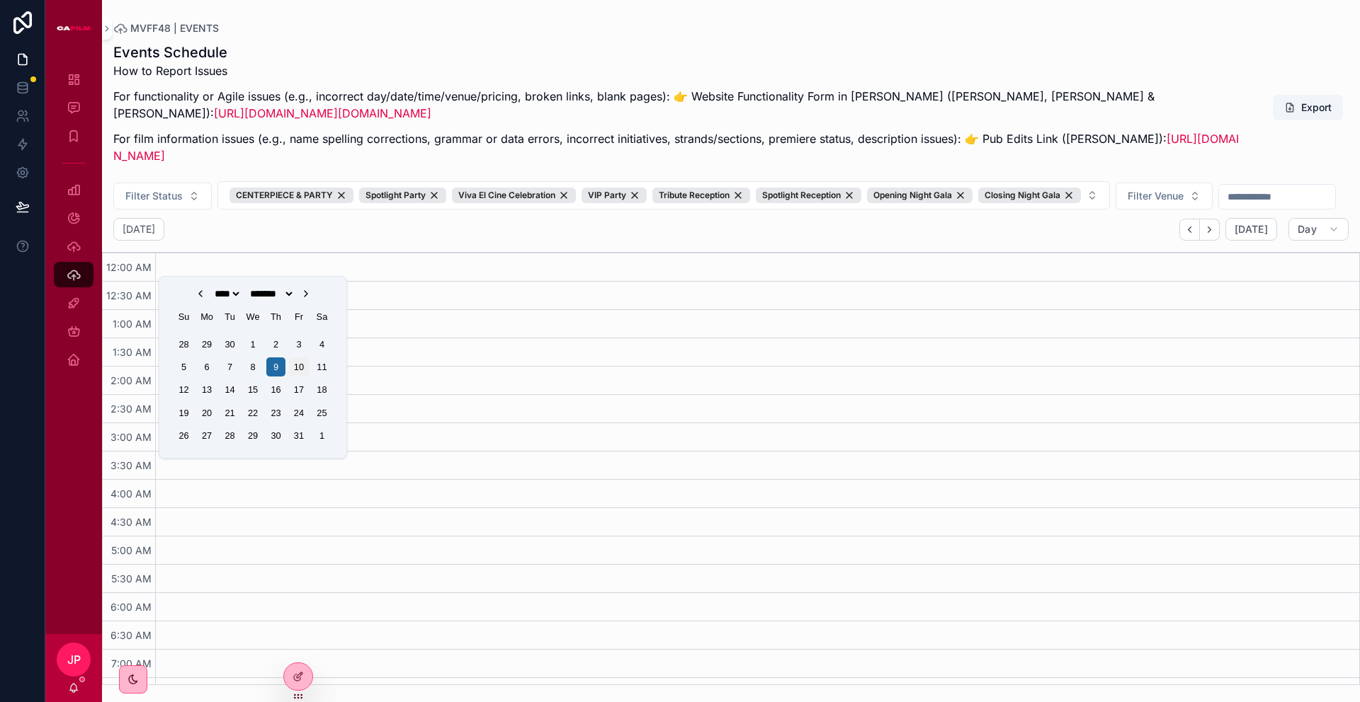
click at [297, 370] on div "10" at bounding box center [298, 367] width 19 height 19
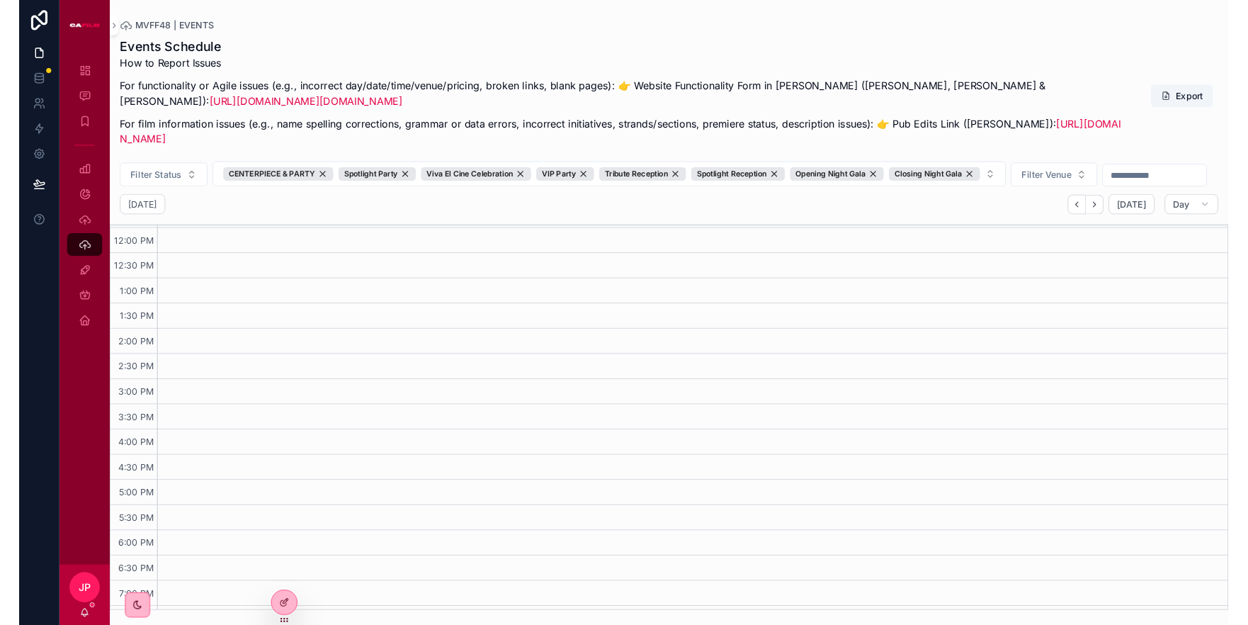
scroll to position [683, 0]
